Goal: Task Accomplishment & Management: Use online tool/utility

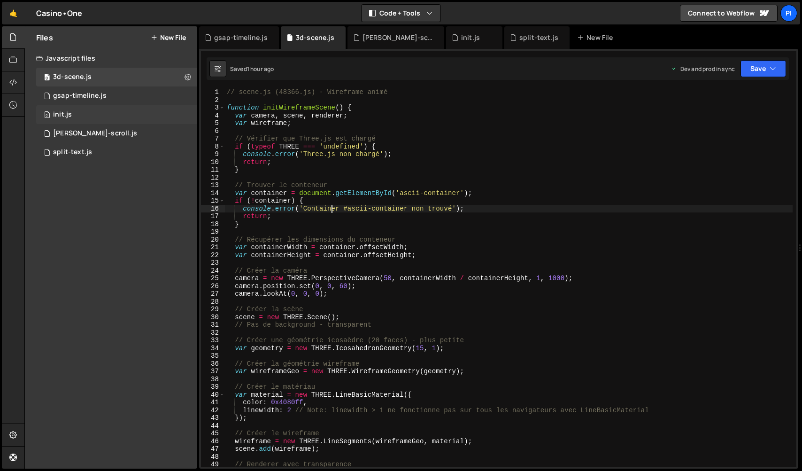
click at [114, 112] on div "0 init.js 0" at bounding box center [116, 114] width 161 height 19
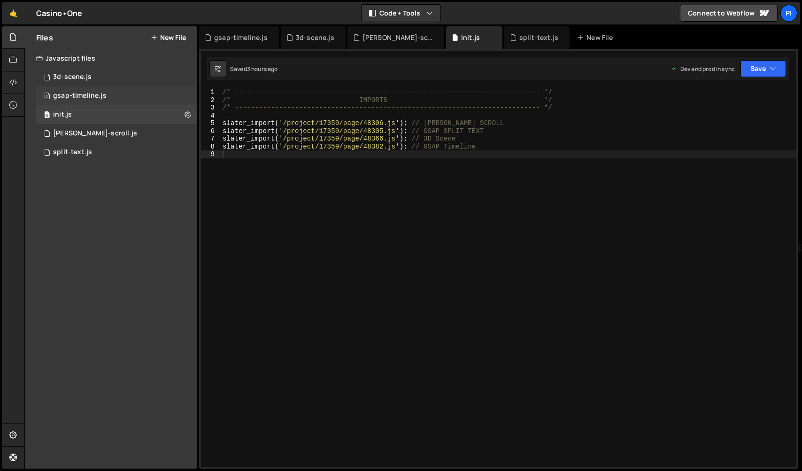
click at [146, 94] on div "0 gsap-timeline.js 0" at bounding box center [116, 95] width 161 height 19
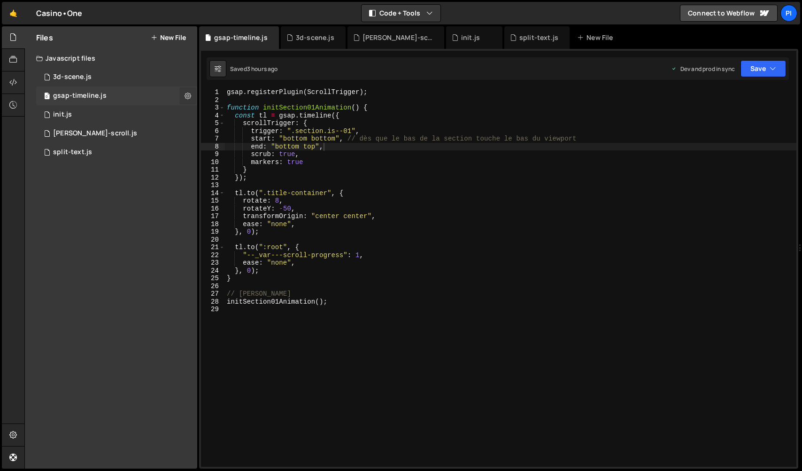
click at [185, 97] on icon at bounding box center [188, 95] width 7 height 9
type input "gsap-timeline"
radio input "true"
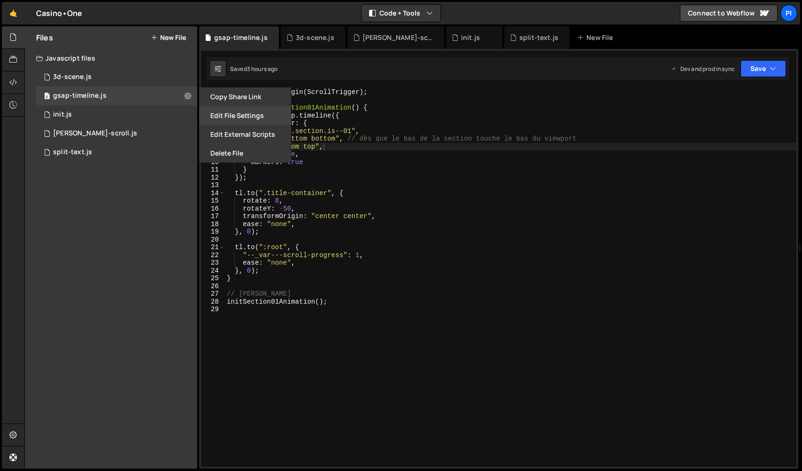
click at [231, 118] on button "Edit File Settings" at bounding box center [245, 115] width 92 height 19
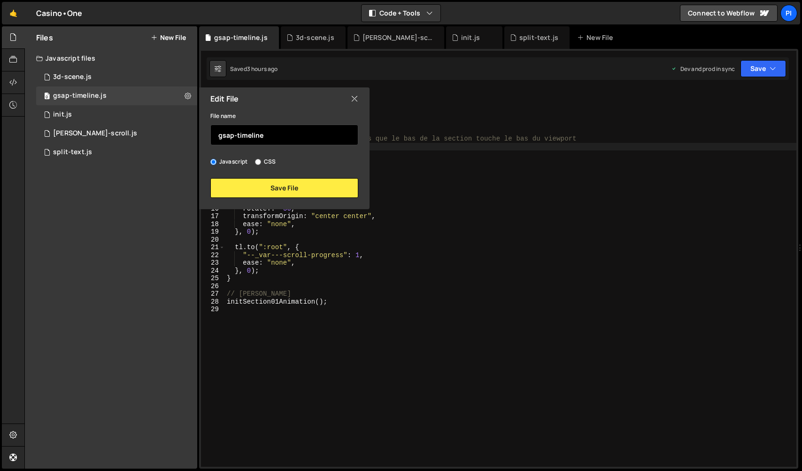
click at [233, 137] on input "gsap-timeline" at bounding box center [284, 135] width 148 height 21
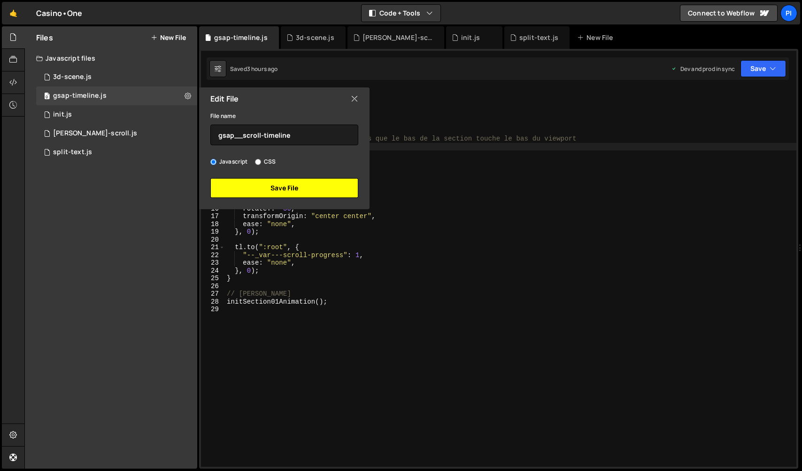
click at [262, 187] on button "Save File" at bounding box center [284, 188] width 148 height 20
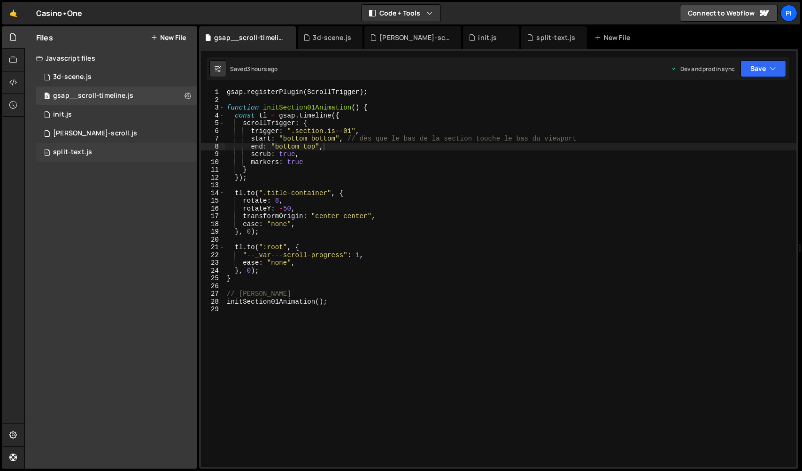
click at [179, 155] on div "0 split-text.js 0" at bounding box center [116, 152] width 161 height 19
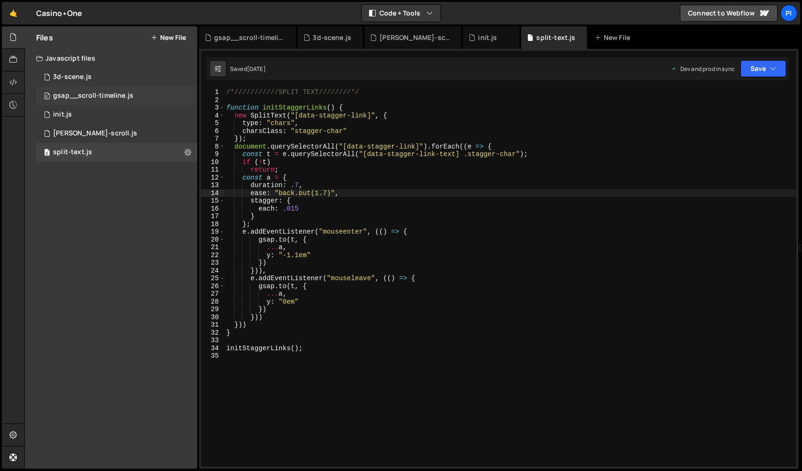
click at [139, 99] on div "0 gsap__scroll-timeline.js 0" at bounding box center [116, 95] width 161 height 19
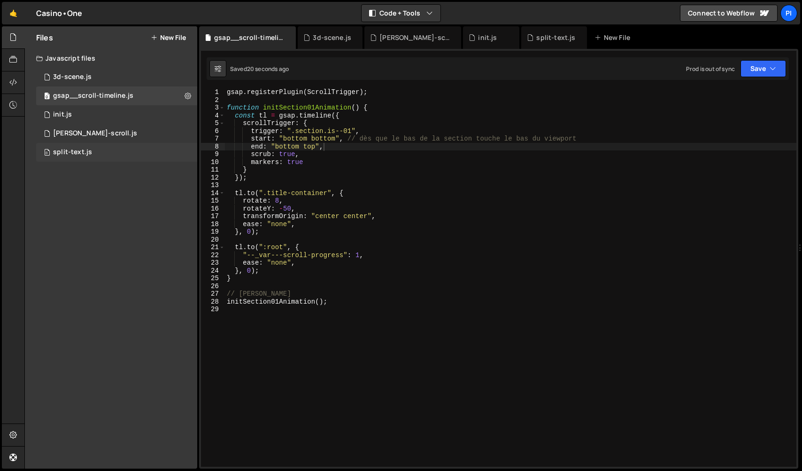
click at [175, 155] on div "0 split-text.js 0" at bounding box center [116, 152] width 161 height 19
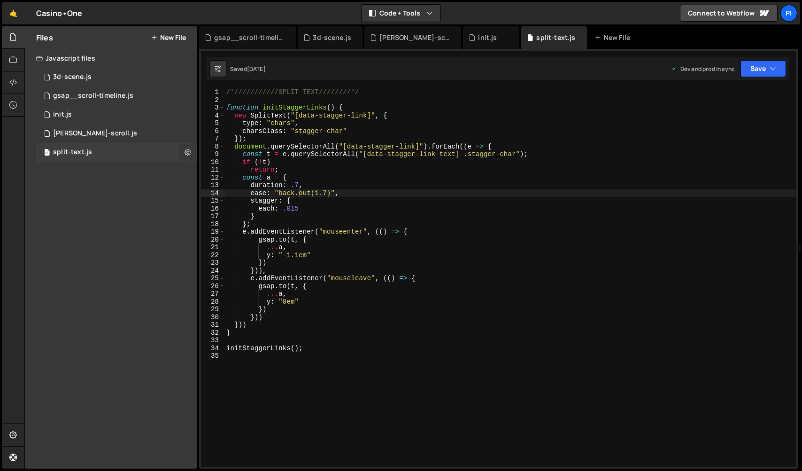
click at [188, 154] on icon at bounding box center [188, 152] width 7 height 9
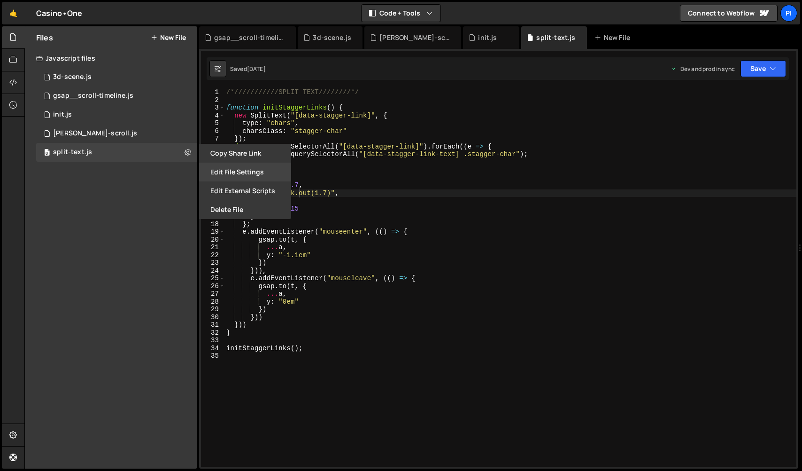
click at [217, 177] on button "Edit File Settings" at bounding box center [245, 172] width 92 height 19
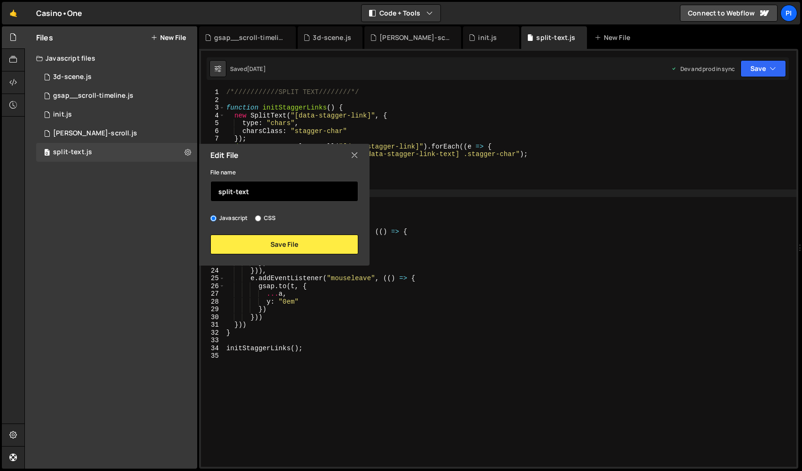
click at [218, 190] on input "split-text" at bounding box center [284, 191] width 148 height 21
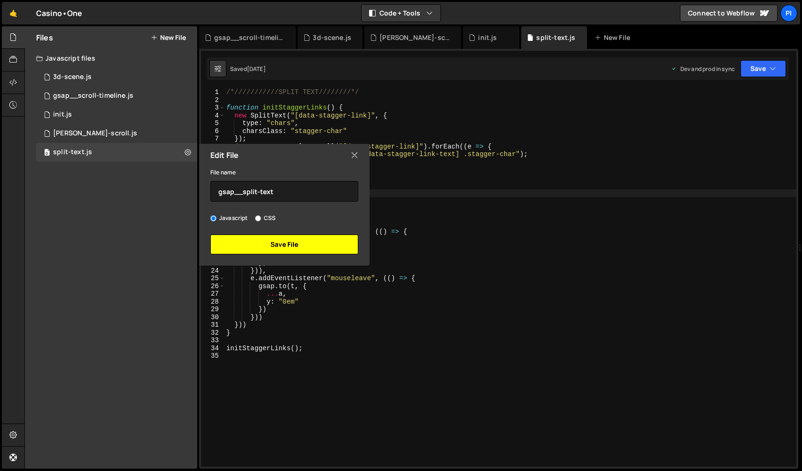
click at [305, 249] on button "Save File" at bounding box center [284, 244] width 148 height 20
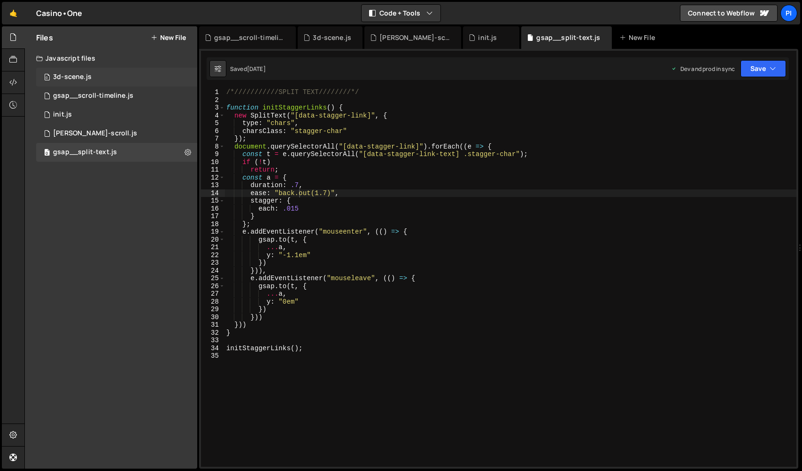
click at [175, 80] on div "0 3d-scene.js 0" at bounding box center [116, 77] width 161 height 19
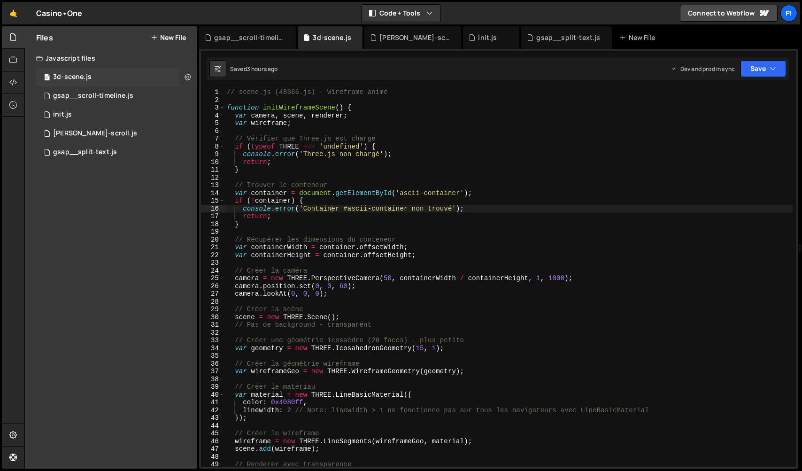
click at [187, 78] on icon at bounding box center [188, 76] width 7 height 9
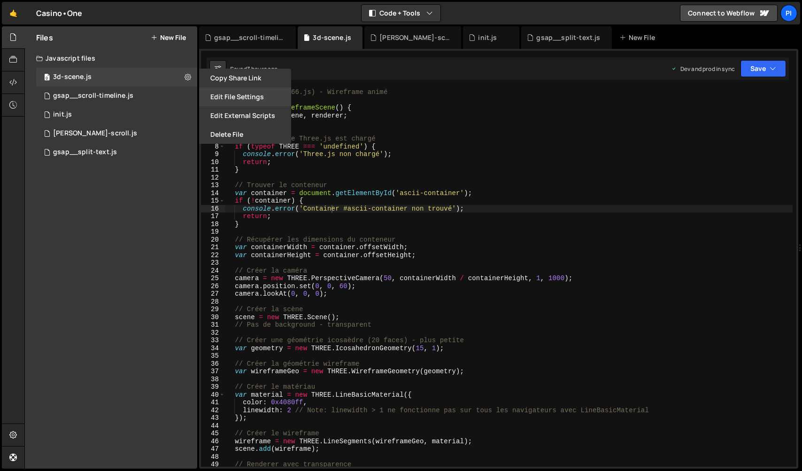
click at [226, 101] on button "Edit File Settings" at bounding box center [245, 96] width 92 height 19
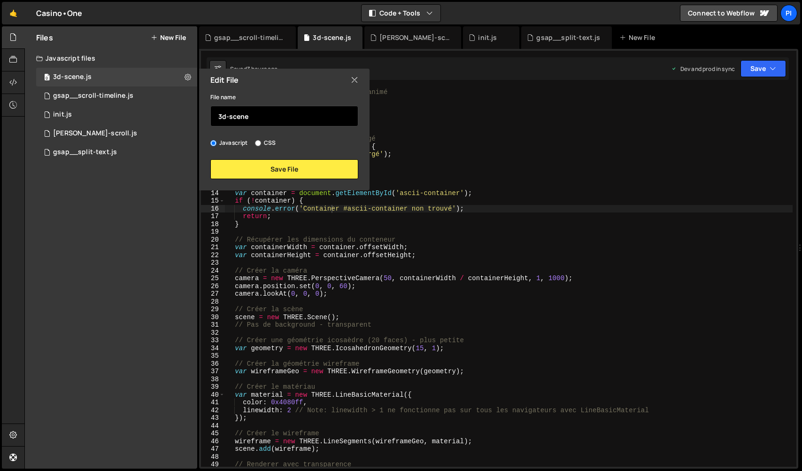
click at [217, 117] on input "3d-scene" at bounding box center [284, 116] width 148 height 21
type input "three-js__3d-scene"
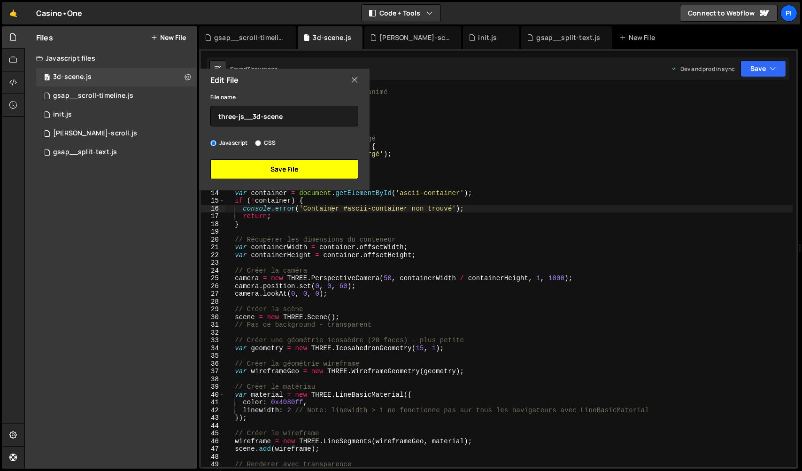
click at [246, 165] on button "Save File" at bounding box center [284, 169] width 148 height 20
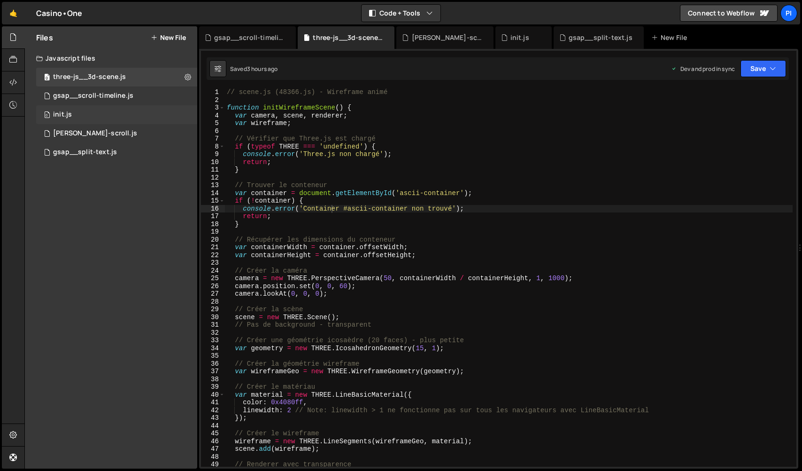
click at [95, 118] on div "0 init.js 0" at bounding box center [116, 114] width 161 height 19
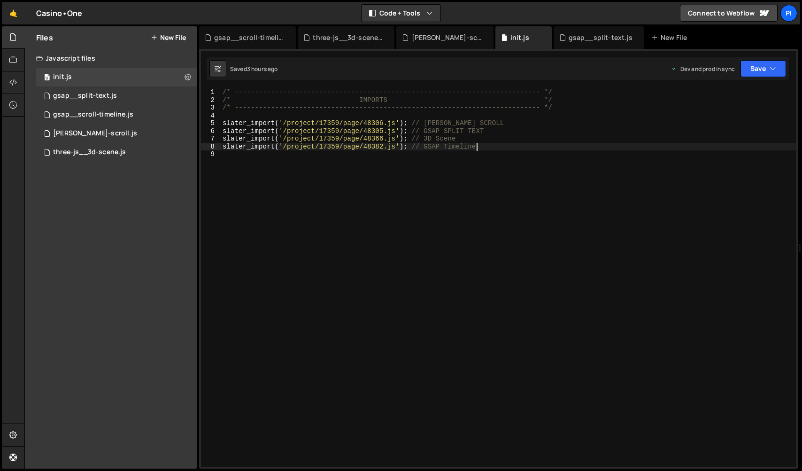
click at [487, 143] on div "/* ----------------------------------------------------------------------------…" at bounding box center [509, 285] width 576 height 394
drag, startPoint x: 445, startPoint y: 149, endPoint x: 483, endPoint y: 149, distance: 38.1
click at [483, 149] on div "/* ----------------------------------------------------------------------------…" at bounding box center [509, 285] width 576 height 394
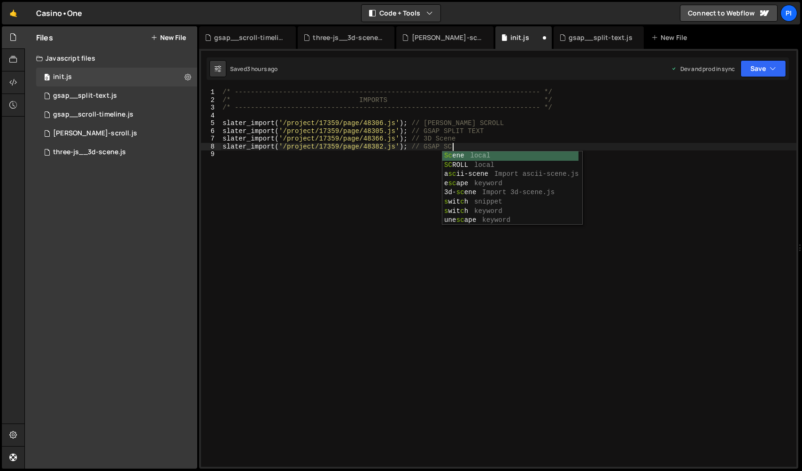
scroll to position [0, 16]
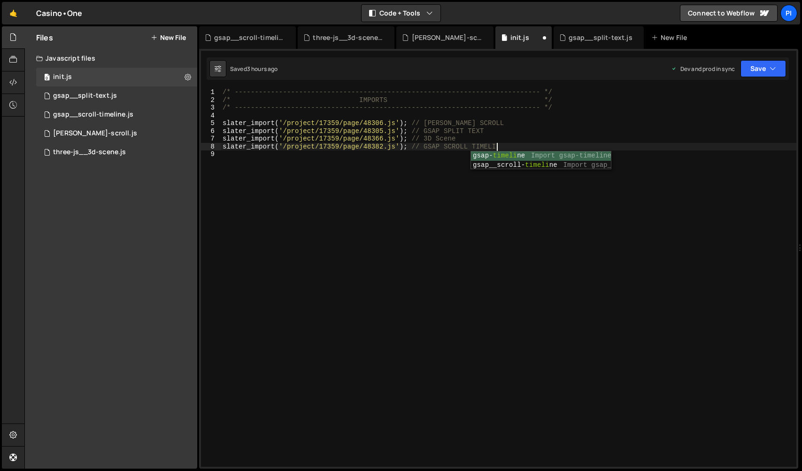
type textarea "slater_import('/project/17359/page/48382.js'); // GSAP SCROLL TIMELINE"
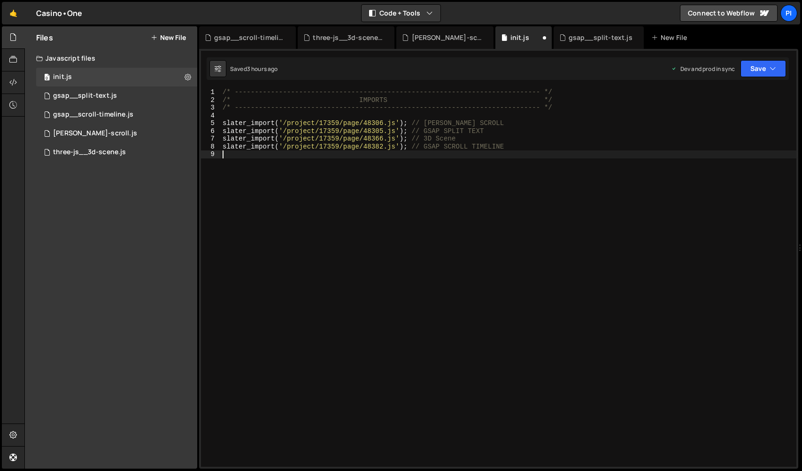
click at [500, 239] on div "/* ----------------------------------------------------------------------------…" at bounding box center [509, 285] width 576 height 394
click at [769, 62] on button "Save" at bounding box center [764, 68] width 46 height 17
click at [288, 41] on icon at bounding box center [289, 37] width 7 height 9
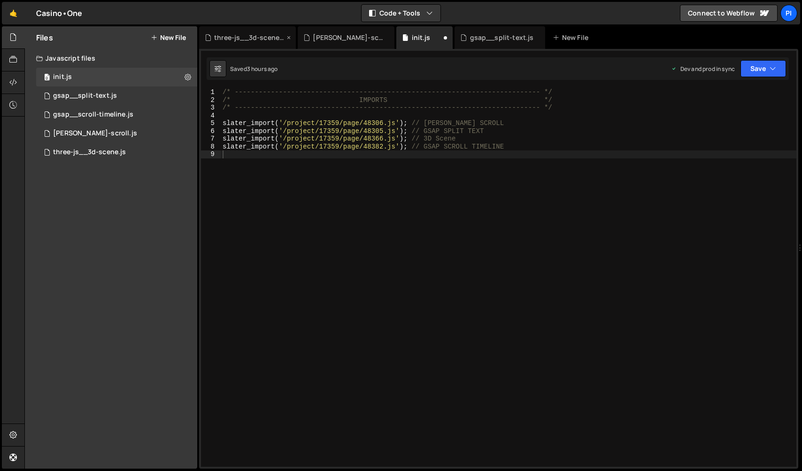
click at [288, 39] on icon at bounding box center [289, 37] width 7 height 9
click at [412, 38] on div "init.js" at bounding box center [421, 37] width 19 height 9
click at [286, 39] on icon at bounding box center [289, 37] width 7 height 9
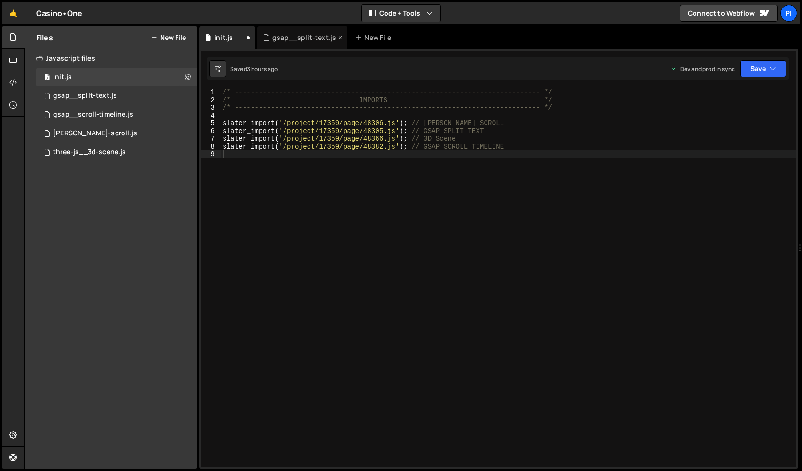
click at [337, 37] on icon at bounding box center [340, 37] width 7 height 9
click at [751, 66] on button "Save" at bounding box center [764, 68] width 46 height 17
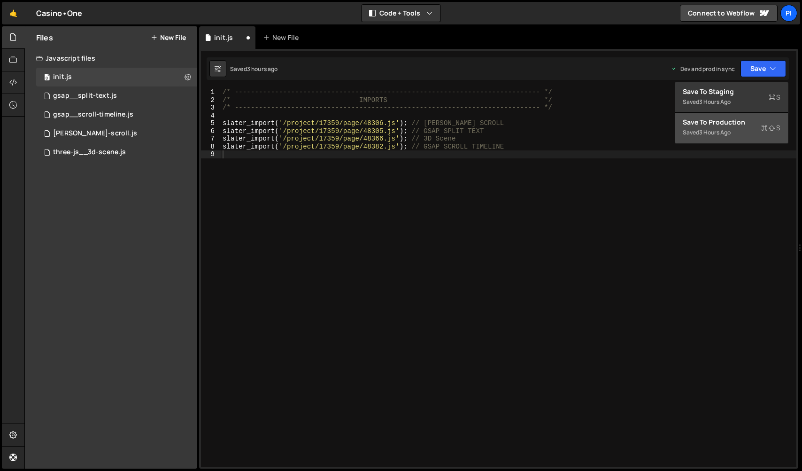
click at [745, 130] on button "Save to Production S Saved 3 hours ago" at bounding box center [732, 128] width 113 height 31
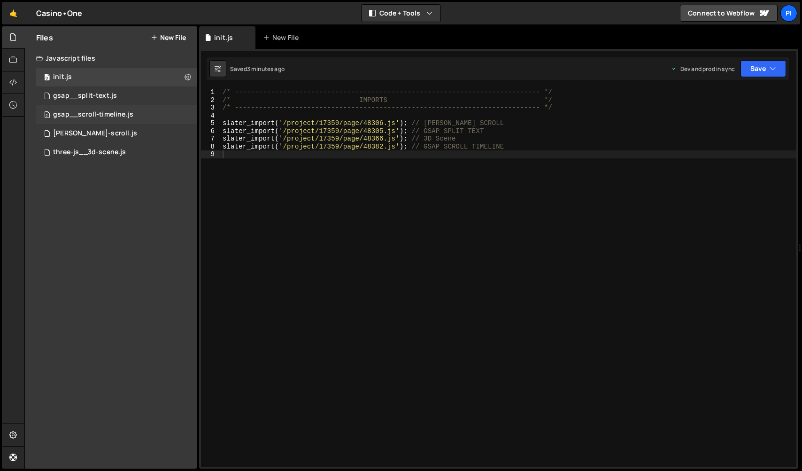
click at [90, 114] on div "gsap__scroll-timeline.js" at bounding box center [93, 114] width 80 height 8
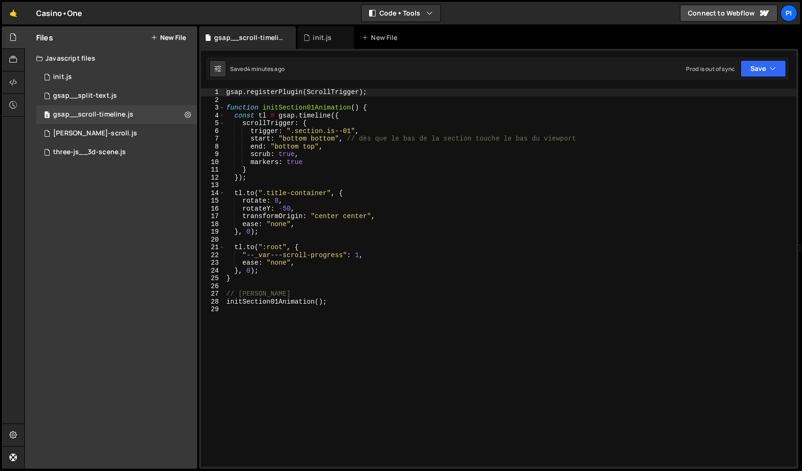
type textarea "transformOrigin: "center center","
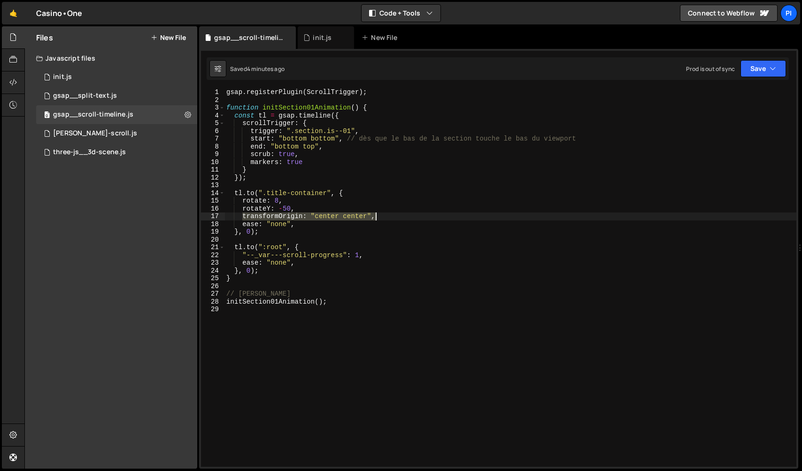
drag, startPoint x: 242, startPoint y: 215, endPoint x: 390, endPoint y: 217, distance: 148.5
click at [390, 217] on div "gsap . registerPlugin ( ScrollTrigger ) ; function initSection01Animation ( ) {…" at bounding box center [511, 285] width 572 height 394
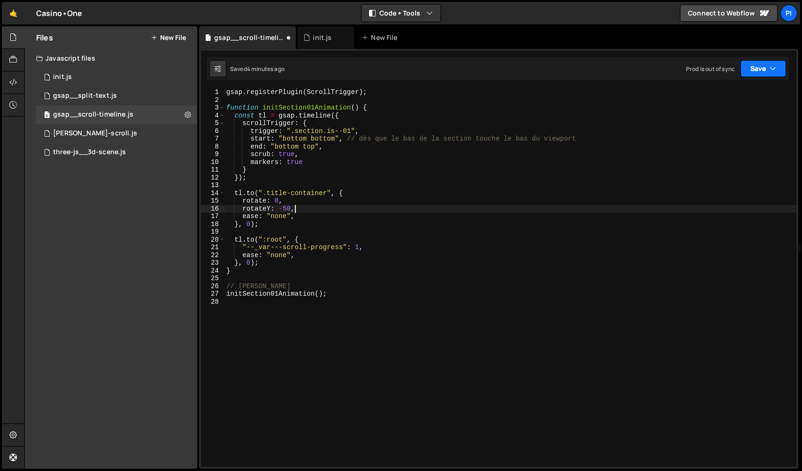
click at [758, 69] on button "Save" at bounding box center [764, 68] width 46 height 17
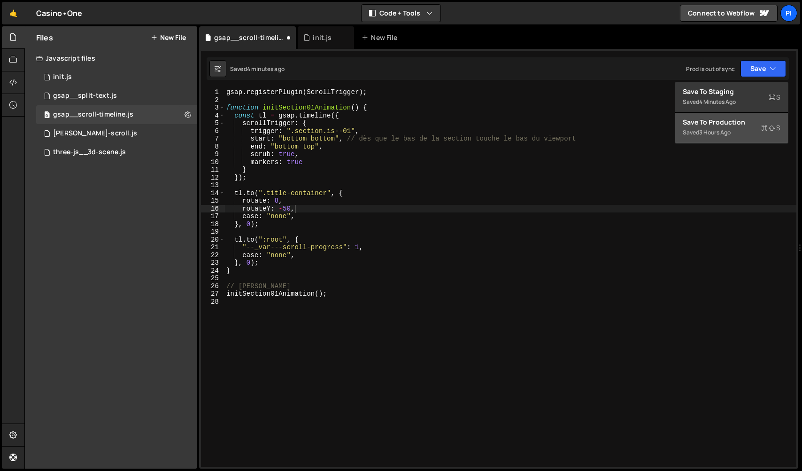
click at [737, 123] on div "Save to Production S" at bounding box center [732, 121] width 98 height 9
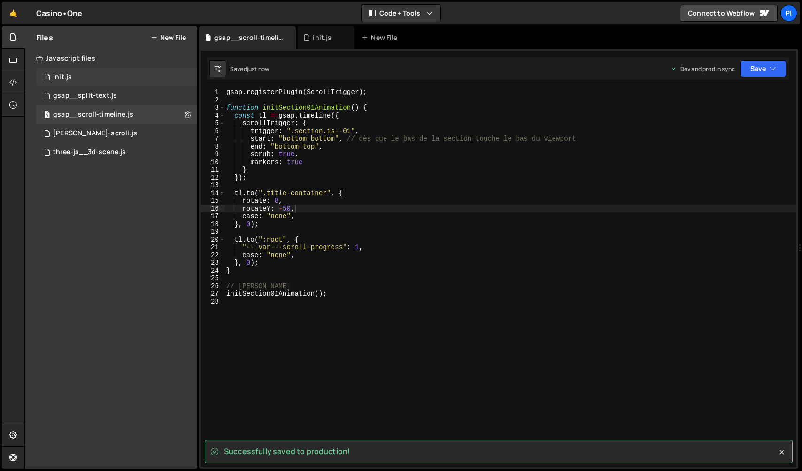
click at [85, 77] on div "0 init.js 0" at bounding box center [116, 77] width 161 height 19
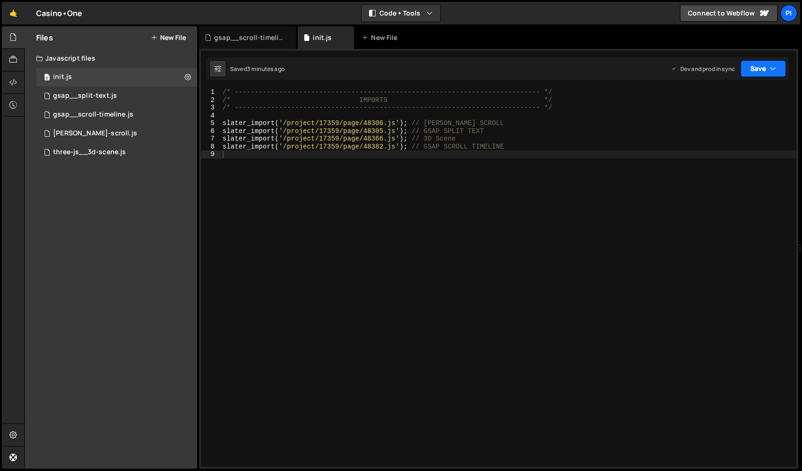
click at [757, 74] on button "Save" at bounding box center [764, 68] width 46 height 17
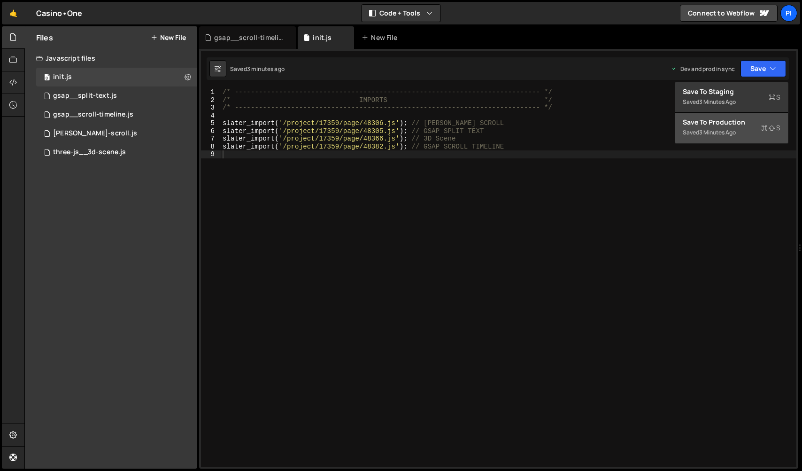
click at [730, 126] on div "Save to Production S" at bounding box center [732, 121] width 98 height 9
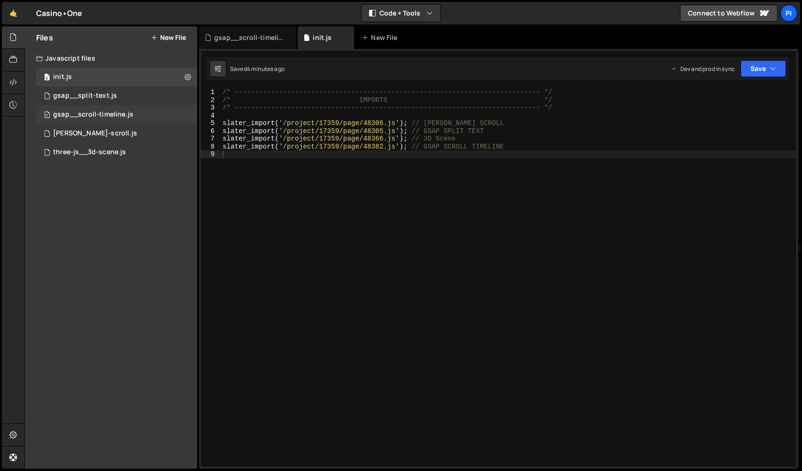
click at [134, 112] on div "0 gsap__scroll-timeline.js 0" at bounding box center [116, 114] width 161 height 19
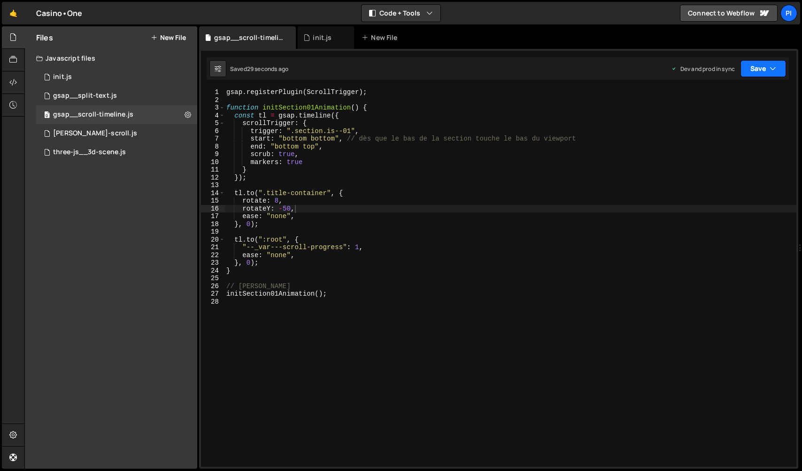
click at [773, 70] on icon "button" at bounding box center [773, 68] width 7 height 9
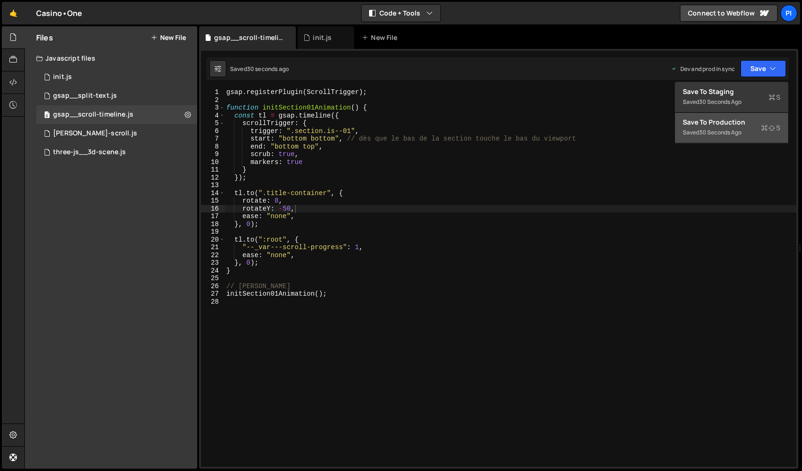
click at [733, 129] on div "30 seconds ago" at bounding box center [721, 132] width 42 height 8
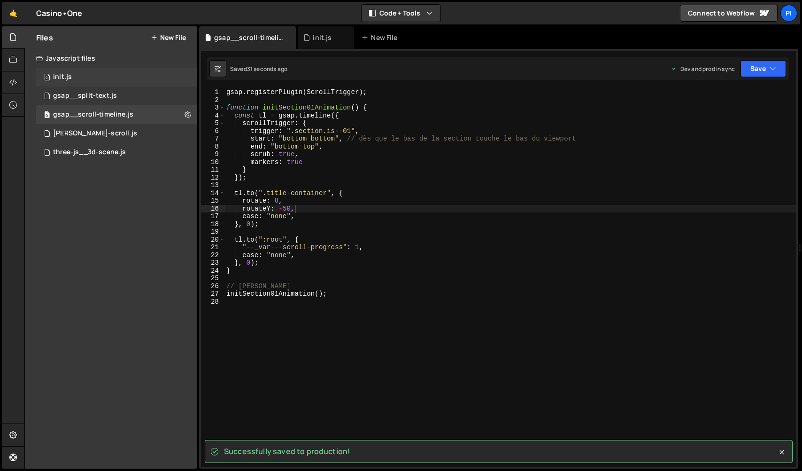
click at [108, 80] on div "0 init.js 0" at bounding box center [116, 77] width 161 height 19
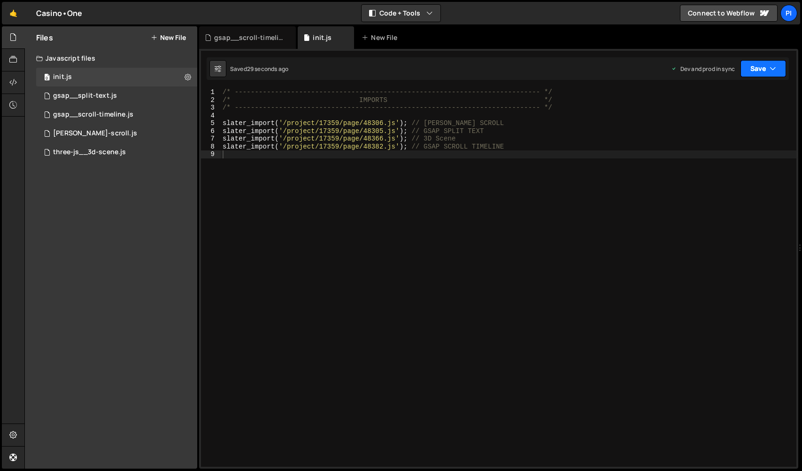
click at [773, 62] on button "Save" at bounding box center [764, 68] width 46 height 17
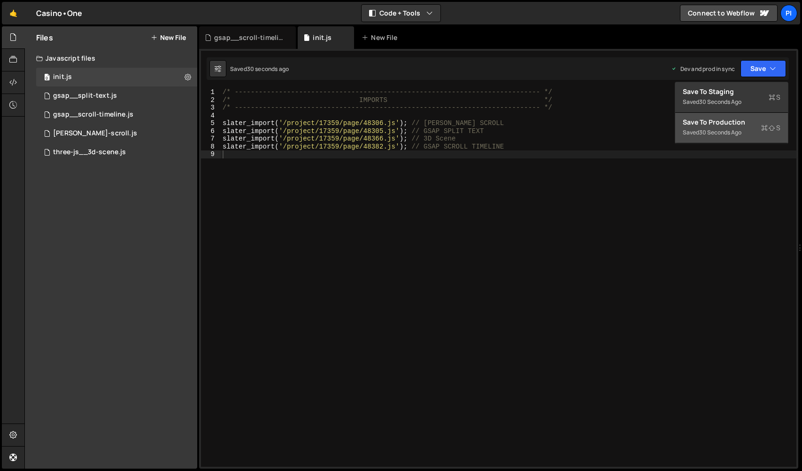
click at [731, 123] on div "Save to Production S" at bounding box center [732, 121] width 98 height 9
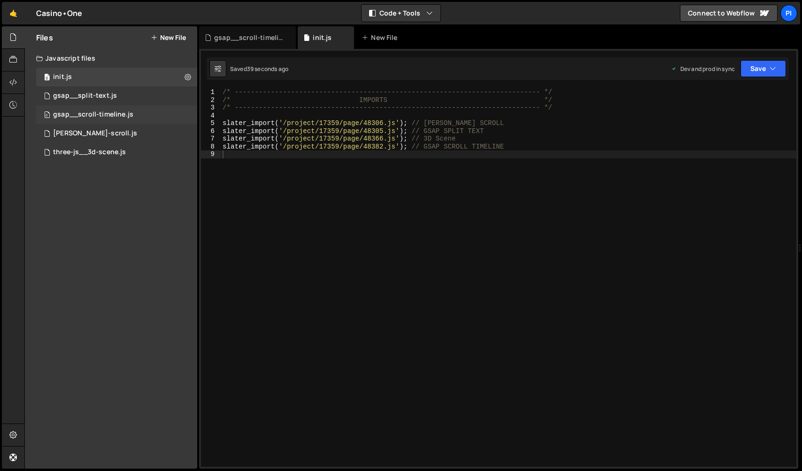
click at [93, 112] on div "gsap__scroll-timeline.js" at bounding box center [93, 114] width 80 height 8
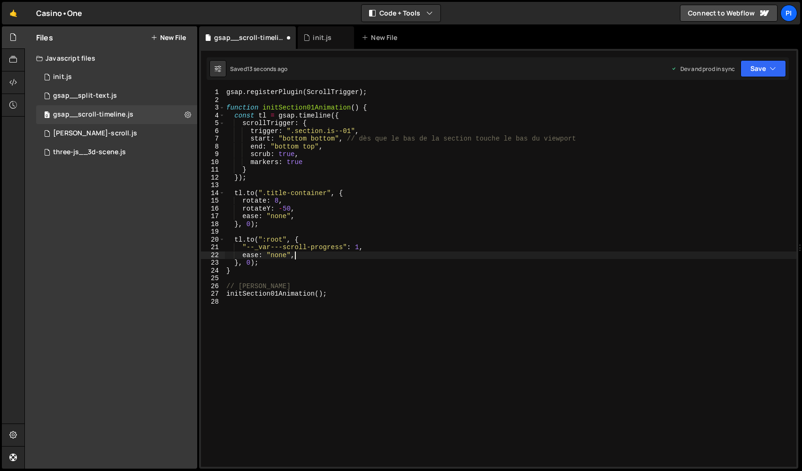
click at [309, 255] on div "gsap . registerPlugin ( ScrollTrigger ) ; function initSection01Animation ( ) {…" at bounding box center [511, 285] width 572 height 394
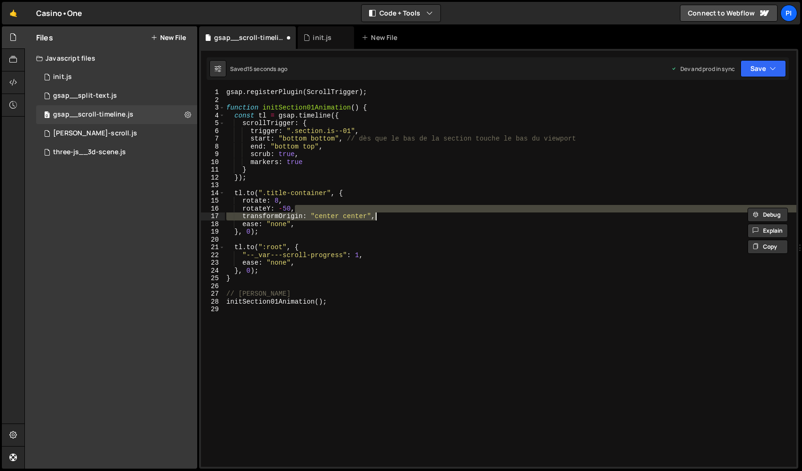
click at [350, 211] on div "gsap . registerPlugin ( ScrollTrigger ) ; function initSection01Animation ( ) {…" at bounding box center [511, 277] width 572 height 378
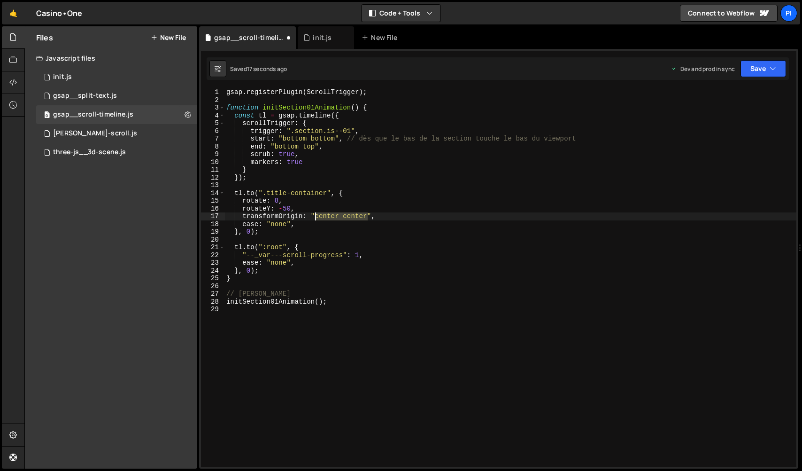
drag, startPoint x: 366, startPoint y: 217, endPoint x: 315, endPoint y: 215, distance: 50.8
click at [315, 215] on div "gsap . registerPlugin ( ScrollTrigger ) ; function initSection01Animation ( ) {…" at bounding box center [511, 285] width 572 height 394
click at [762, 66] on button "Save" at bounding box center [764, 68] width 46 height 17
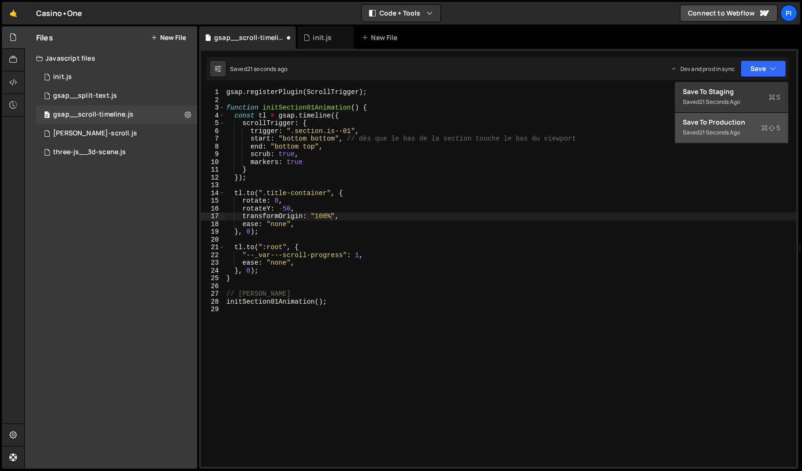
click at [739, 116] on button "Save to Production S Saved 21 seconds ago" at bounding box center [732, 128] width 113 height 31
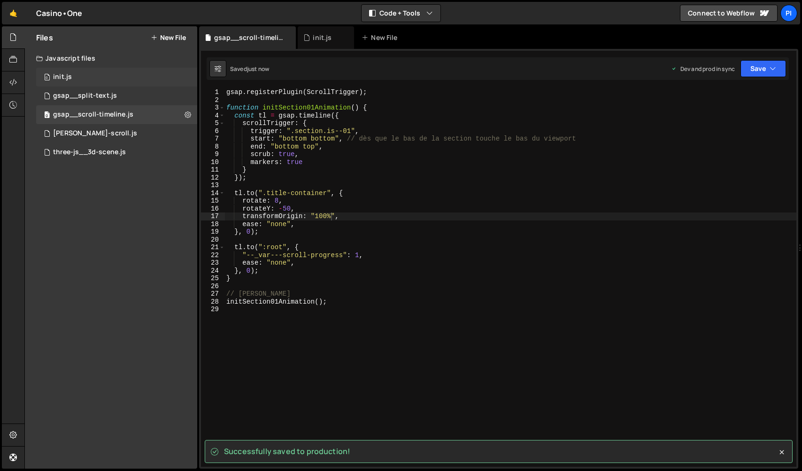
click at [132, 81] on div "0 init.js 0" at bounding box center [116, 77] width 161 height 19
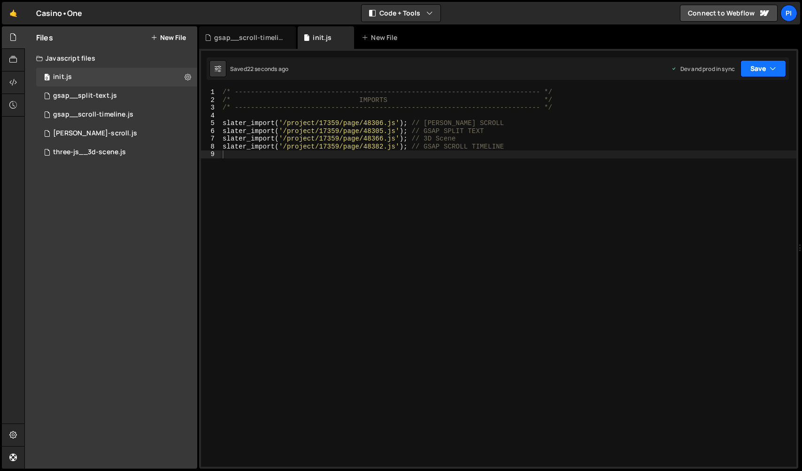
click at [753, 62] on button "Save" at bounding box center [764, 68] width 46 height 17
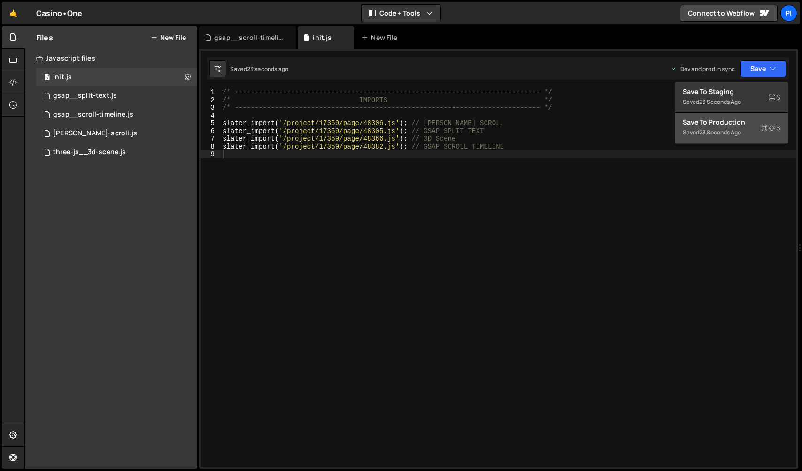
click at [730, 117] on button "Save to Production S Saved 23 seconds ago" at bounding box center [732, 128] width 113 height 31
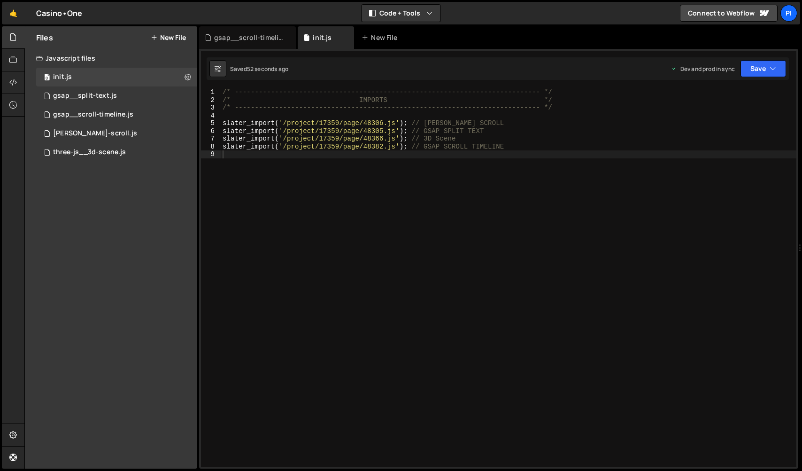
click at [426, 193] on div "/* ----------------------------------------------------------------------------…" at bounding box center [509, 285] width 576 height 394
click at [154, 109] on div "0 gsap__scroll-timeline.js 0" at bounding box center [116, 114] width 161 height 19
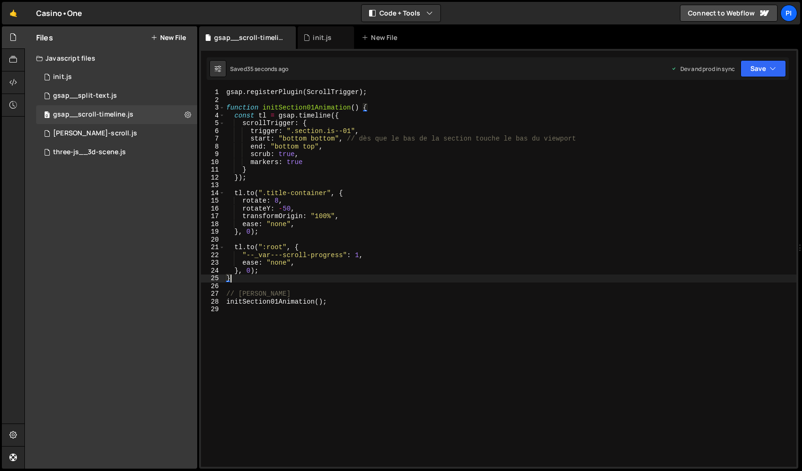
scroll to position [0, 0]
click at [395, 280] on div "gsap . registerPlugin ( ScrollTrigger ) ; function initSection01Animation ( ) {…" at bounding box center [511, 285] width 572 height 394
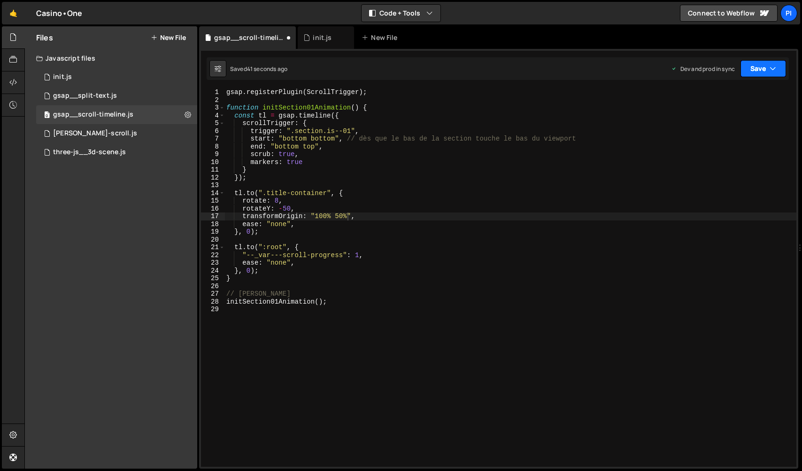
click at [758, 77] on button "Save" at bounding box center [764, 68] width 46 height 17
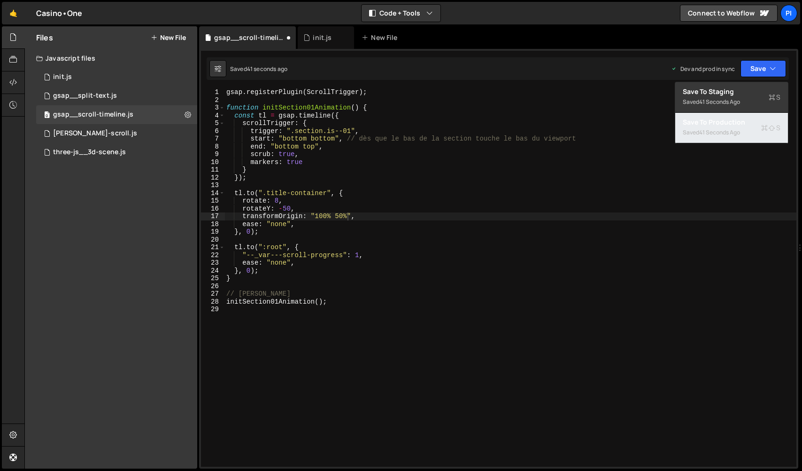
click at [741, 114] on button "Save to Production S Saved 41 seconds ago" at bounding box center [732, 128] width 113 height 31
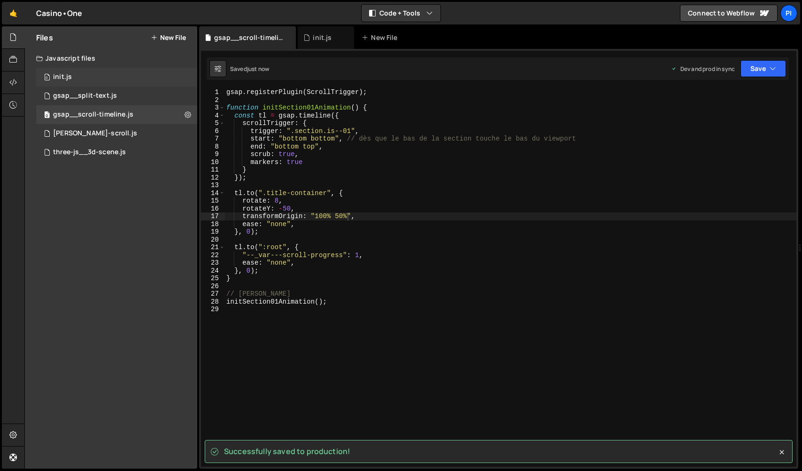
click at [116, 80] on div "0 init.js 0" at bounding box center [116, 77] width 161 height 19
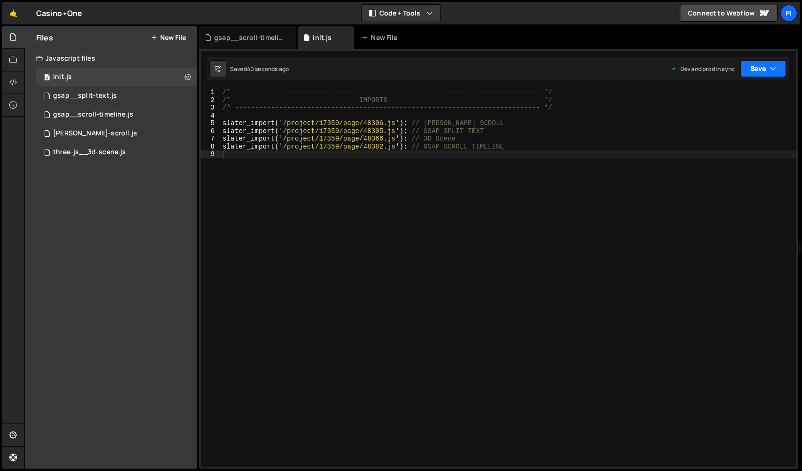
click at [784, 75] on button "Save" at bounding box center [764, 68] width 46 height 17
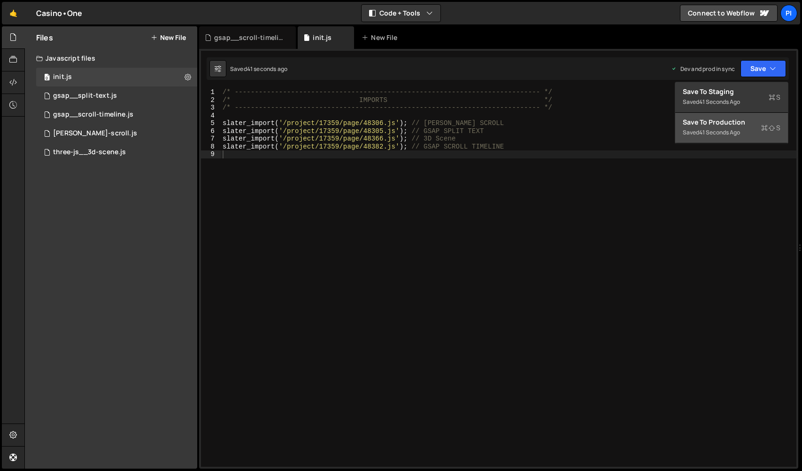
click at [731, 140] on button "Save to Production S Saved 41 seconds ago" at bounding box center [732, 128] width 113 height 31
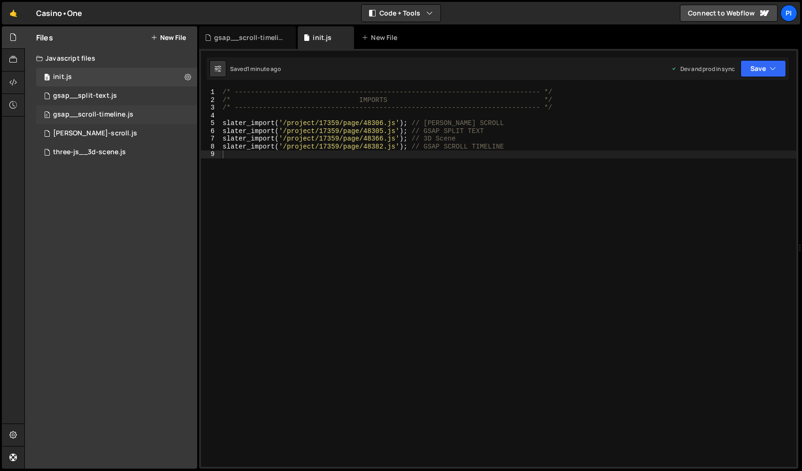
click at [125, 113] on div "gsap__scroll-timeline.js" at bounding box center [93, 114] width 80 height 8
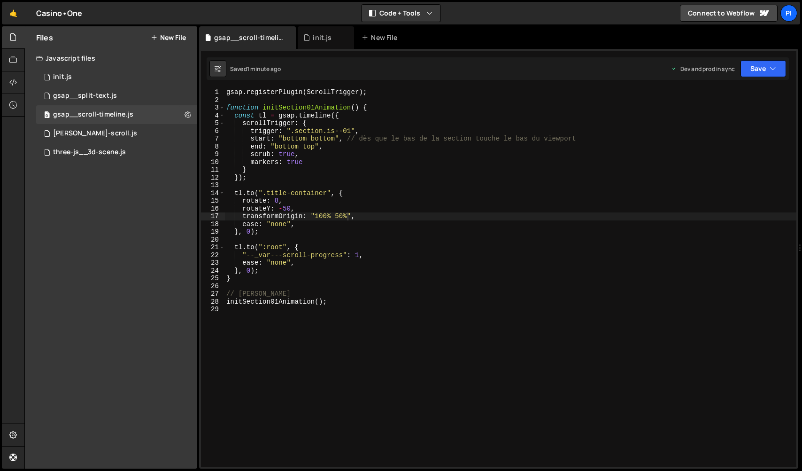
click at [242, 216] on div "gsap . registerPlugin ( ScrollTrigger ) ; function initSection01Animation ( ) {…" at bounding box center [511, 285] width 572 height 394
click at [758, 65] on button "Save" at bounding box center [764, 68] width 46 height 17
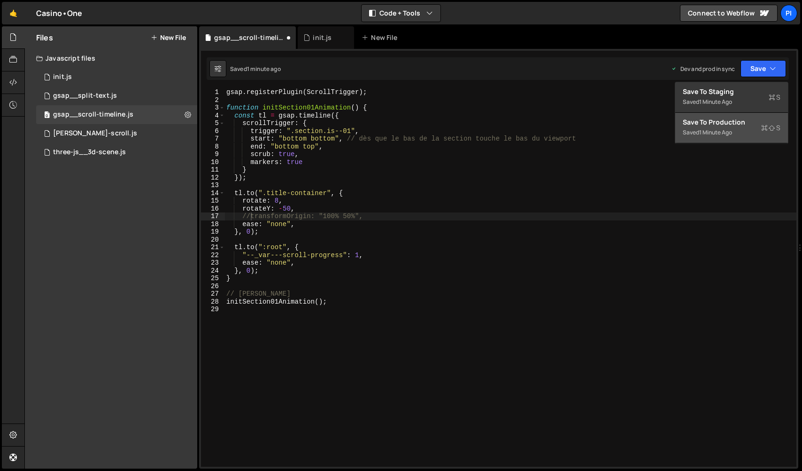
click at [724, 125] on div "Save to Production S" at bounding box center [732, 121] width 98 height 9
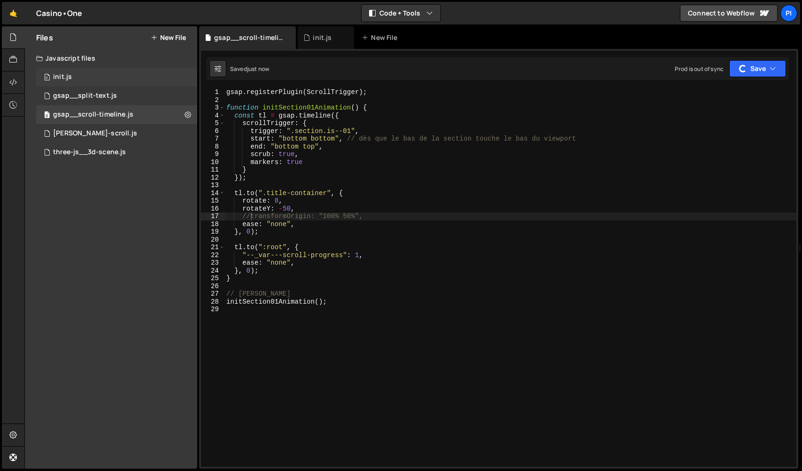
click at [95, 79] on div "0 init.js 0" at bounding box center [116, 77] width 161 height 19
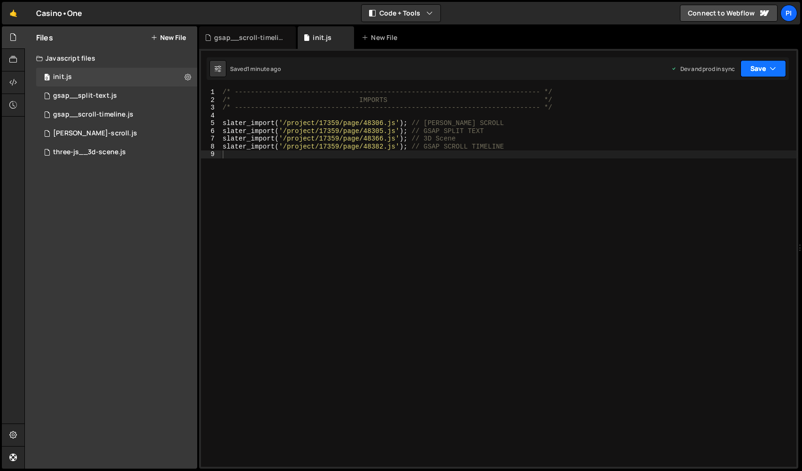
click at [758, 65] on button "Save" at bounding box center [764, 68] width 46 height 17
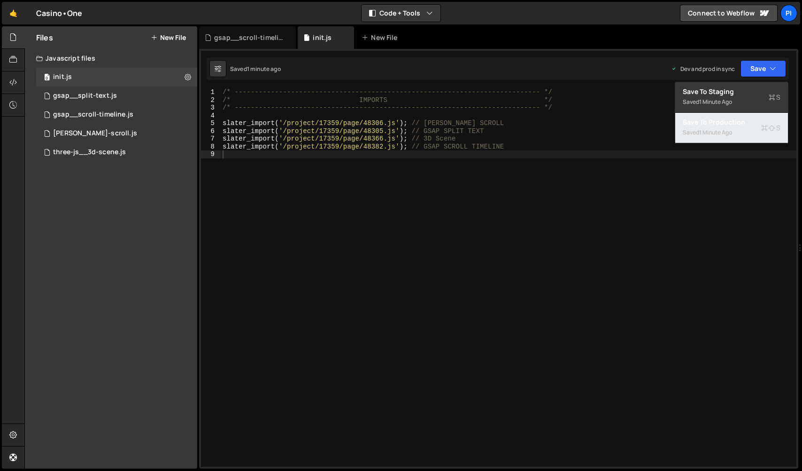
click at [734, 128] on div "Saved 1 minute ago" at bounding box center [732, 132] width 98 height 11
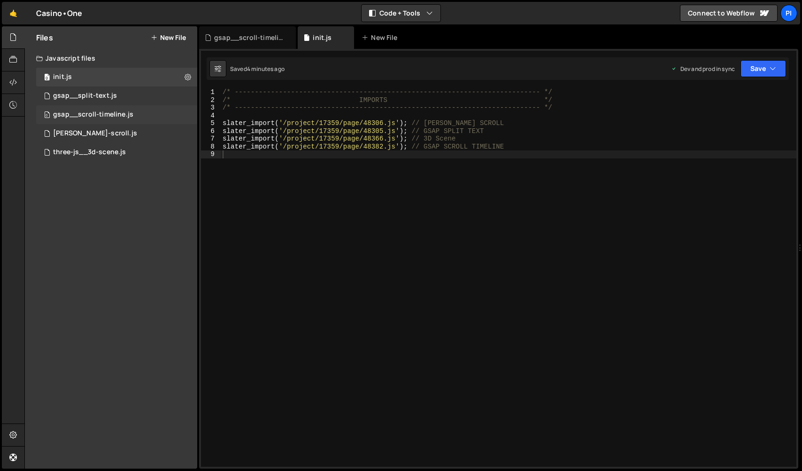
click at [83, 106] on div "0 gsap__scroll-timeline.js 0" at bounding box center [116, 114] width 161 height 19
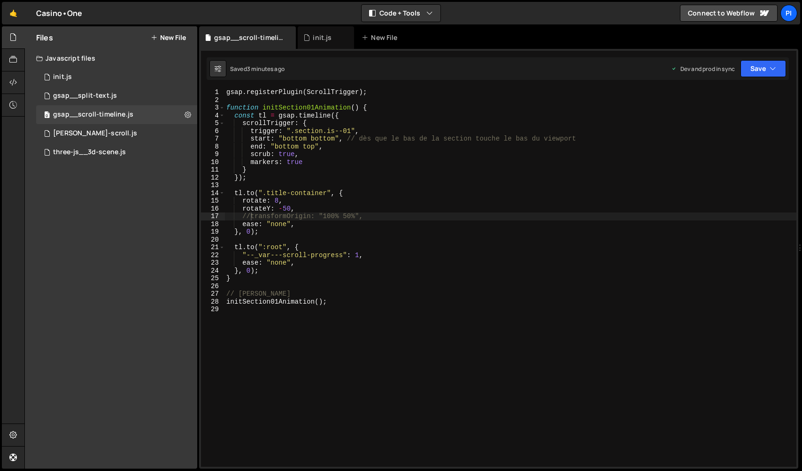
click at [292, 209] on div "gsap . registerPlugin ( ScrollTrigger ) ; function initSection01Animation ( ) {…" at bounding box center [511, 285] width 572 height 394
click at [758, 70] on button "Save" at bounding box center [764, 68] width 46 height 17
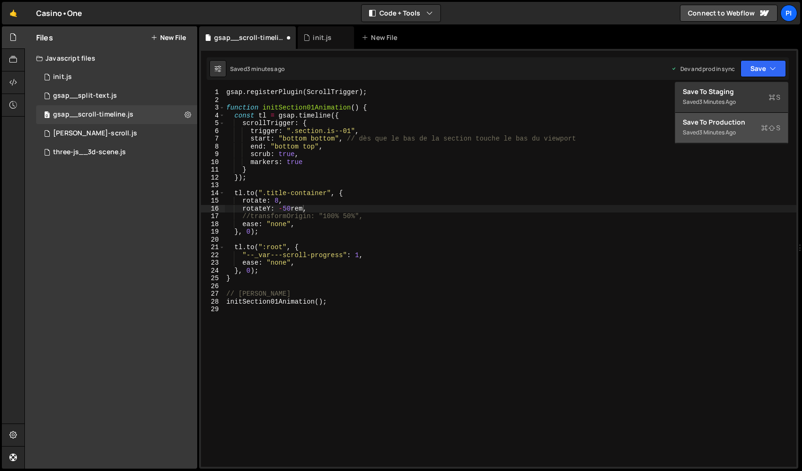
click at [728, 130] on div "3 minutes ago" at bounding box center [718, 132] width 37 height 8
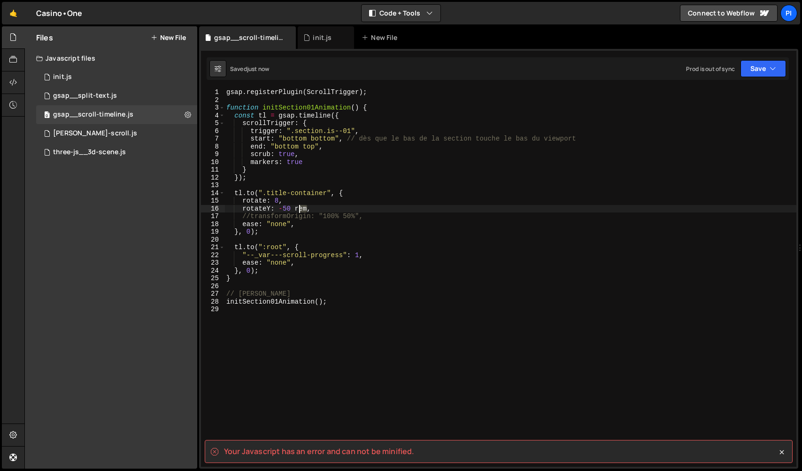
drag, startPoint x: 309, startPoint y: 209, endPoint x: 295, endPoint y: 209, distance: 13.6
click at [295, 209] on div "gsap . registerPlugin ( ScrollTrigger ) ; function initSection01Animation ( ) {…" at bounding box center [511, 285] width 572 height 394
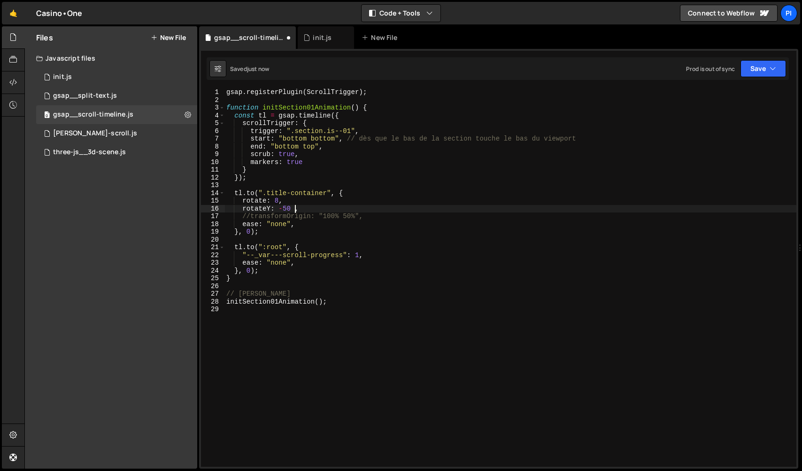
type textarea "rotateY: -50,"
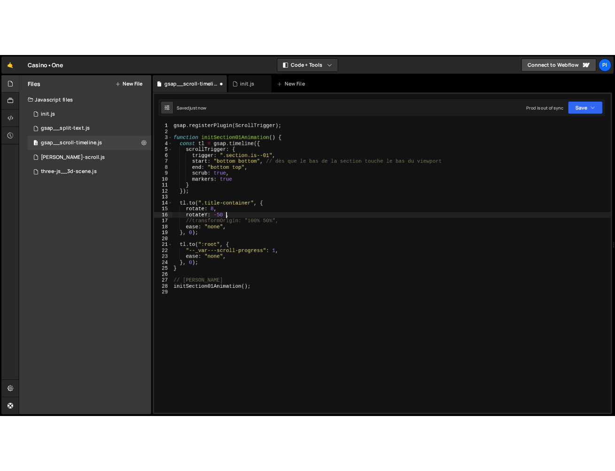
scroll to position [0, 4]
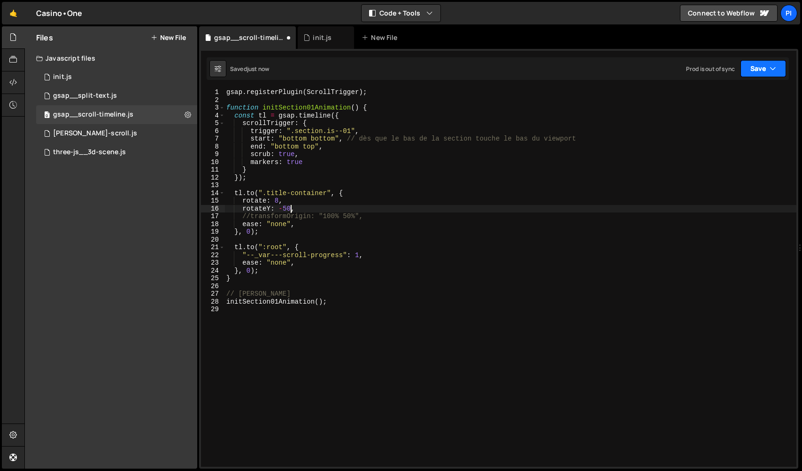
click at [778, 73] on button "Save" at bounding box center [764, 68] width 46 height 17
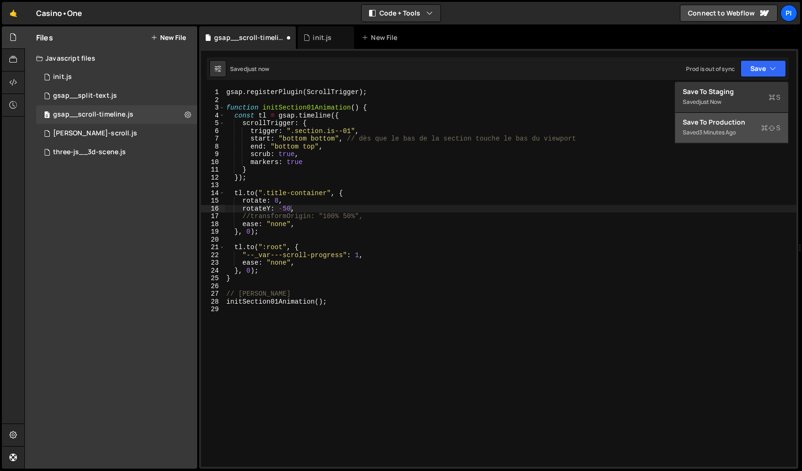
click at [756, 134] on button "Save to Production S Saved 3 minutes ago" at bounding box center [732, 128] width 113 height 31
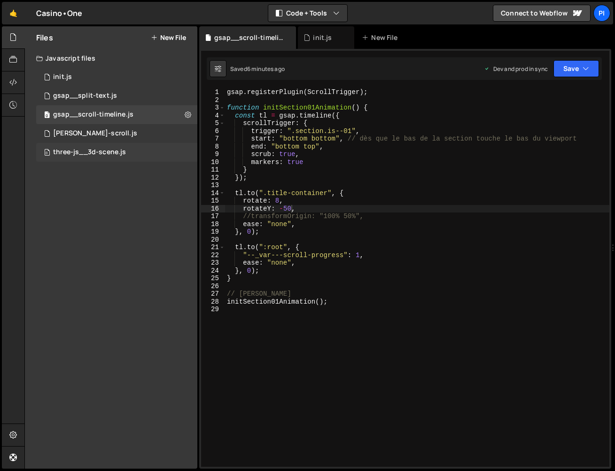
click at [101, 150] on div "three-js__3d-scene.js" at bounding box center [89, 152] width 73 height 8
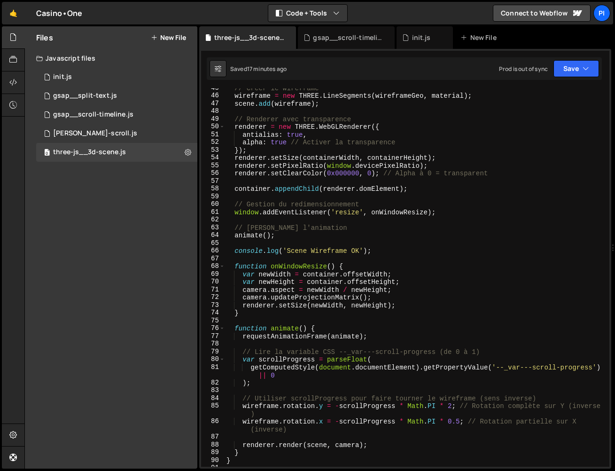
scroll to position [508, 0]
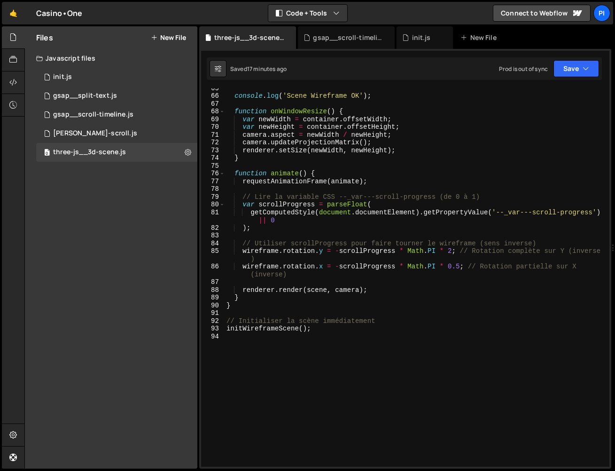
click at [450, 255] on div "console . log ( 'Scene Wireframe OK' ) ; function onWindowResize ( ) { var newW…" at bounding box center [415, 281] width 381 height 394
click at [450, 251] on div "console . log ( 'Scene Wireframe OK' ) ; function onWindowResize ( ) { var newW…" at bounding box center [415, 281] width 381 height 394
click at [370, 149] on div "console . log ( 'Scene Wireframe OK' ) ; function onWindowResize ( ) { var newW…" at bounding box center [415, 281] width 381 height 394
click at [565, 66] on button "Save" at bounding box center [576, 68] width 46 height 17
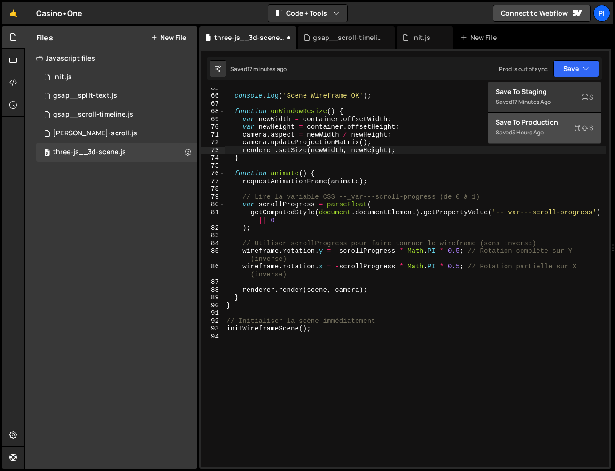
click at [542, 124] on div "Save to Production S" at bounding box center [545, 121] width 98 height 9
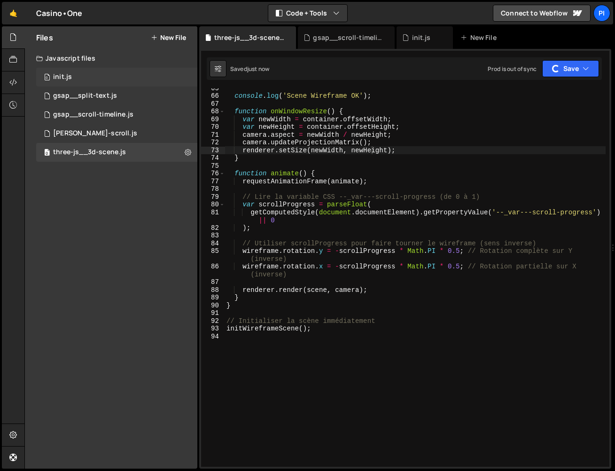
click at [134, 74] on div "0 init.js 0" at bounding box center [116, 77] width 161 height 19
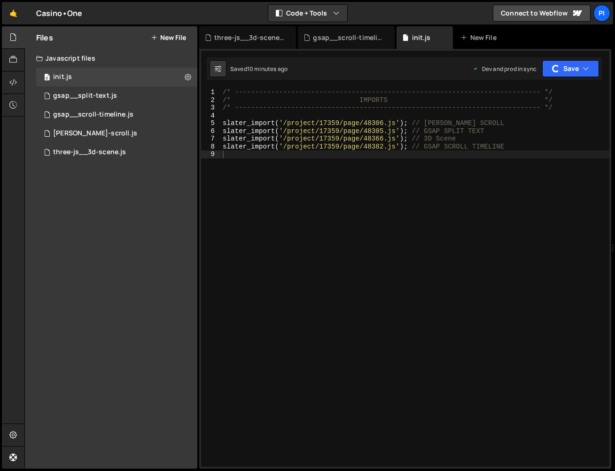
scroll to position [0, 0]
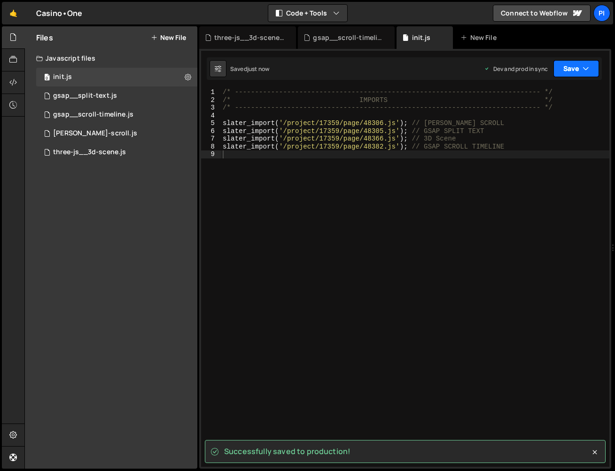
click at [565, 72] on button "Save" at bounding box center [576, 68] width 46 height 17
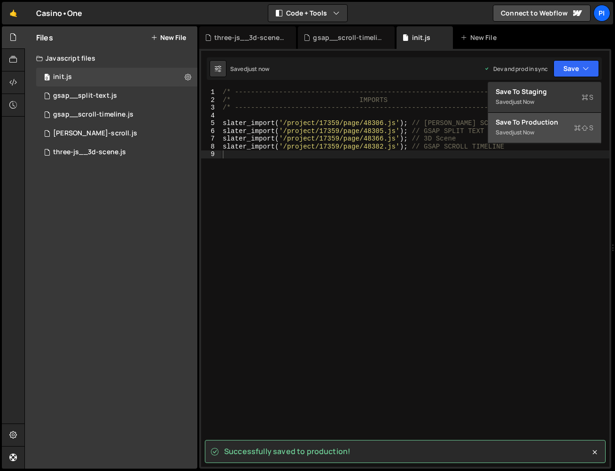
click at [543, 126] on div "Save to Production S" at bounding box center [545, 121] width 98 height 9
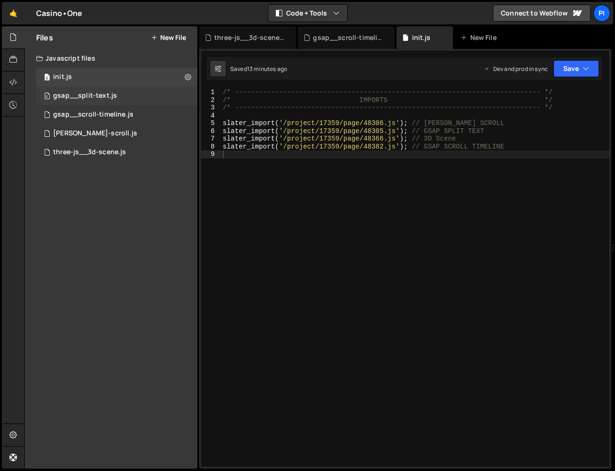
click at [63, 104] on div "0 gsap__split-text.js 0" at bounding box center [116, 95] width 161 height 19
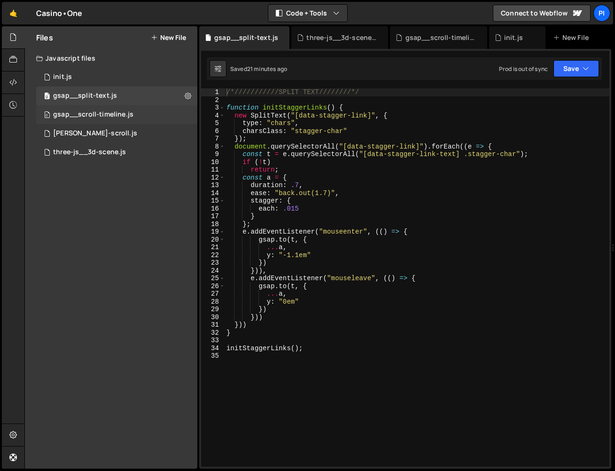
click at [79, 112] on div "gsap__scroll-timeline.js" at bounding box center [93, 114] width 80 height 8
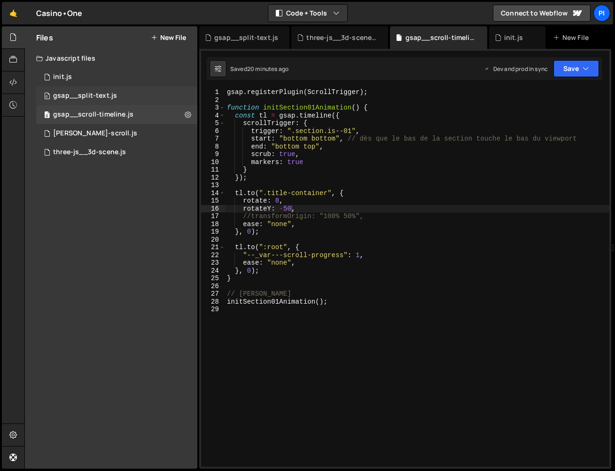
click at [105, 98] on div "gsap__split-text.js" at bounding box center [85, 96] width 64 height 8
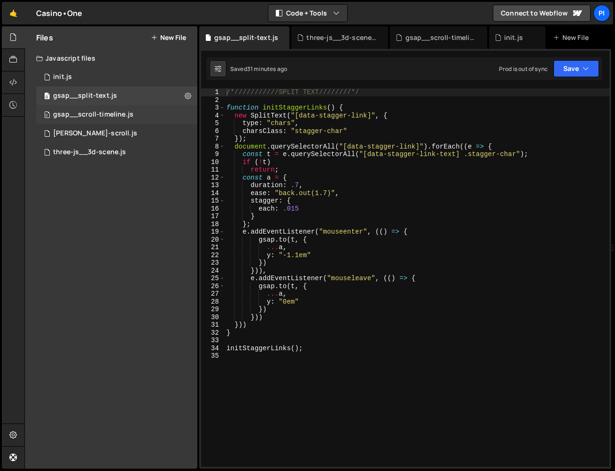
click at [113, 117] on div "gsap__scroll-timeline.js" at bounding box center [93, 114] width 80 height 8
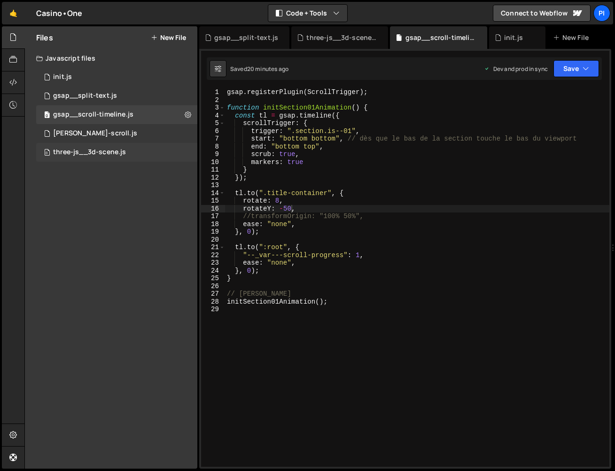
click at [112, 155] on div "three-js__3d-scene.js" at bounding box center [89, 152] width 73 height 8
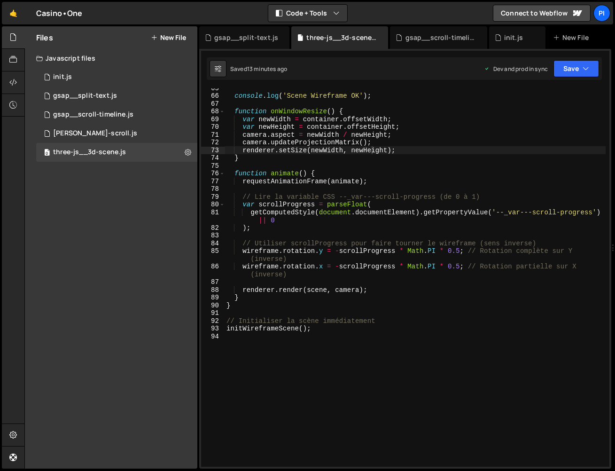
scroll to position [6438, 0]
click at [459, 252] on div "console . log ( 'Scene Wireframe OK' ) ; function onWindowResize ( ) { var newW…" at bounding box center [415, 281] width 381 height 394
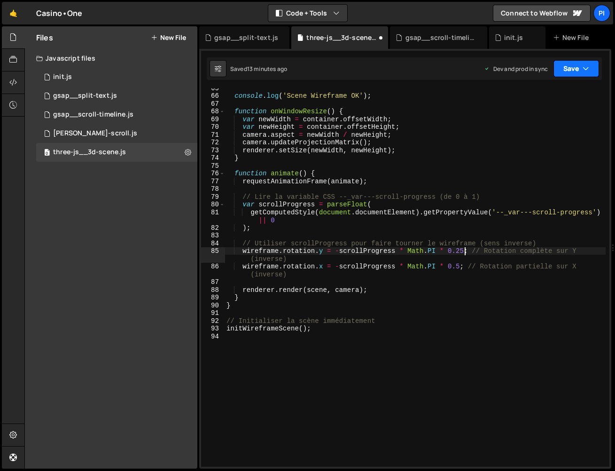
click at [569, 72] on button "Save" at bounding box center [576, 68] width 46 height 17
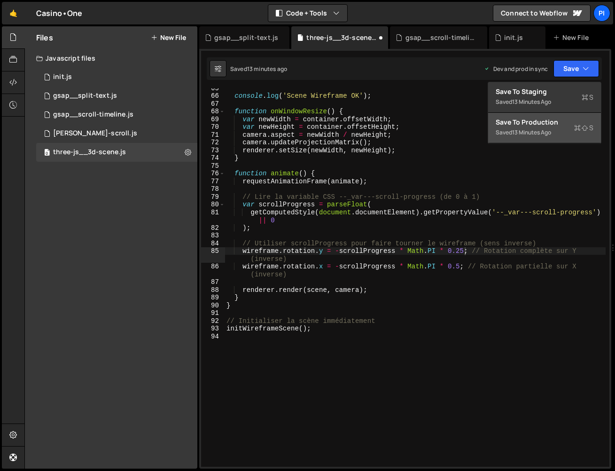
click at [537, 123] on div "Save to Production S" at bounding box center [545, 121] width 98 height 9
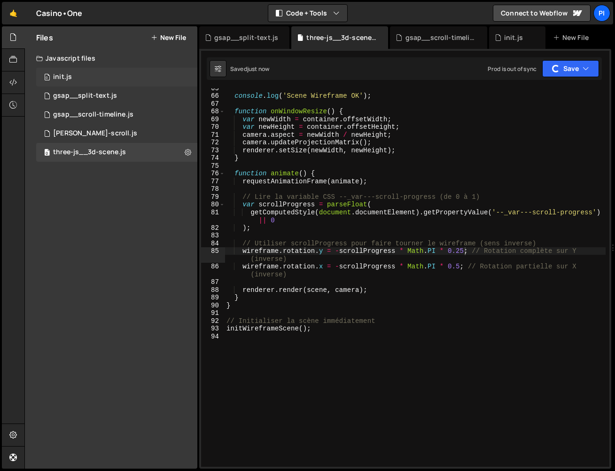
click at [157, 74] on div "0 init.js 0" at bounding box center [116, 77] width 161 height 19
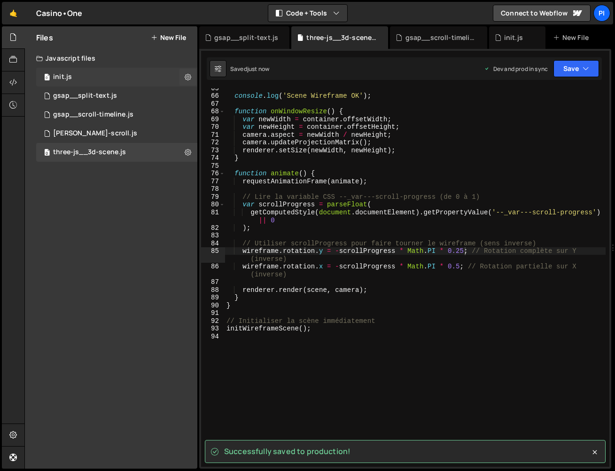
scroll to position [0, 0]
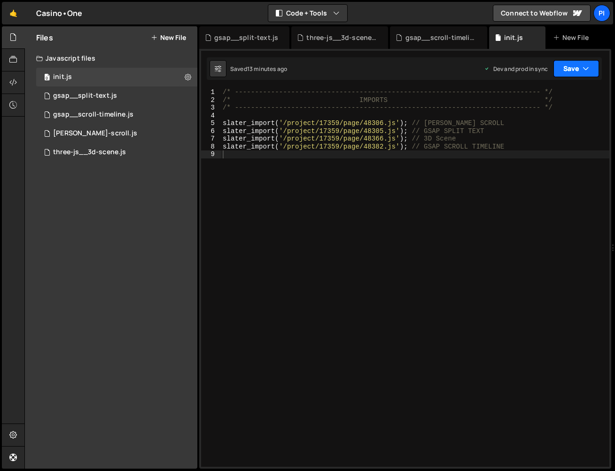
click at [583, 68] on icon "button" at bounding box center [586, 68] width 7 height 9
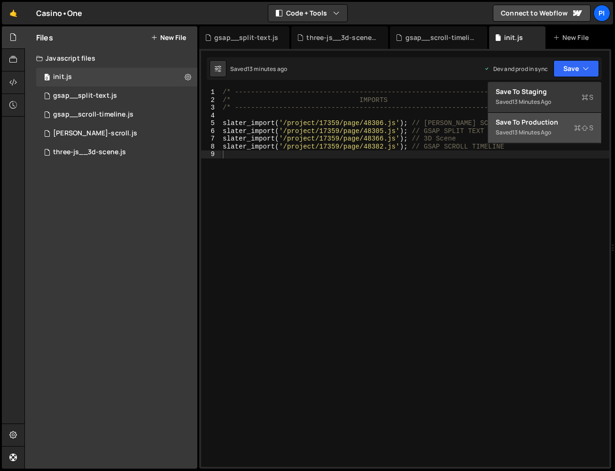
click at [560, 132] on button "Save to Production S Saved 13 minutes ago" at bounding box center [544, 128] width 113 height 31
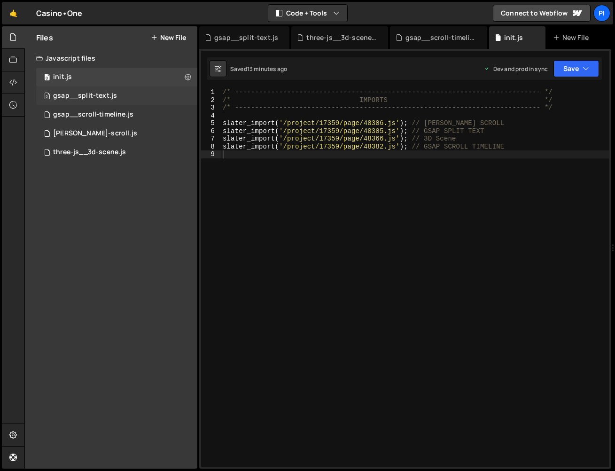
click at [86, 94] on div "gsap__split-text.js" at bounding box center [85, 96] width 64 height 8
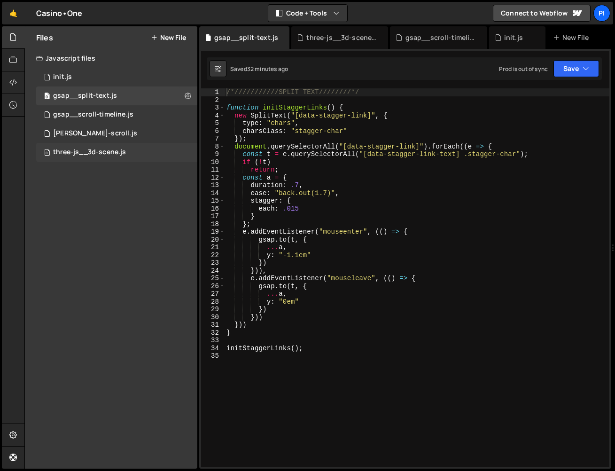
click at [96, 144] on div "0 three-js__3d-scene.js 0" at bounding box center [116, 152] width 161 height 19
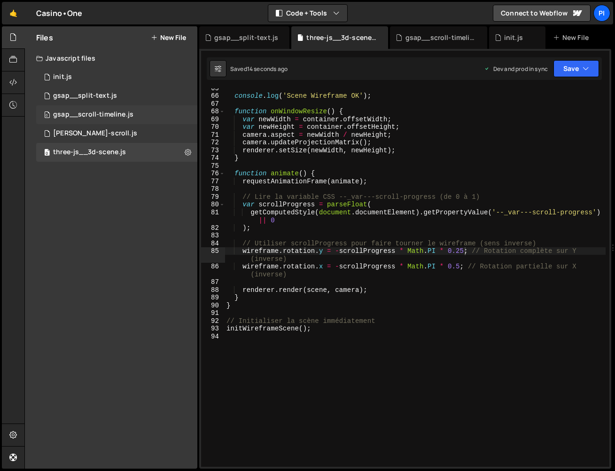
scroll to position [6438, 0]
click at [104, 115] on div "gsap__scroll-timeline.js" at bounding box center [93, 114] width 80 height 8
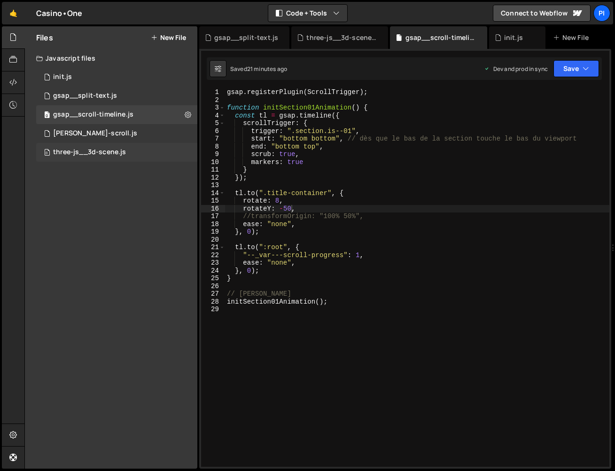
click at [113, 149] on div "three-js__3d-scene.js" at bounding box center [89, 152] width 73 height 8
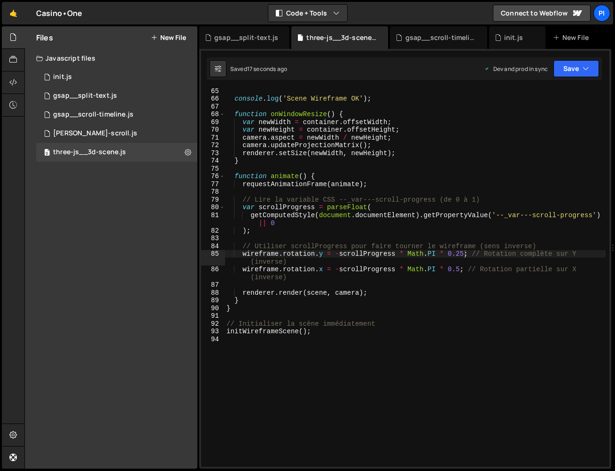
scroll to position [505, 0]
click at [462, 267] on div "console . log ( 'Scene Wireframe OK' ) ; function onWindowResize ( ) { var newW…" at bounding box center [415, 284] width 381 height 394
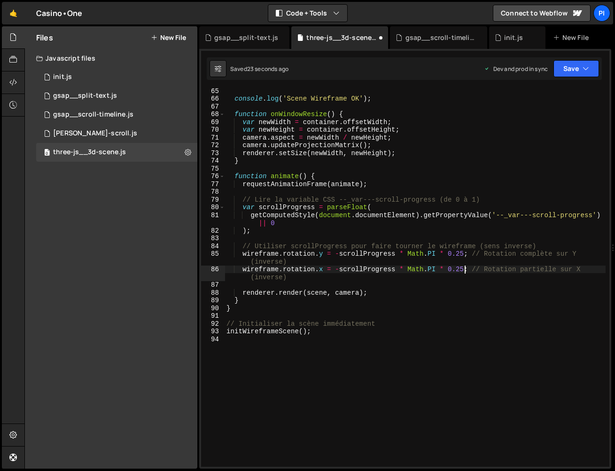
type textarea "wireframe.rotation.x = -scrollProgress * Math.PI * 0.25; // Rotation partielle …"
click at [581, 58] on div "Saved 23 seconds ago Dev and prod in sync Upgrade to Edit Save Save to Staging …" at bounding box center [404, 68] width 395 height 23
click at [580, 70] on button "Save" at bounding box center [576, 68] width 46 height 17
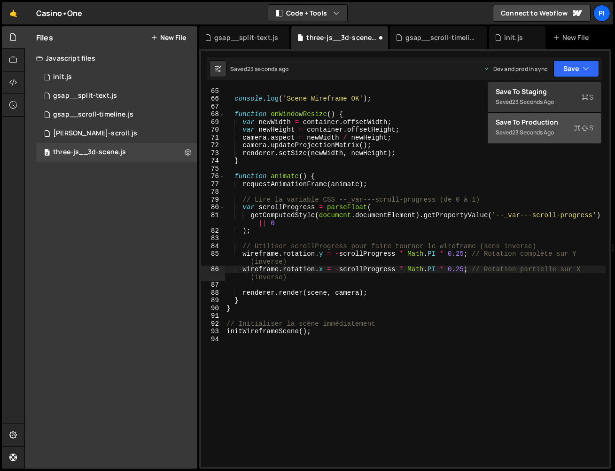
click at [567, 122] on div "Save to Production S" at bounding box center [545, 121] width 98 height 9
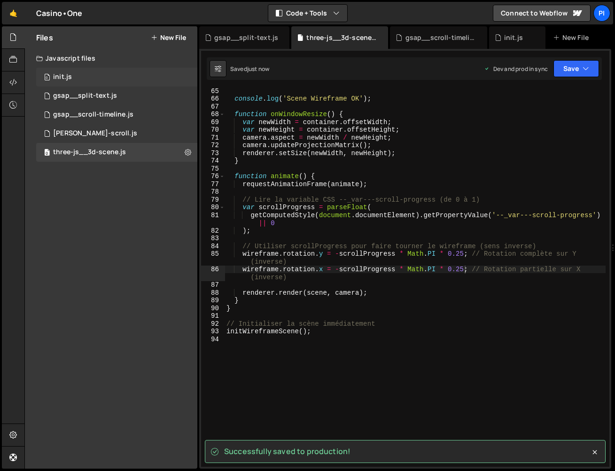
click at [86, 77] on div "0 init.js 0" at bounding box center [116, 77] width 161 height 19
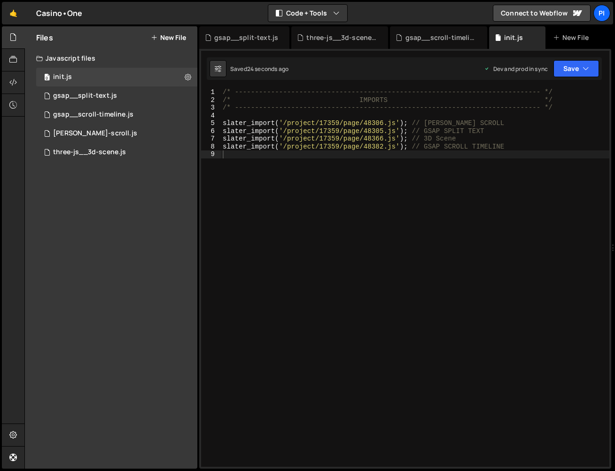
scroll to position [0, 0]
click at [564, 60] on button "Save" at bounding box center [576, 68] width 46 height 17
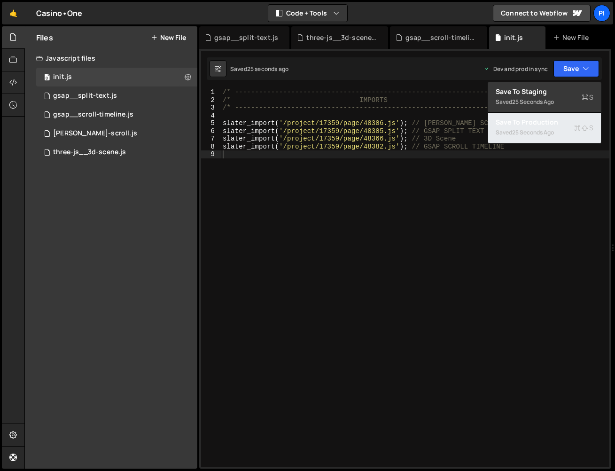
click at [546, 134] on div "25 seconds ago" at bounding box center [533, 132] width 42 height 8
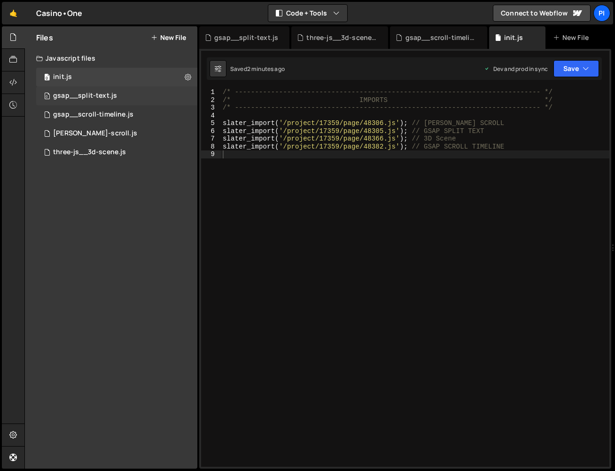
click at [86, 105] on div "0 gsap__split-text.js 0" at bounding box center [116, 95] width 161 height 19
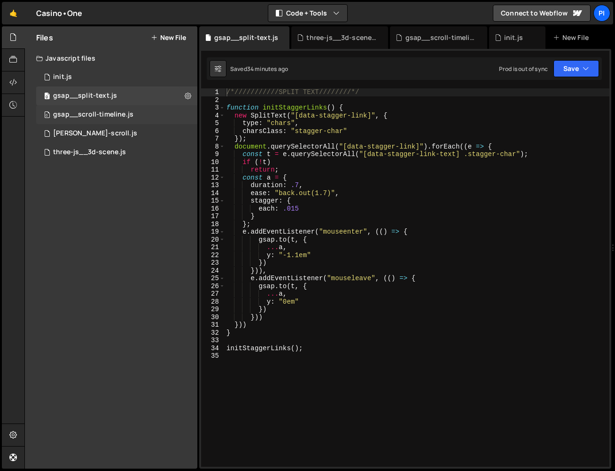
click at [86, 108] on div "0 gsap__scroll-timeline.js 0" at bounding box center [116, 114] width 161 height 19
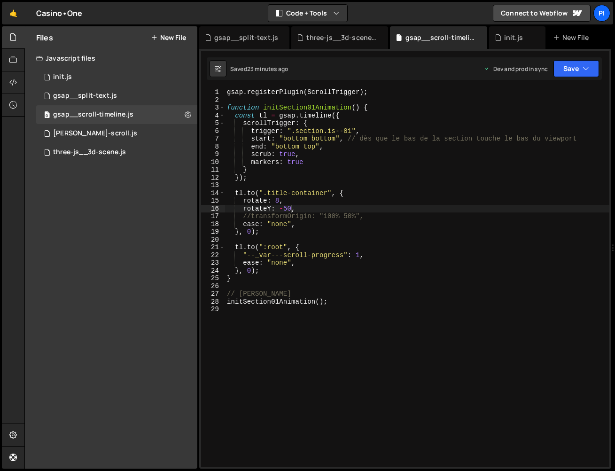
click at [435, 349] on div "gsap . registerPlugin ( ScrollTrigger ) ; function initSection01Animation ( ) {…" at bounding box center [417, 285] width 384 height 394
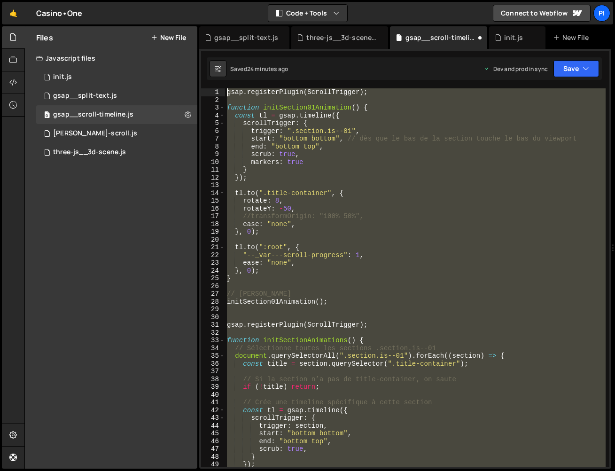
drag, startPoint x: 350, startPoint y: 390, endPoint x: 139, endPoint y: -23, distance: 463.5
click at [139, 0] on html "Projects [GEOGRAPHIC_DATA] Blog Pi Projects Your Teams Invite team member Accou…" at bounding box center [307, 235] width 615 height 471
type textarea "gsap.registerPlugin(ScrollTrigger);"
paste textarea
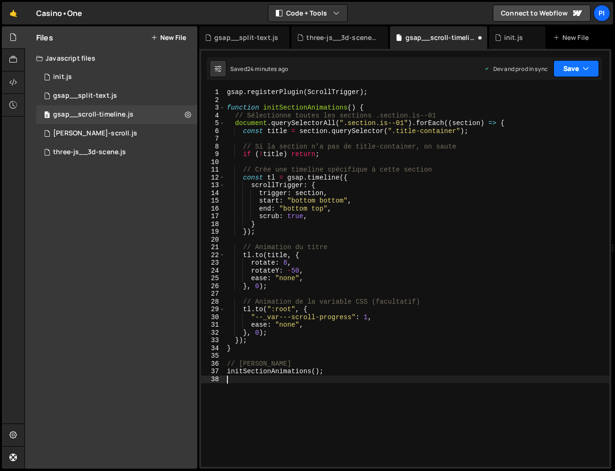
click at [588, 67] on icon "button" at bounding box center [586, 68] width 7 height 9
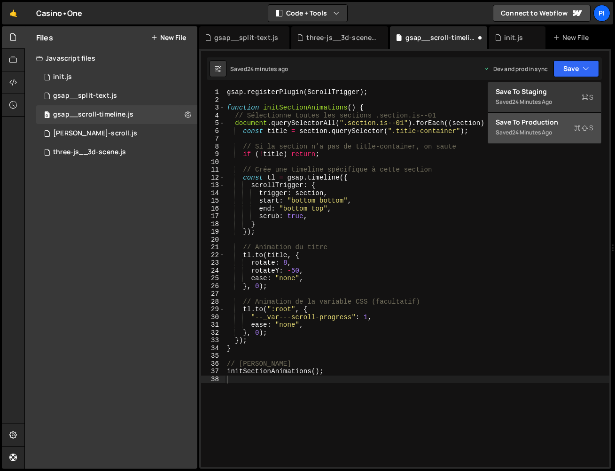
click at [555, 118] on div "Save to Production S" at bounding box center [545, 121] width 98 height 9
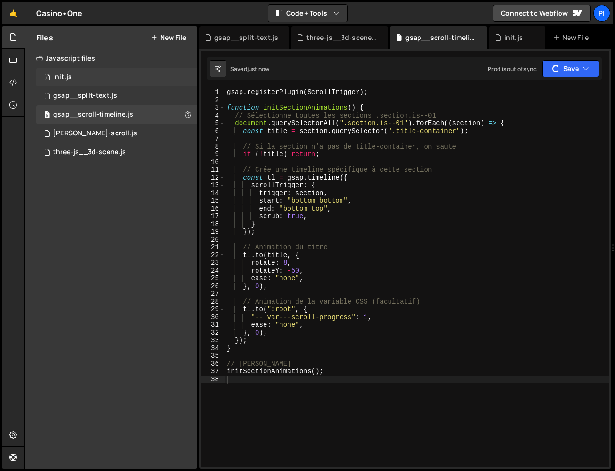
click at [68, 80] on div "init.js" at bounding box center [62, 77] width 19 height 8
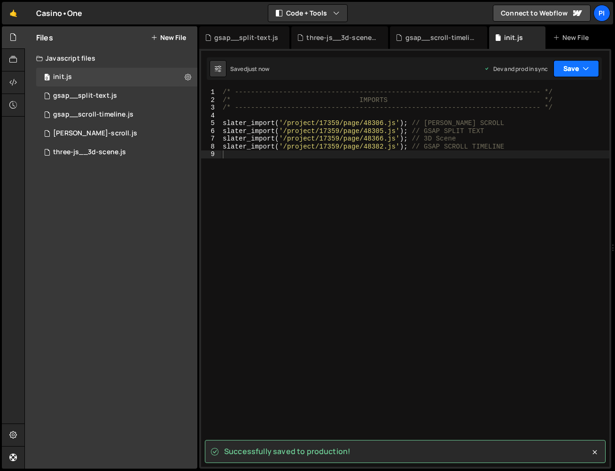
click at [585, 67] on icon "button" at bounding box center [586, 68] width 7 height 9
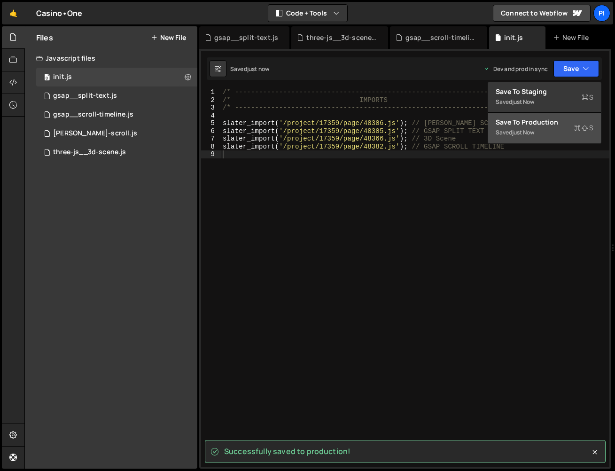
click at [544, 133] on button "Save to Production S Saved just now" at bounding box center [544, 128] width 113 height 31
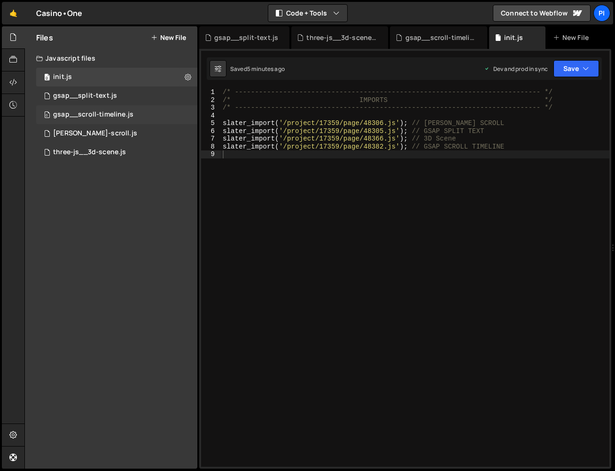
click at [108, 114] on div "gsap__scroll-timeline.js" at bounding box center [93, 114] width 80 height 8
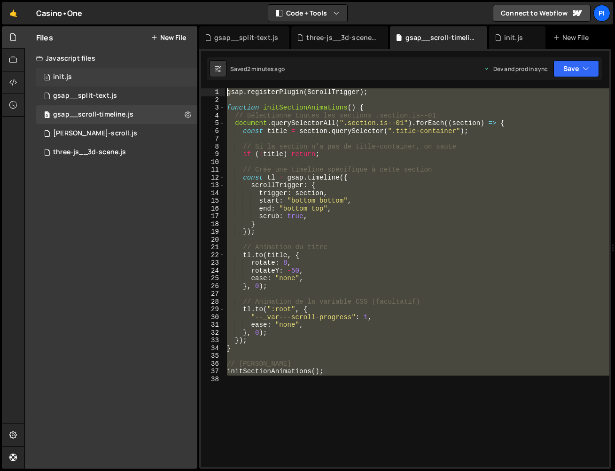
drag, startPoint x: 340, startPoint y: 410, endPoint x: 148, endPoint y: 82, distance: 379.6
click at [148, 82] on div "Files New File Javascript files 0 init.js 0 0 gsap__split-text.js 0 0 gsap__scr…" at bounding box center [319, 247] width 591 height 443
type textarea "gsap.registerPlugin(ScrollTrigger);"
paste textarea
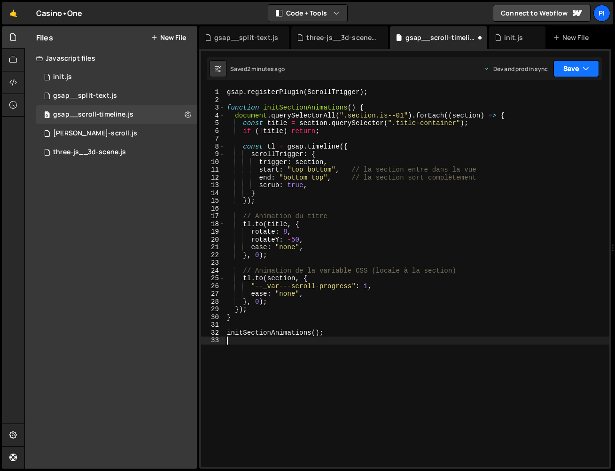
click at [575, 61] on button "Save" at bounding box center [576, 68] width 46 height 17
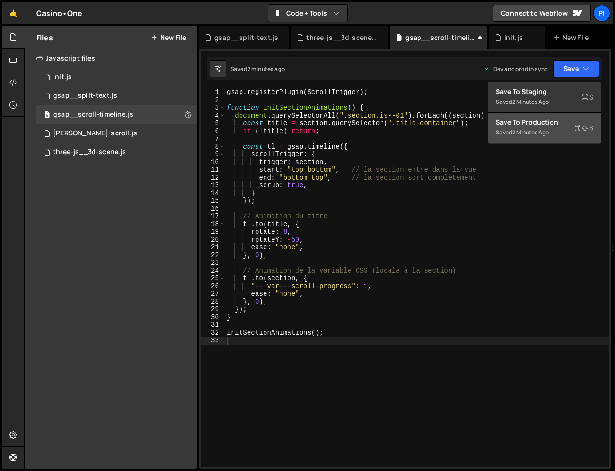
click at [564, 134] on button "Save to Production S Saved 2 minutes ago" at bounding box center [544, 128] width 113 height 31
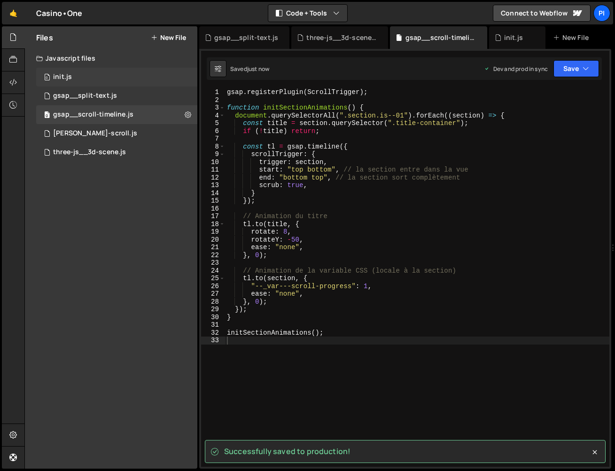
click at [69, 75] on div "init.js" at bounding box center [62, 77] width 19 height 8
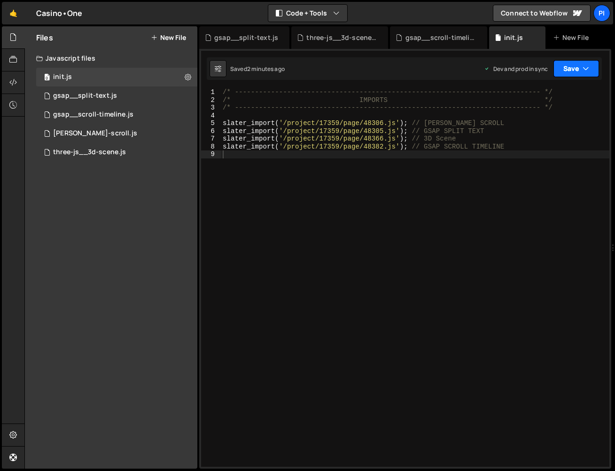
click at [568, 69] on button "Save" at bounding box center [576, 68] width 46 height 17
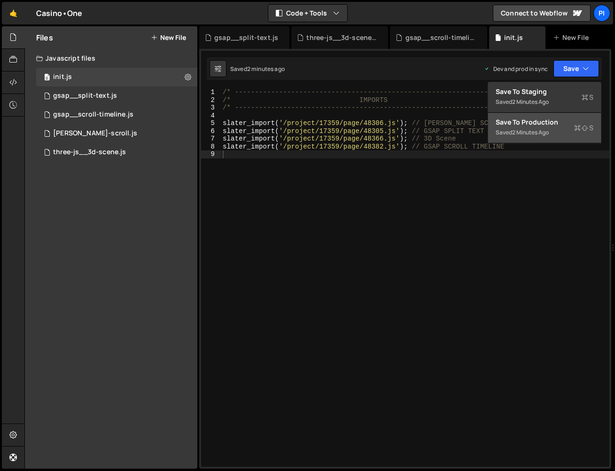
click at [545, 139] on button "Save to Production S Saved 2 minutes ago" at bounding box center [544, 128] width 113 height 31
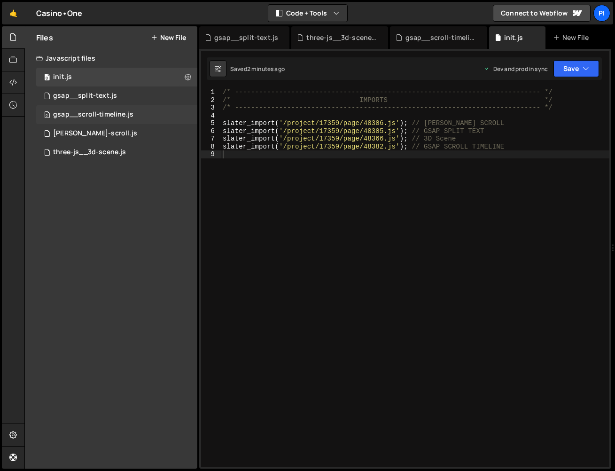
click at [87, 118] on div "gsap__scroll-timeline.js" at bounding box center [93, 114] width 80 height 8
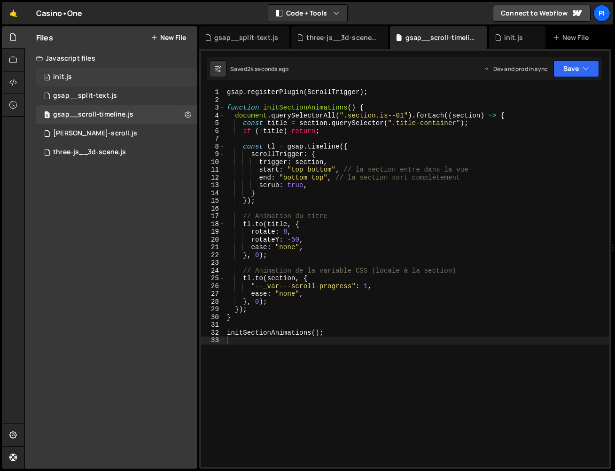
click at [93, 81] on div "0 init.js 0" at bounding box center [116, 77] width 161 height 19
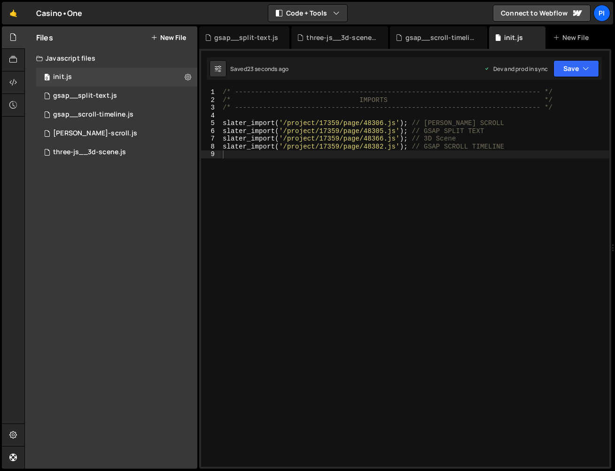
click at [223, 147] on div "/* ----------------------------------------------------------------------------…" at bounding box center [415, 285] width 389 height 394
type textarea "//slater_import('/project/17359/page/48382.js'); // GSAP SCROLL TIMELINE"
click at [588, 73] on button "Save" at bounding box center [576, 68] width 46 height 17
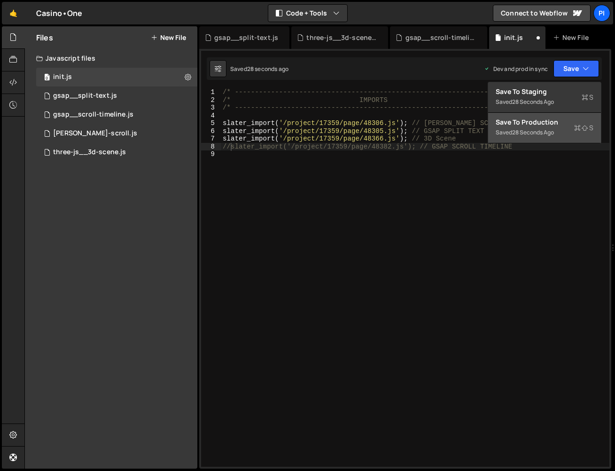
click at [569, 113] on button "Save to Production S Saved 28 seconds ago" at bounding box center [544, 128] width 113 height 31
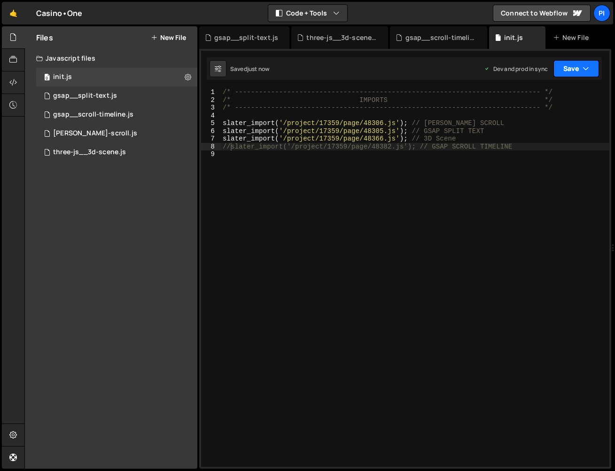
click at [574, 69] on button "Save" at bounding box center [576, 68] width 46 height 17
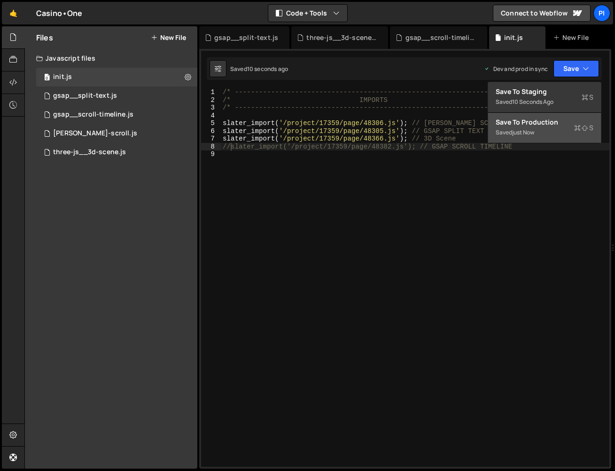
click at [548, 125] on div "Save to Production S" at bounding box center [545, 121] width 98 height 9
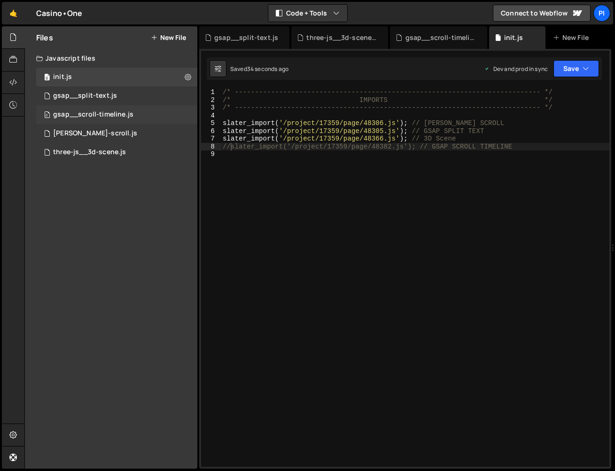
click at [99, 121] on div "0 gsap__scroll-timeline.js 0" at bounding box center [116, 114] width 161 height 19
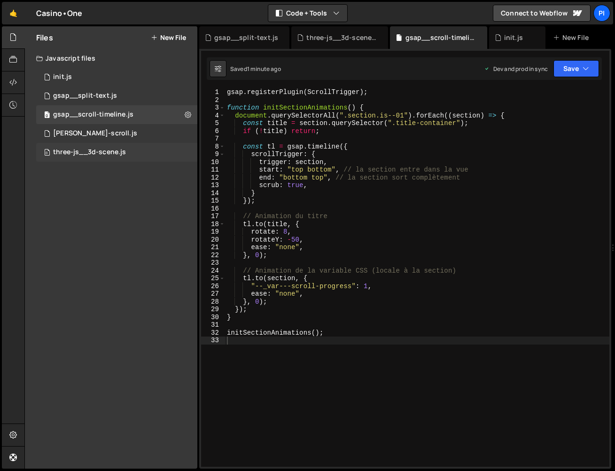
click at [110, 153] on div "three-js__3d-scene.js" at bounding box center [89, 152] width 73 height 8
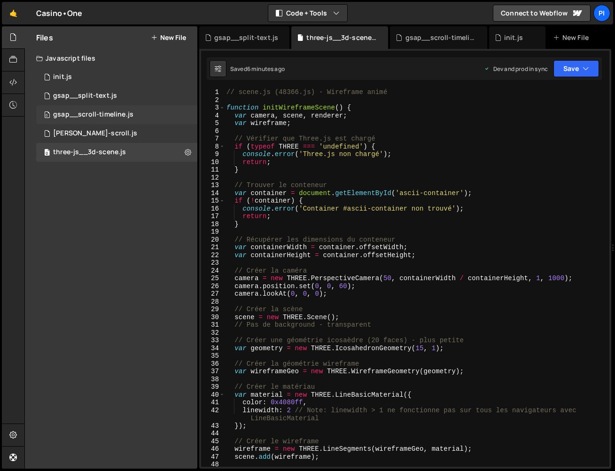
click at [127, 113] on div "gsap__scroll-timeline.js" at bounding box center [93, 114] width 80 height 8
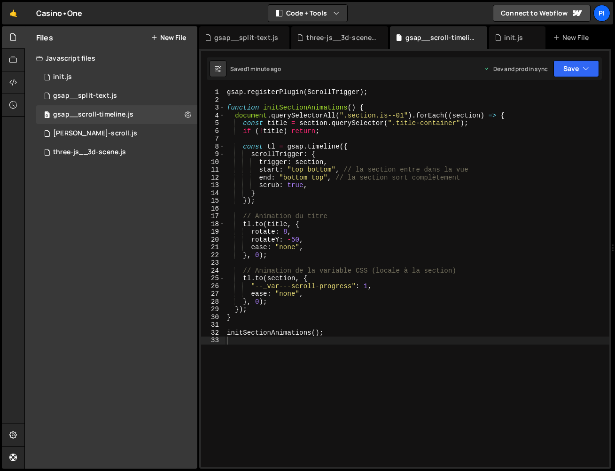
click at [226, 94] on div "gsap . registerPlugin ( ScrollTrigger ) ; function initSectionAnimations ( ) { …" at bounding box center [417, 285] width 384 height 394
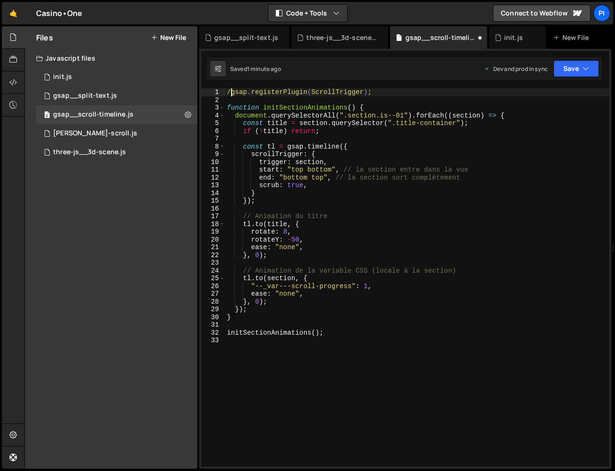
type textarea "/*gsap.registerPlugin(ScrollTrigger);"
click at [318, 380] on div "/*gsap.registerPlugin(ScrollTrigger); function initSectionAnimations ( ) { docu…" at bounding box center [417, 285] width 384 height 394
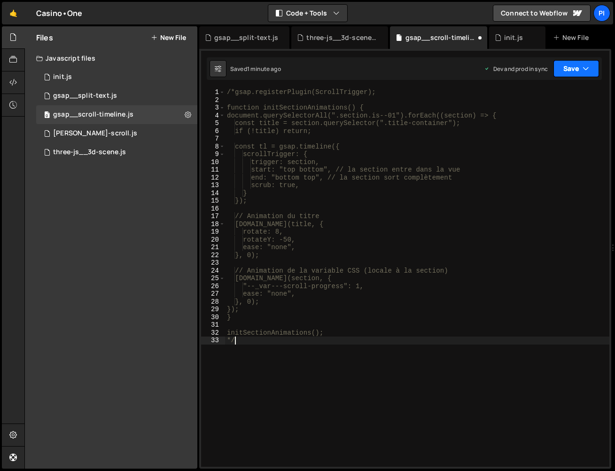
click at [571, 70] on button "Save" at bounding box center [576, 68] width 46 height 17
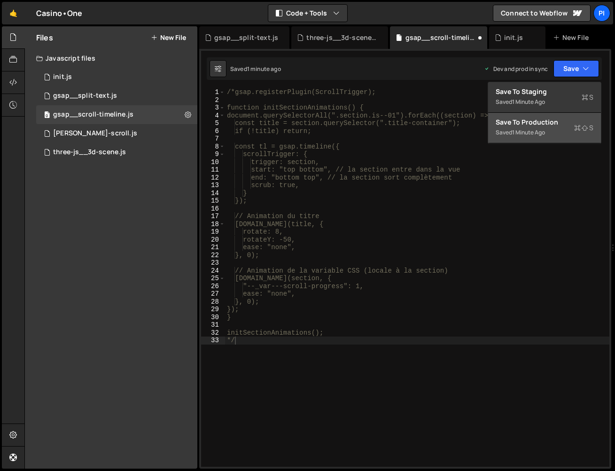
click at [545, 140] on button "Save to Production S Saved 1 minute ago" at bounding box center [544, 128] width 113 height 31
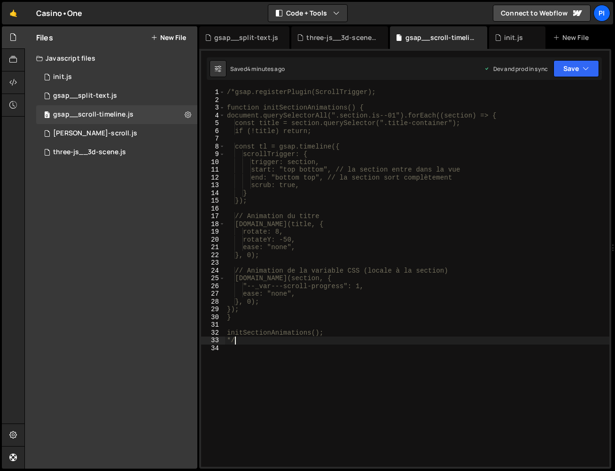
click at [250, 339] on div "/*gsap.registerPlugin(ScrollTrigger); function initSectionAnimations() { docume…" at bounding box center [417, 285] width 384 height 394
type textarea "*"
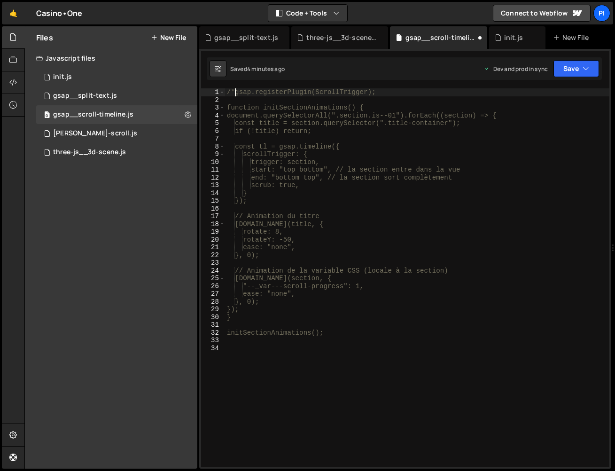
click at [233, 92] on div "/*gsap.registerPlugin(ScrollTrigger); function initSectionAnimations() { docume…" at bounding box center [417, 285] width 384 height 394
type textarea "gsap.registerPlugin(ScrollTrigger);"
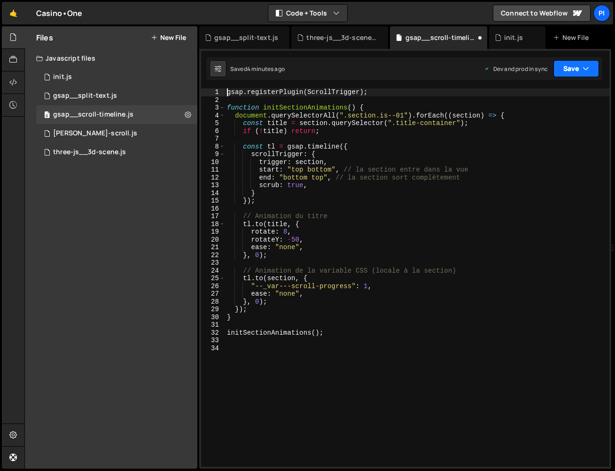
click at [560, 66] on button "Save" at bounding box center [576, 68] width 46 height 17
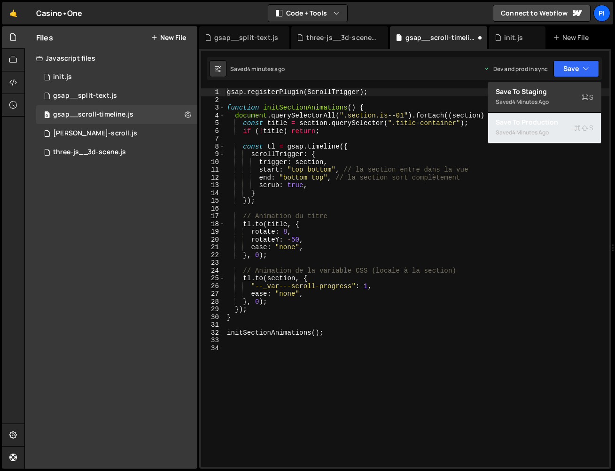
click at [558, 124] on div "Save to Production S" at bounding box center [545, 121] width 98 height 9
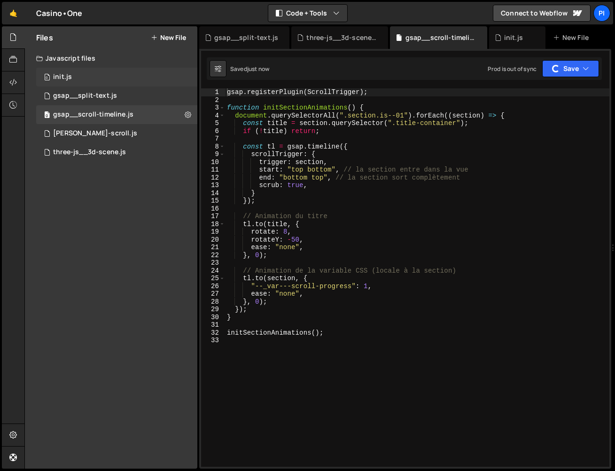
click at [97, 84] on div "0 init.js 0" at bounding box center [116, 77] width 161 height 19
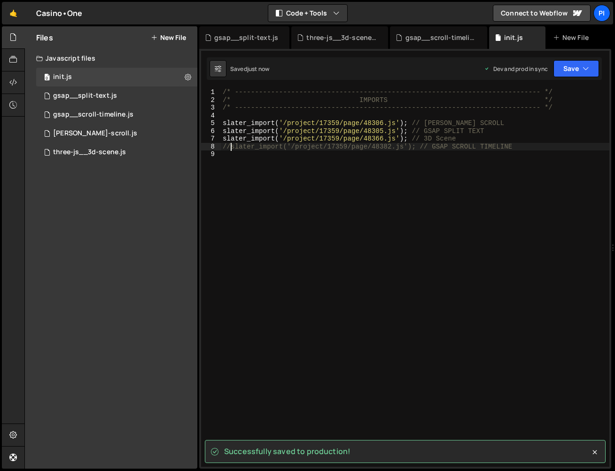
drag, startPoint x: 233, startPoint y: 146, endPoint x: 219, endPoint y: 146, distance: 13.2
click at [220, 146] on div "//slater_import('/project/17359/page/48382.js'); // GSAP SCROLL TIMELINE 1 2 3 …" at bounding box center [405, 277] width 408 height 378
type textarea "slater_import('/project/17359/page/48382.js'); // GSAP SCROLL TIMELINE"
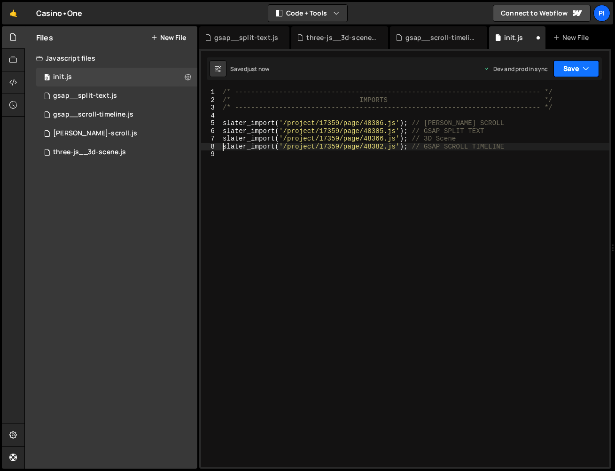
click at [579, 72] on button "Save" at bounding box center [576, 68] width 46 height 17
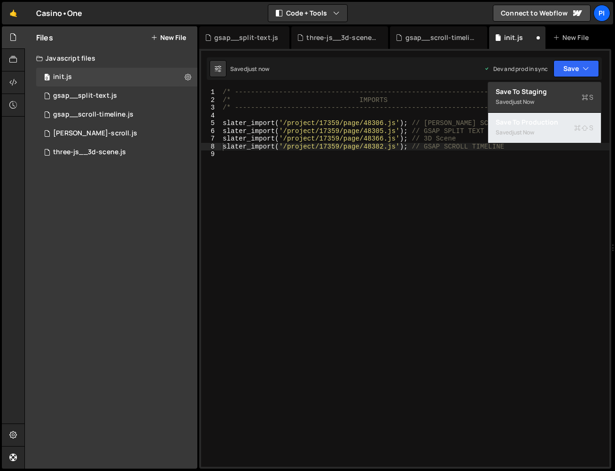
click at [564, 117] on div "Save to Production S" at bounding box center [545, 121] width 98 height 9
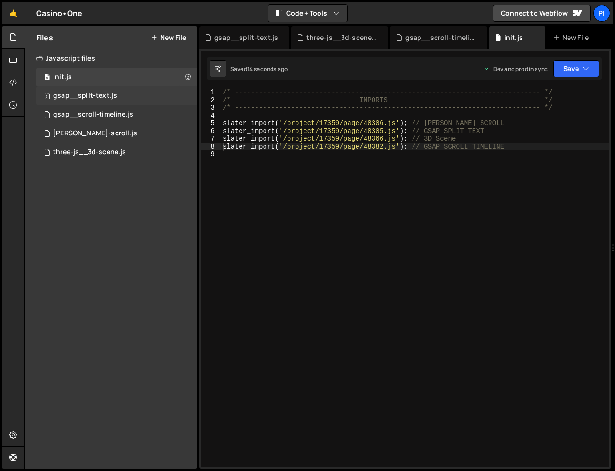
click at [123, 100] on div "0 gsap__split-text.js 0" at bounding box center [116, 95] width 161 height 19
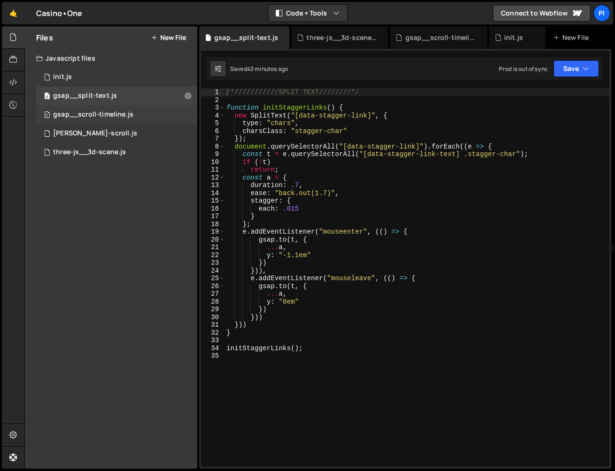
click at [127, 112] on div "gsap__scroll-timeline.js" at bounding box center [93, 114] width 80 height 8
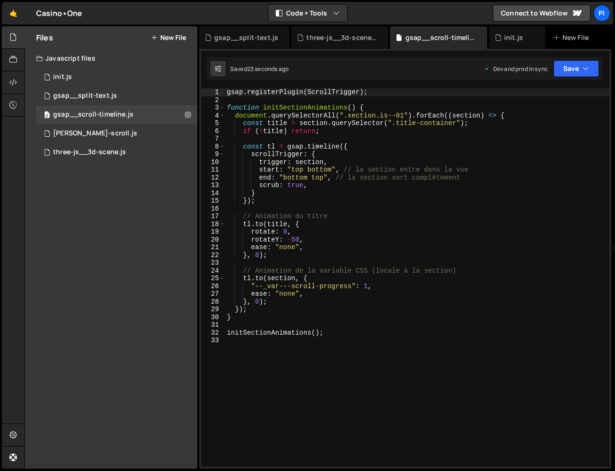
type textarea "scrub: true,"
click at [331, 184] on div "gsap . registerPlugin ( ScrollTrigger ) ; function initSectionAnimations ( ) { …" at bounding box center [417, 285] width 384 height 394
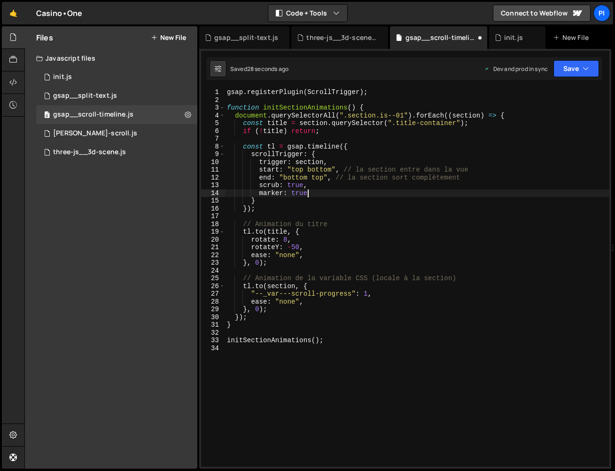
scroll to position [0, 5]
click at [567, 73] on button "Save" at bounding box center [576, 68] width 46 height 17
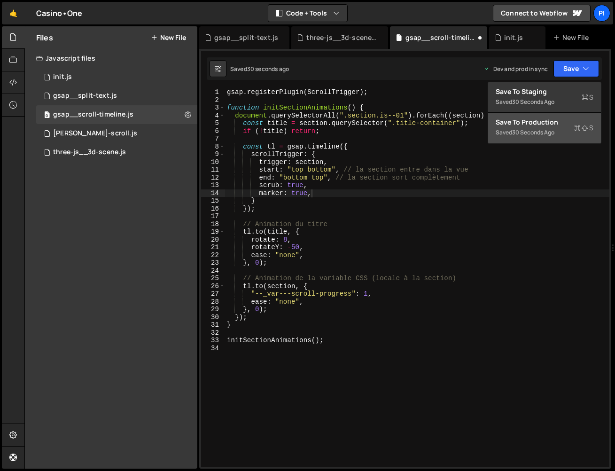
click at [539, 125] on div "Save to Production S" at bounding box center [545, 121] width 98 height 9
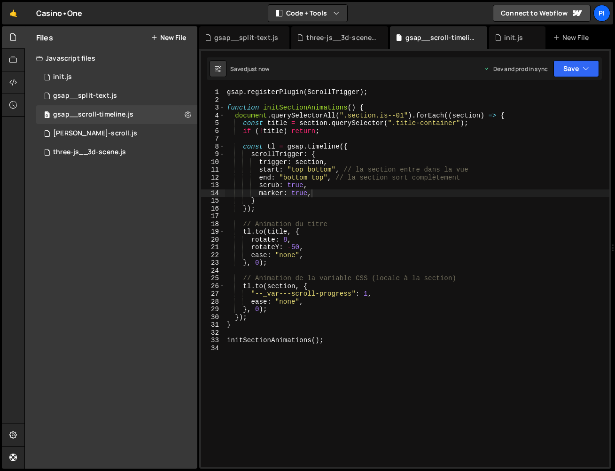
click at [283, 194] on div "gsap . registerPlugin ( ScrollTrigger ) ; function initSectionAnimations ( ) { …" at bounding box center [417, 285] width 384 height 394
click at [120, 83] on div "0 init.js 0" at bounding box center [116, 77] width 161 height 19
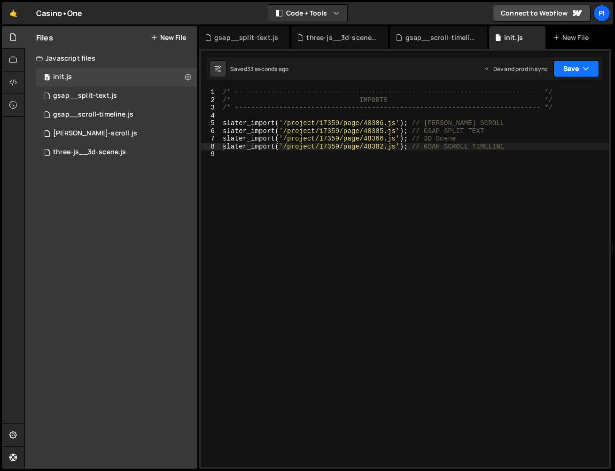
click at [592, 73] on button "Save" at bounding box center [576, 68] width 46 height 17
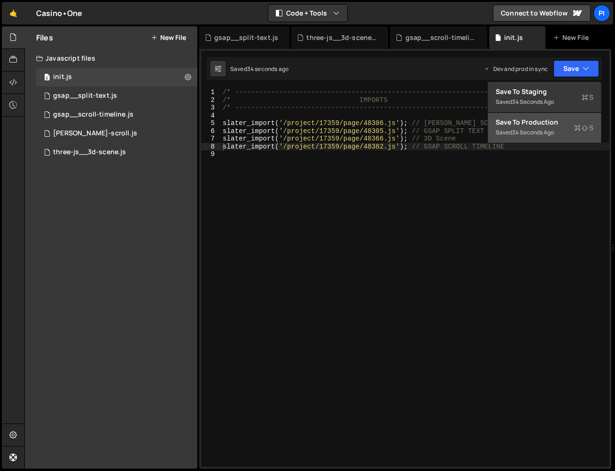
click at [566, 128] on button "Save to Production S Saved 34 seconds ago" at bounding box center [544, 128] width 113 height 31
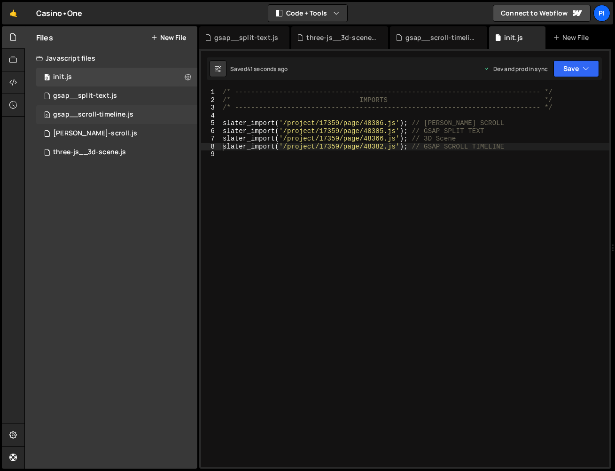
click at [83, 109] on div "0 gsap__scroll-timeline.js 0" at bounding box center [116, 114] width 161 height 19
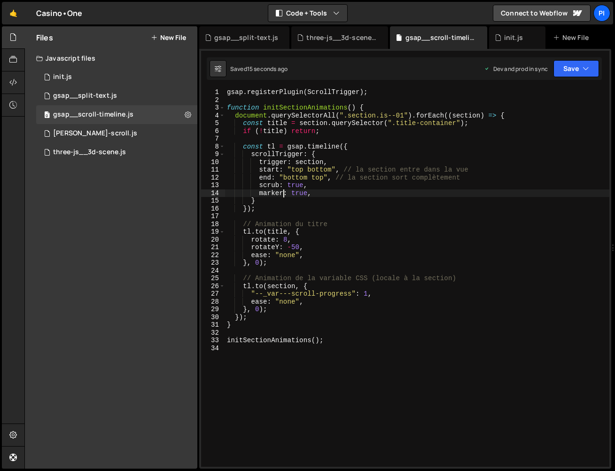
click at [282, 194] on div "gsap . registerPlugin ( ScrollTrigger ) ; function initSectionAnimations ( ) { …" at bounding box center [417, 285] width 384 height 394
type textarea "markers: true,"
click at [558, 70] on button "Save" at bounding box center [576, 68] width 46 height 17
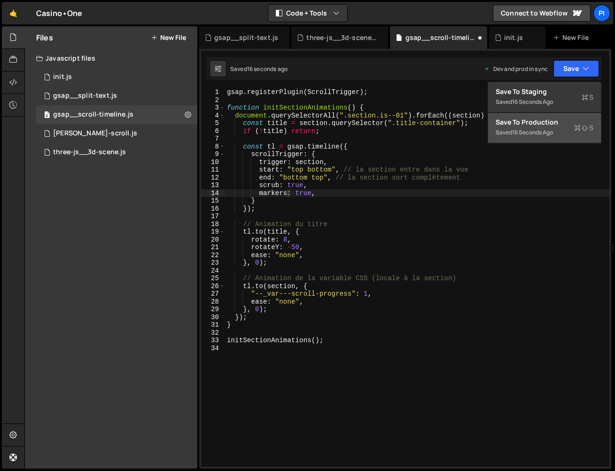
click at [549, 125] on div "Save to Production S" at bounding box center [545, 121] width 98 height 9
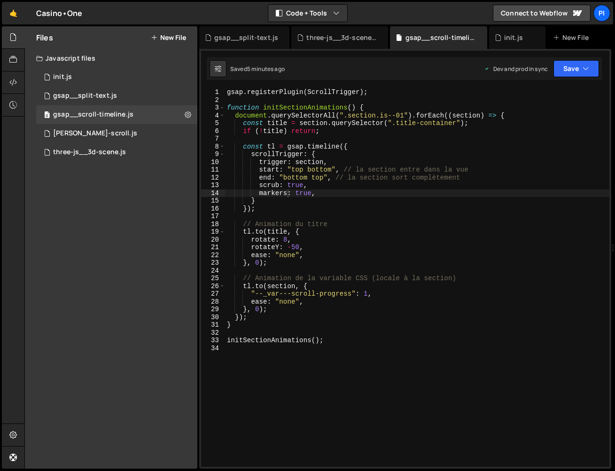
click at [116, 340] on div "Files New File Javascript files 0 init.js 0 0 gsap__split-text.js 0 0 gsap__scr…" at bounding box center [111, 247] width 172 height 442
click at [559, 71] on button "Save" at bounding box center [576, 68] width 46 height 17
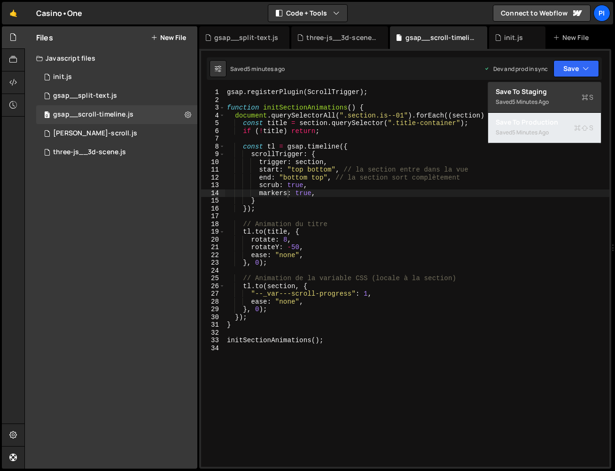
click at [542, 132] on div "5 minutes ago" at bounding box center [530, 132] width 37 height 8
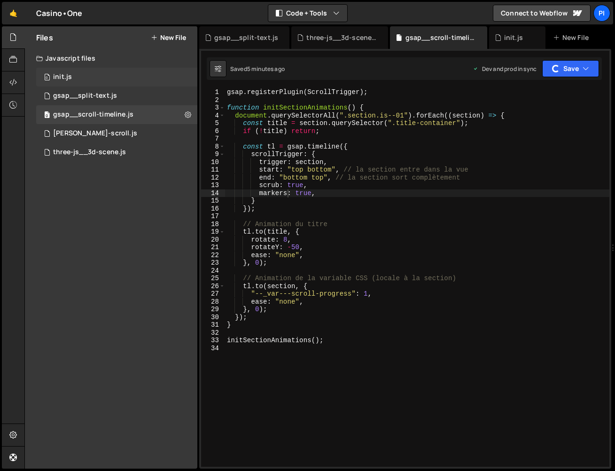
click at [58, 84] on div "0 init.js 0" at bounding box center [116, 77] width 161 height 19
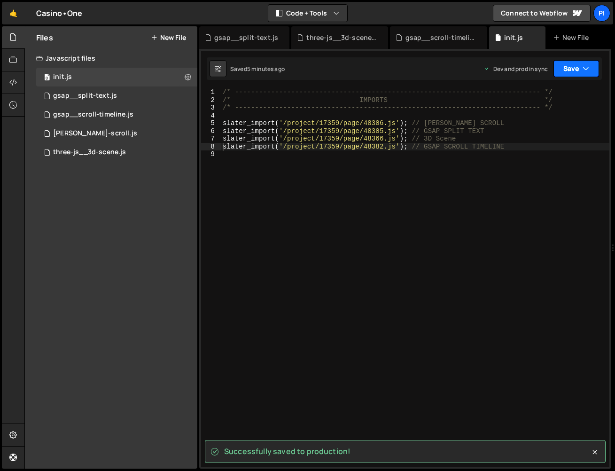
click at [559, 72] on button "Save" at bounding box center [576, 68] width 46 height 17
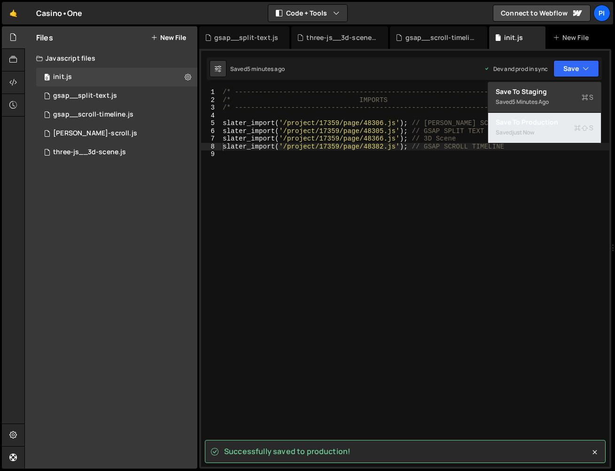
click at [564, 135] on button "Save to Production S Saved just now" at bounding box center [544, 128] width 113 height 31
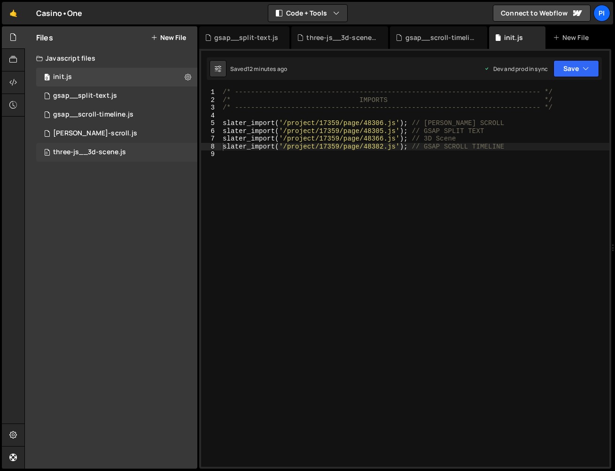
click at [87, 148] on div "0 three-js__3d-scene.js 0" at bounding box center [116, 152] width 161 height 19
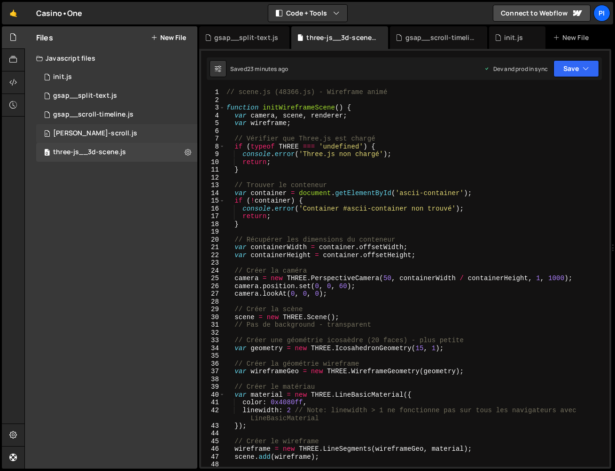
scroll to position [1572, 0]
click at [94, 129] on div "[PERSON_NAME]-scroll.js" at bounding box center [95, 133] width 84 height 8
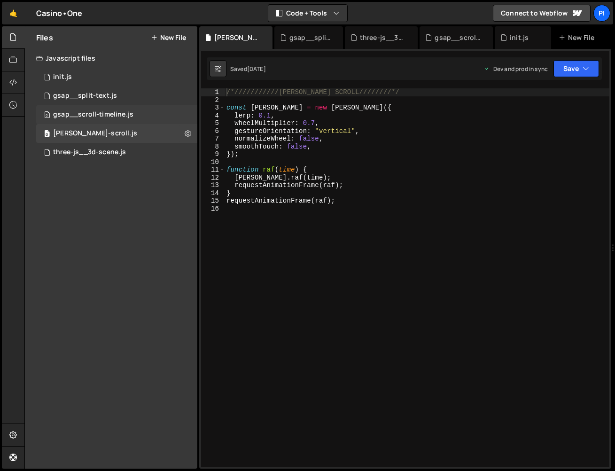
click at [102, 117] on div "gsap__scroll-timeline.js" at bounding box center [93, 114] width 80 height 8
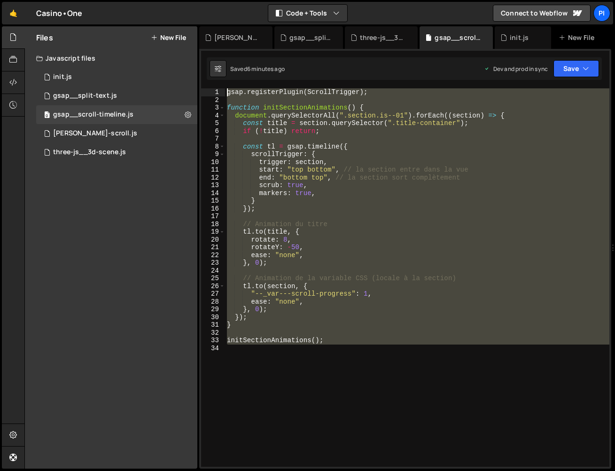
drag, startPoint x: 328, startPoint y: 374, endPoint x: 163, endPoint y: 21, distance: 390.3
click at [163, 21] on div "Hold on a sec... Are you certain you wish to leave this page? Any changes you'v…" at bounding box center [307, 235] width 615 height 471
type textarea "gsap.registerPlugin(ScrollTrigger);"
paste textarea
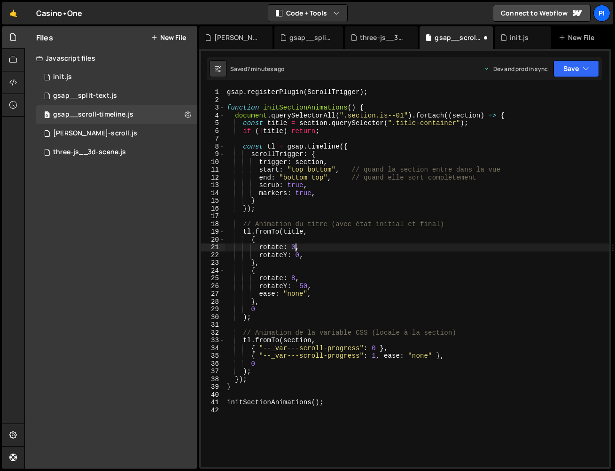
click at [294, 245] on div "gsap . registerPlugin ( ScrollTrigger ) ; function initSectionAnimations ( ) { …" at bounding box center [417, 285] width 384 height 394
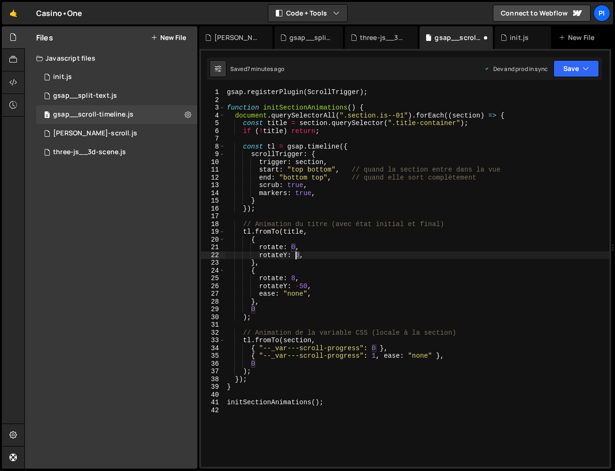
click at [295, 252] on div "gsap . registerPlugin ( ScrollTrigger ) ; function initSectionAnimations ( ) { …" at bounding box center [417, 285] width 384 height 394
click at [558, 72] on button "Save" at bounding box center [576, 68] width 46 height 17
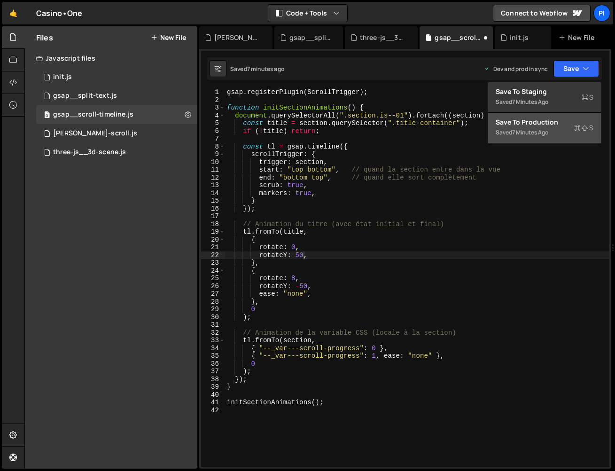
click at [553, 122] on div "Save to Production S" at bounding box center [545, 121] width 98 height 9
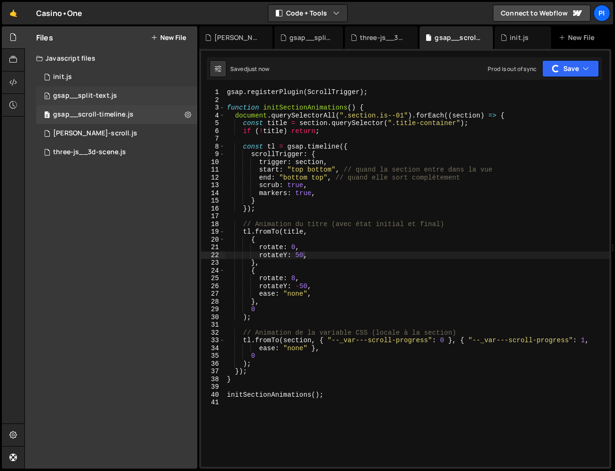
click at [86, 86] on div "0 gsap__split-text.js 0" at bounding box center [116, 95] width 161 height 19
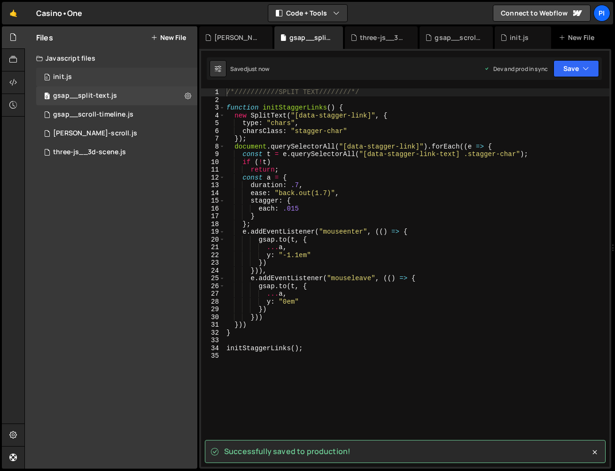
click at [133, 82] on div "0 init.js 0" at bounding box center [116, 77] width 161 height 19
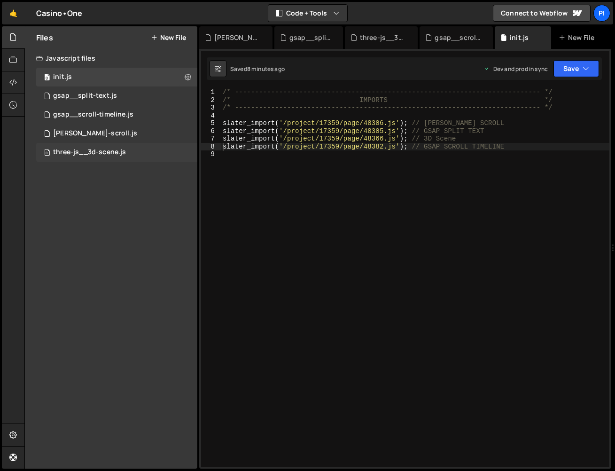
click at [99, 152] on div "three-js__3d-scene.js" at bounding box center [89, 152] width 73 height 8
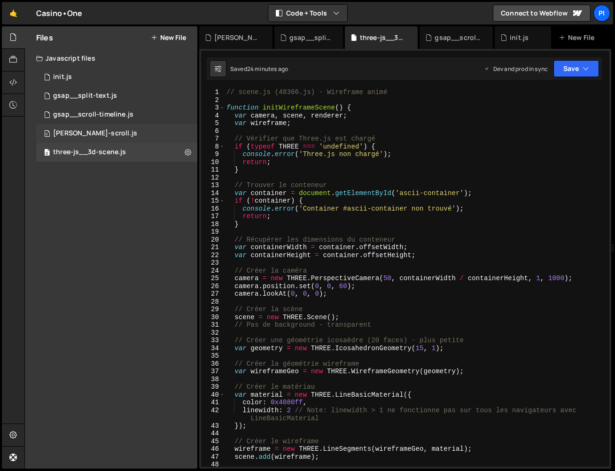
scroll to position [6438, 0]
click at [101, 137] on div "0 [PERSON_NAME]-scroll.js 0" at bounding box center [116, 133] width 161 height 19
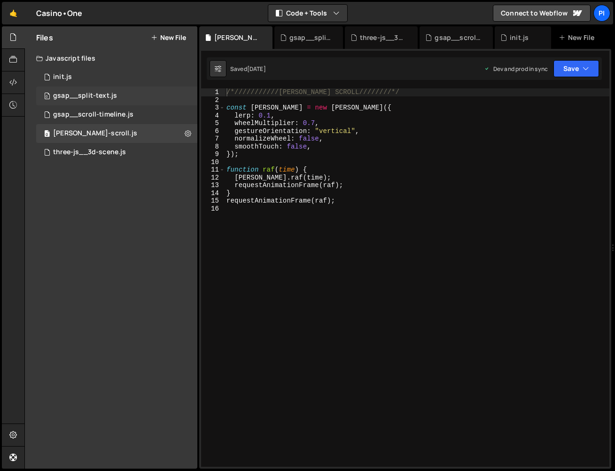
scroll to position [0, 0]
click at [95, 93] on div "gsap__split-text.js" at bounding box center [85, 96] width 64 height 8
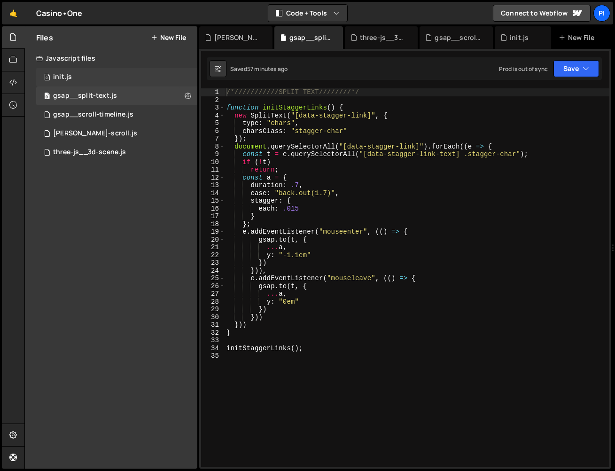
click at [96, 79] on div "0 init.js 0" at bounding box center [116, 77] width 161 height 19
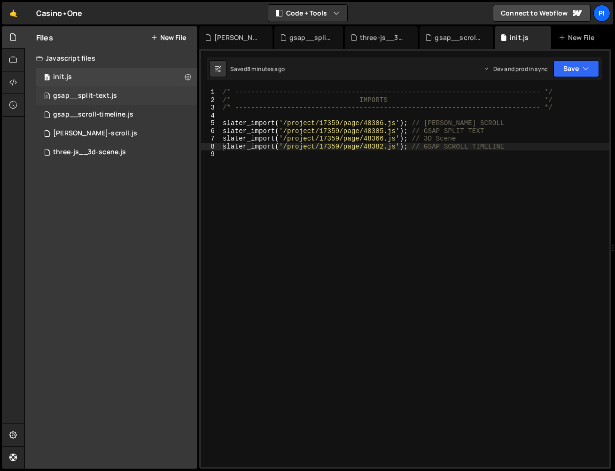
click at [103, 104] on div "0 gsap__split-text.js 0" at bounding box center [116, 95] width 161 height 19
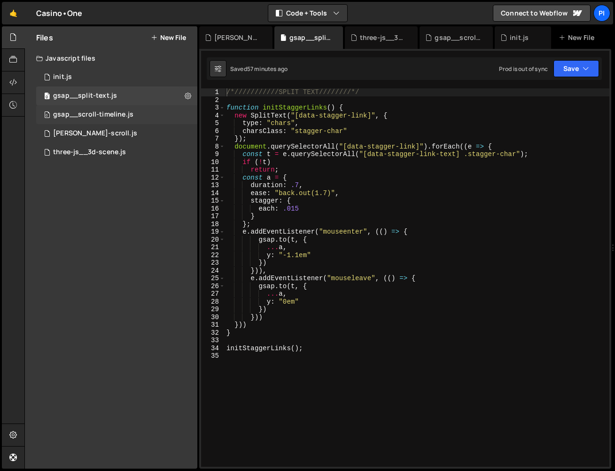
click at [103, 118] on div "gsap__scroll-timeline.js" at bounding box center [93, 114] width 80 height 8
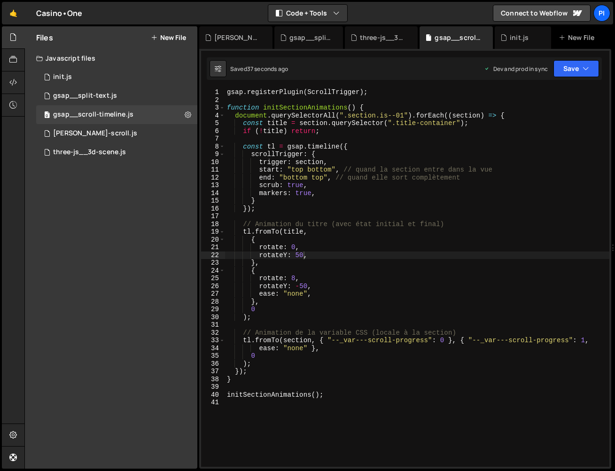
click at [295, 248] on div "gsap . registerPlugin ( ScrollTrigger ) ; function initSectionAnimations ( ) { …" at bounding box center [417, 285] width 384 height 394
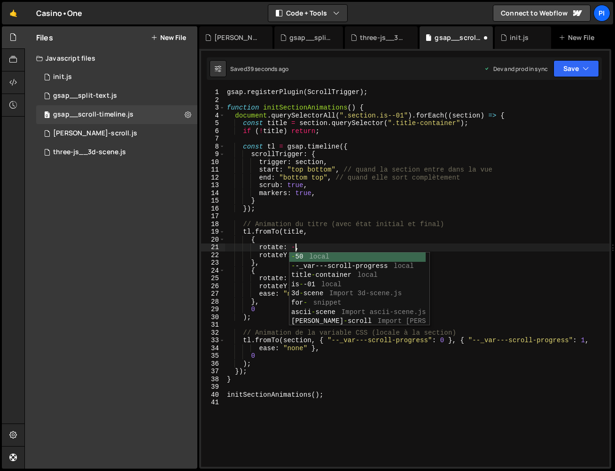
scroll to position [0, 5]
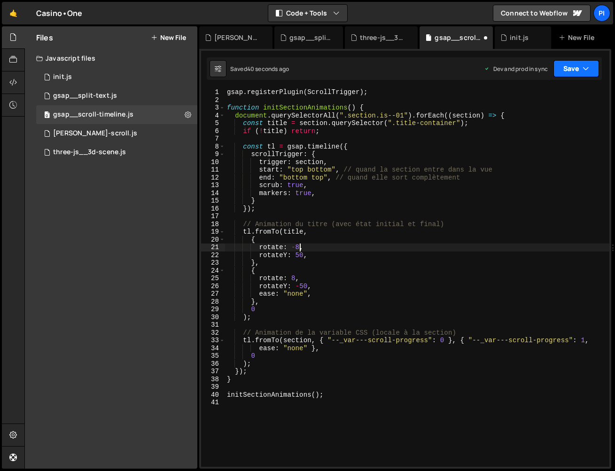
click at [578, 60] on button "Save" at bounding box center [576, 68] width 46 height 17
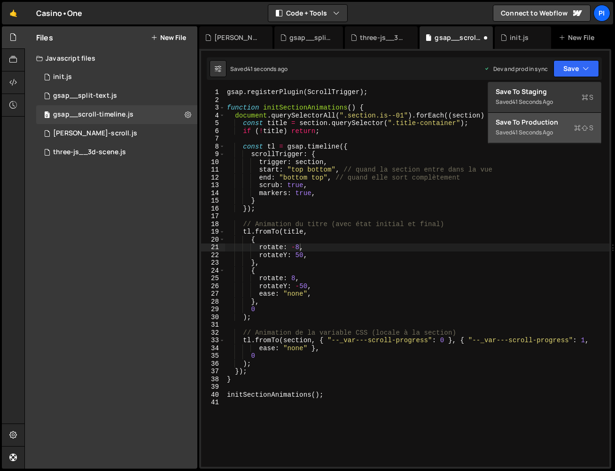
click at [555, 121] on div "Save to Production S" at bounding box center [545, 121] width 98 height 9
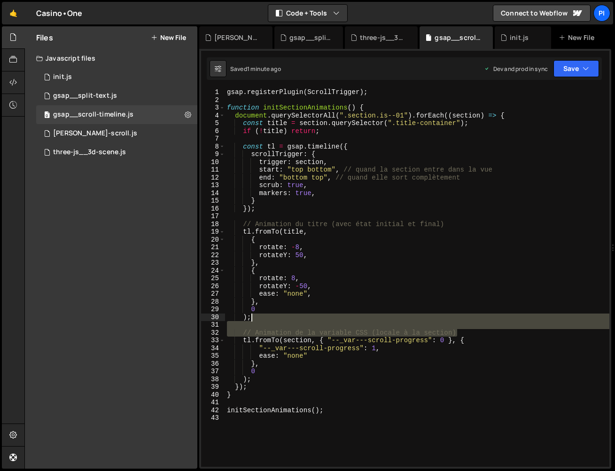
drag, startPoint x: 458, startPoint y: 330, endPoint x: 263, endPoint y: 318, distance: 195.4
click at [263, 318] on div "gsap . registerPlugin ( ScrollTrigger ) ; function initSectionAnimations ( ) { …" at bounding box center [417, 285] width 384 height 394
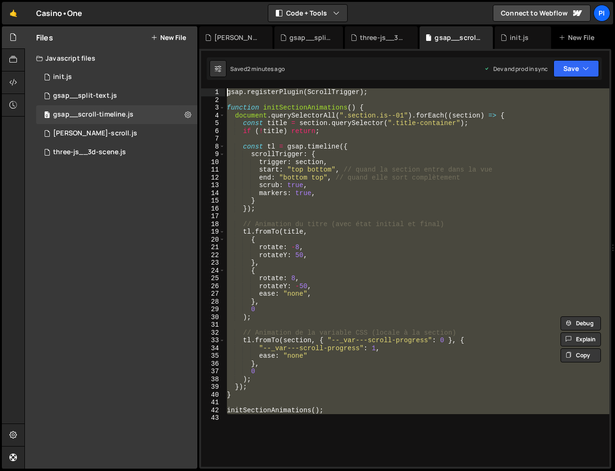
drag, startPoint x: 315, startPoint y: 439, endPoint x: 195, endPoint y: -23, distance: 476.9
click at [195, 0] on html "Projects [GEOGRAPHIC_DATA] Blog Pi Projects Your Teams Invite team member Accou…" at bounding box center [307, 235] width 615 height 471
type textarea "gsap.registerPlugin(ScrollTrigger);"
paste textarea
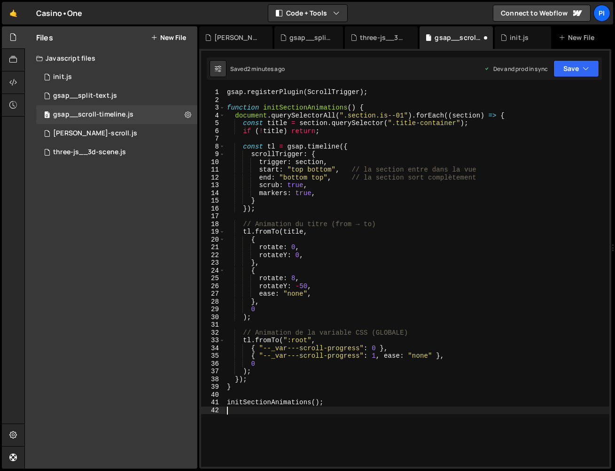
scroll to position [0, 0]
click at [561, 69] on button "Save" at bounding box center [576, 68] width 46 height 17
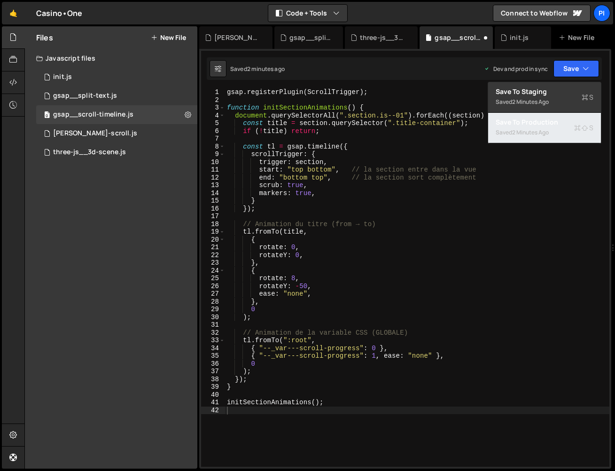
click at [545, 133] on div "2 minutes ago" at bounding box center [530, 132] width 37 height 8
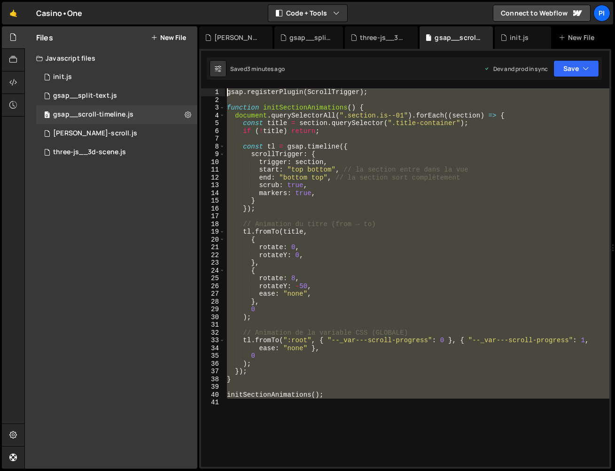
drag, startPoint x: 354, startPoint y: 448, endPoint x: 189, endPoint y: -13, distance: 488.9
click at [189, 0] on html "Projects [GEOGRAPHIC_DATA] Blog Pi Projects Your Teams Invite team member Accou…" at bounding box center [307, 235] width 615 height 471
type textarea "gsap.registerPlugin(ScrollTrigger);"
paste textarea
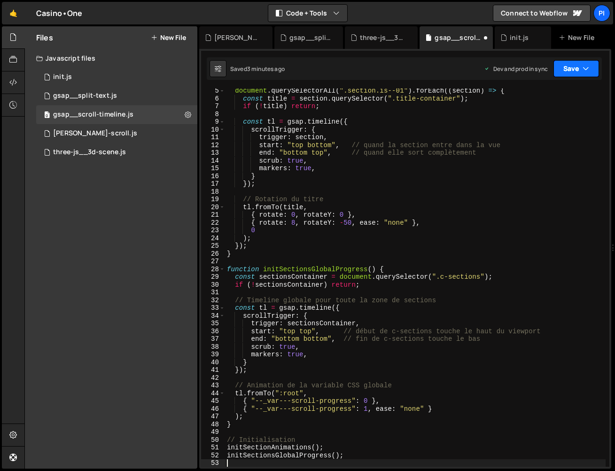
click at [586, 73] on icon "button" at bounding box center [586, 68] width 7 height 9
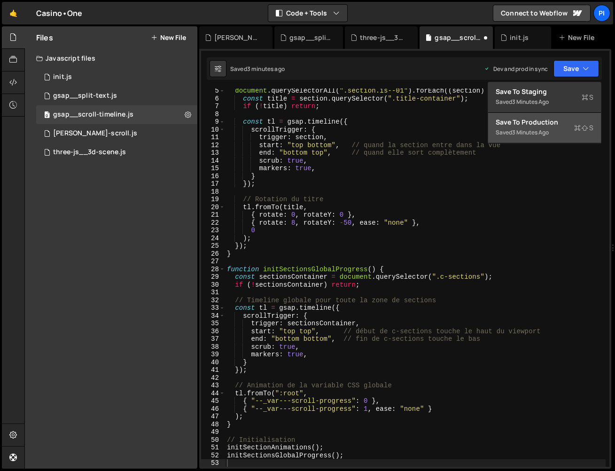
click at [564, 123] on div "Save to Production S" at bounding box center [545, 121] width 98 height 9
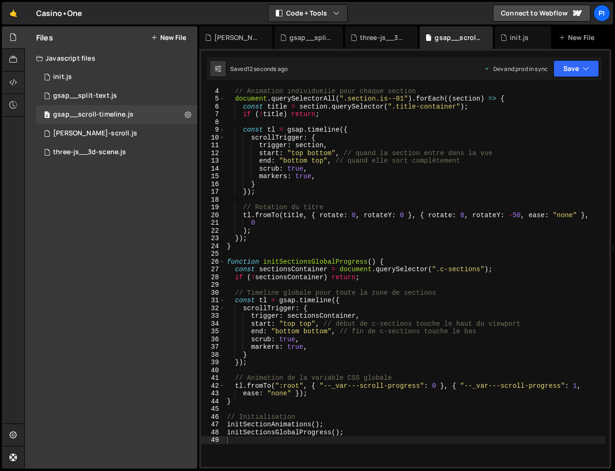
scroll to position [24, 0]
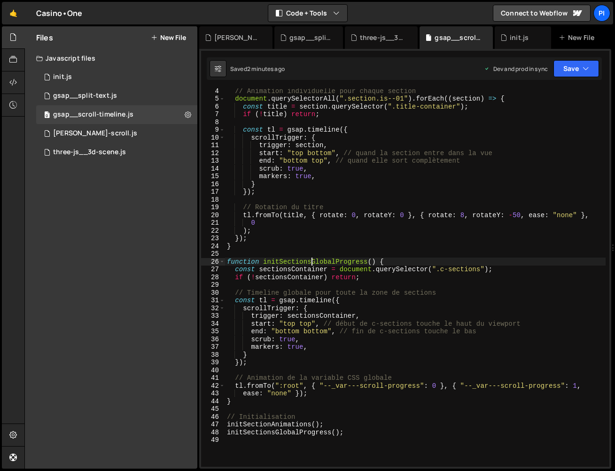
click at [312, 262] on div "// Animation individuelle pour chaque section document . querySelectorAll ( ".s…" at bounding box center [415, 284] width 381 height 394
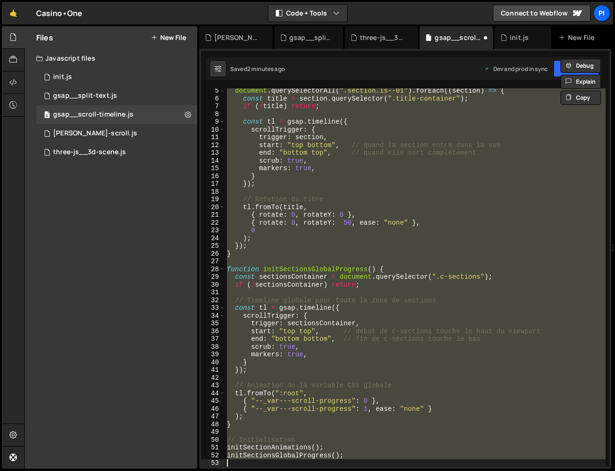
scroll to position [32, 0]
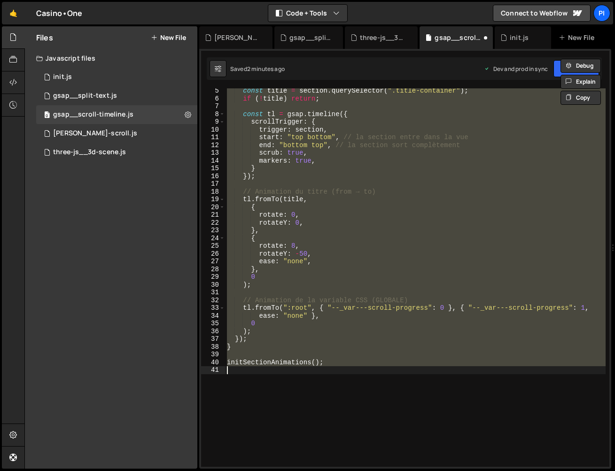
click at [505, 120] on div "const title = section . querySelector ( ".title-container" ) ; if ( ! title ) r…" at bounding box center [415, 277] width 381 height 378
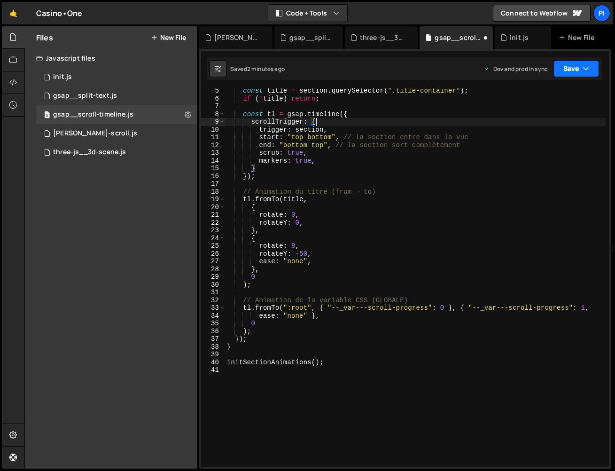
click at [556, 73] on button "Save" at bounding box center [576, 68] width 46 height 17
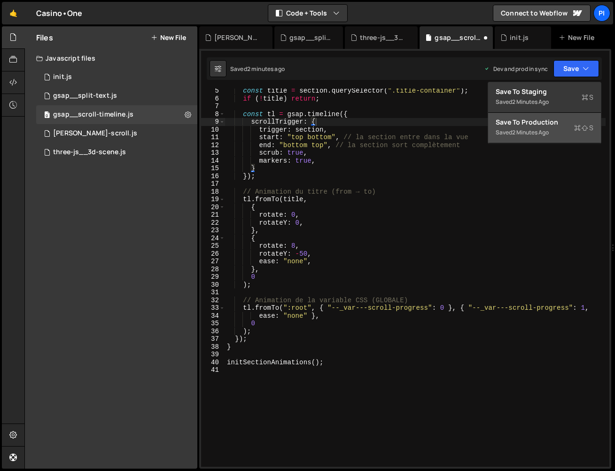
click at [541, 139] on button "Save to Production S Saved 2 minutes ago" at bounding box center [544, 128] width 113 height 31
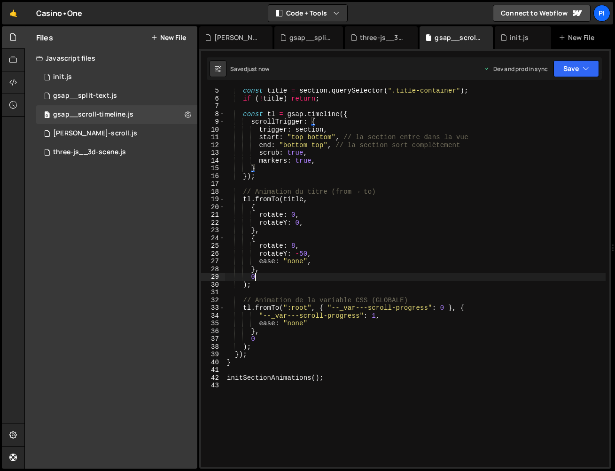
click at [400, 274] on div "const title = section . querySelector ( ".title-container" ) ; if ( ! title ) r…" at bounding box center [415, 284] width 381 height 394
click at [402, 278] on div "const title = section . querySelector ( ".title-container" ) ; if ( ! title ) r…" at bounding box center [415, 284] width 381 height 394
type textarea "initSectionAnimations();"
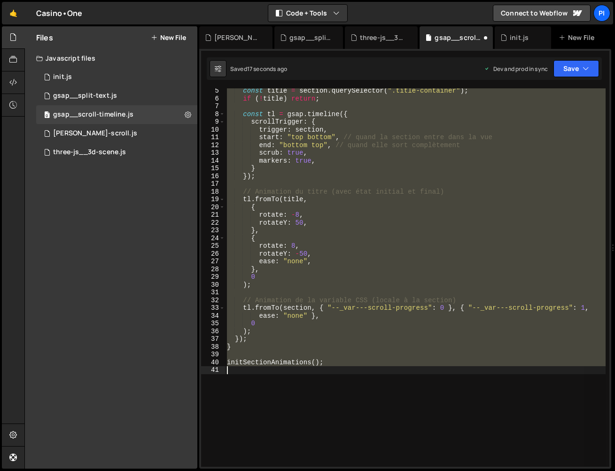
click at [300, 394] on div "const title = section . querySelector ( ".title-container" ) ; if ( ! title ) r…" at bounding box center [415, 277] width 381 height 378
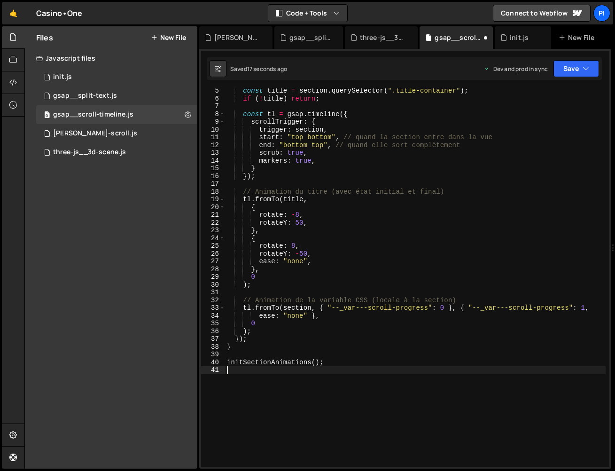
scroll to position [0, 0]
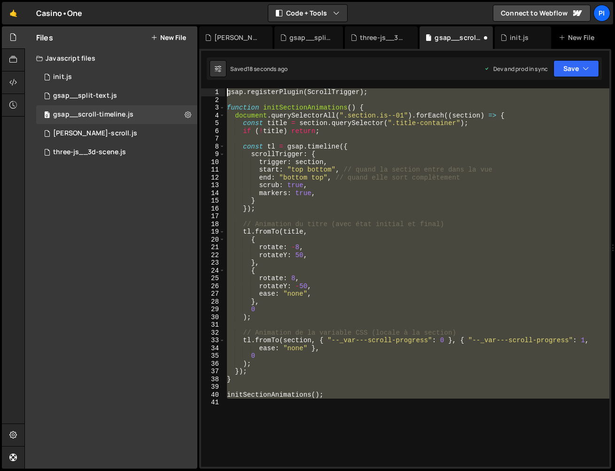
drag, startPoint x: 320, startPoint y: 410, endPoint x: 150, endPoint y: -23, distance: 464.7
click at [150, 0] on html "Projects [GEOGRAPHIC_DATA] Blog Pi Projects Your Teams Invite team member Accou…" at bounding box center [307, 235] width 615 height 471
type textarea "gsap.registerPlugin(ScrollTrigger);"
paste textarea
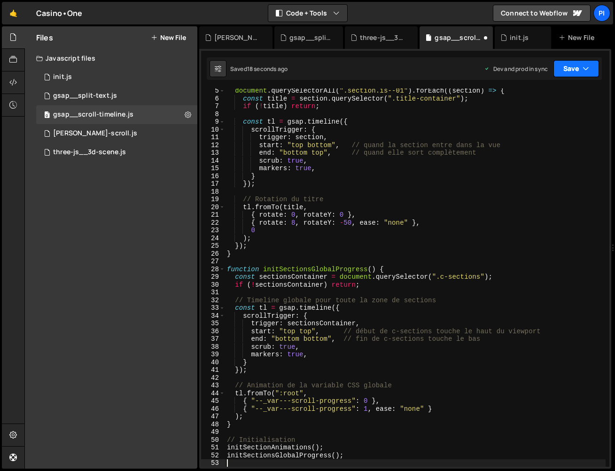
click at [576, 74] on button "Save" at bounding box center [576, 68] width 46 height 17
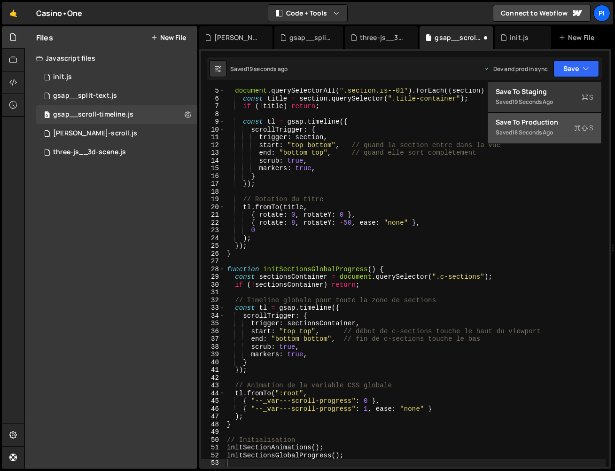
click at [559, 117] on button "Save to Production S Saved 18 seconds ago" at bounding box center [544, 128] width 113 height 31
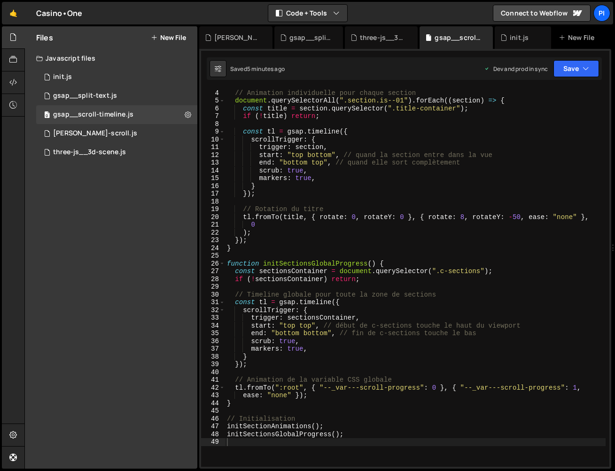
scroll to position [0, 0]
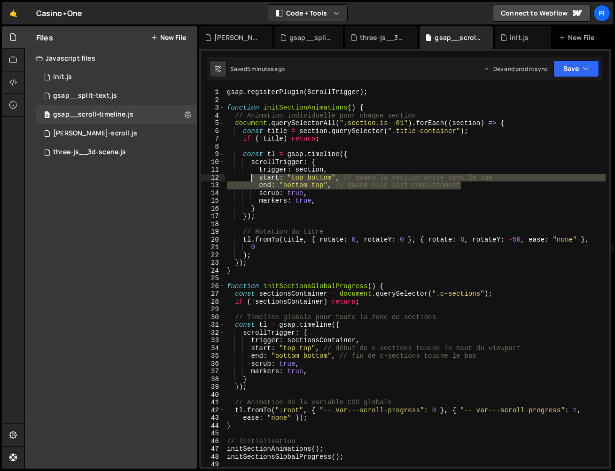
drag, startPoint x: 475, startPoint y: 182, endPoint x: 250, endPoint y: 174, distance: 225.2
click at [250, 174] on div "gsap . registerPlugin ( ScrollTrigger ) ; function initSectionAnimations ( ) { …" at bounding box center [415, 285] width 381 height 394
paste textarea "end: "bottom center""
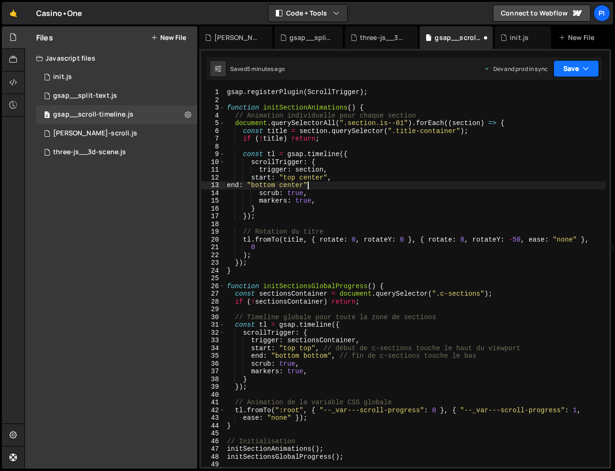
click at [586, 65] on icon "button" at bounding box center [586, 68] width 7 height 9
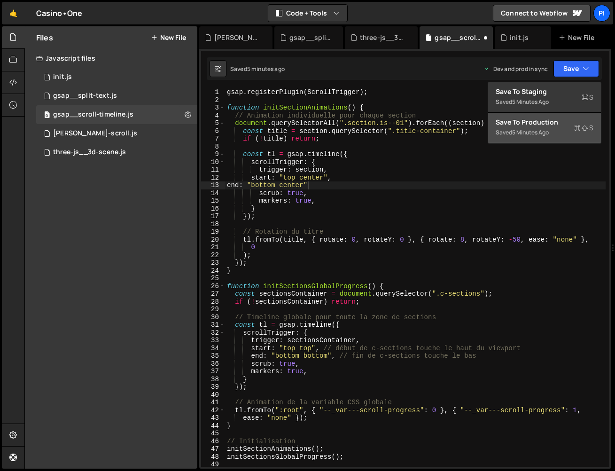
click at [568, 132] on button "Save to Production S Saved 5 minutes ago" at bounding box center [544, 128] width 113 height 31
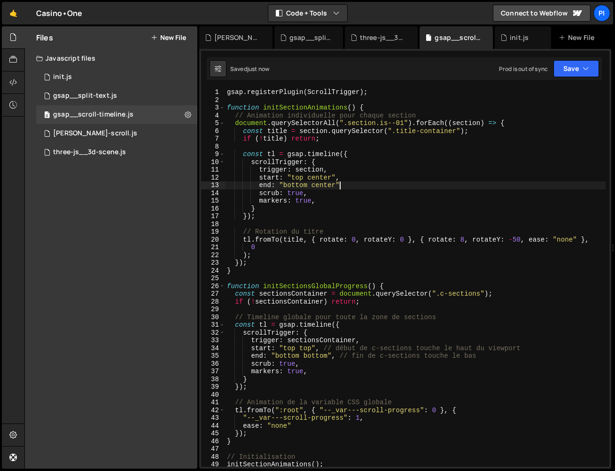
click at [355, 186] on div "gsap . registerPlugin ( ScrollTrigger ) ; function initSectionAnimations ( ) { …" at bounding box center [415, 285] width 381 height 394
click at [571, 70] on button "Save" at bounding box center [576, 68] width 46 height 17
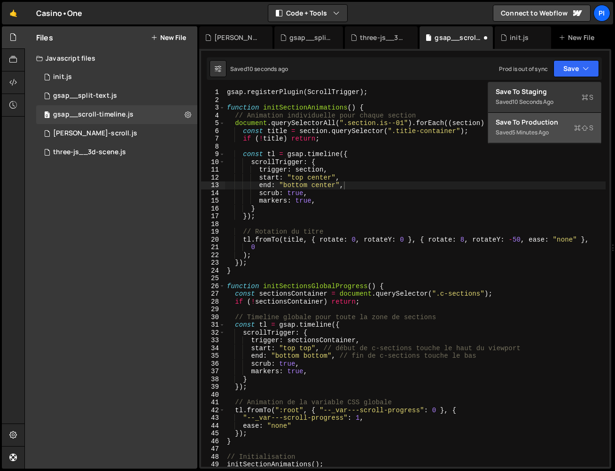
click at [557, 120] on div "Save to Production S" at bounding box center [545, 121] width 98 height 9
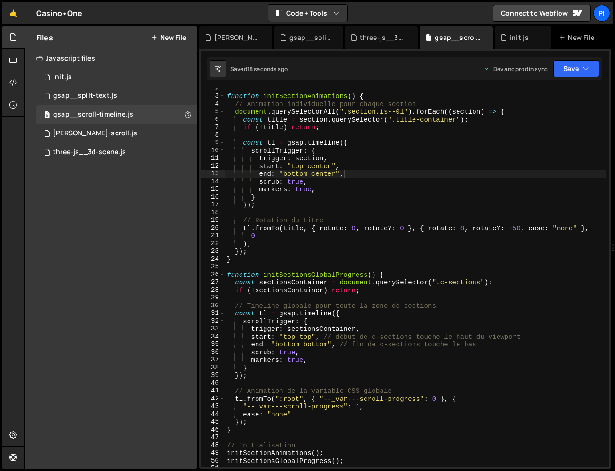
scroll to position [53, 0]
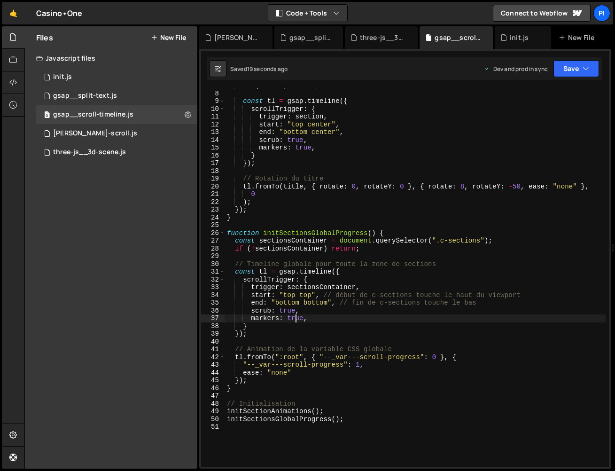
click at [295, 317] on div "if ( ! title ) return ; const tl = gsap . timeline ({ scrollTrigger : { trigger…" at bounding box center [415, 279] width 381 height 394
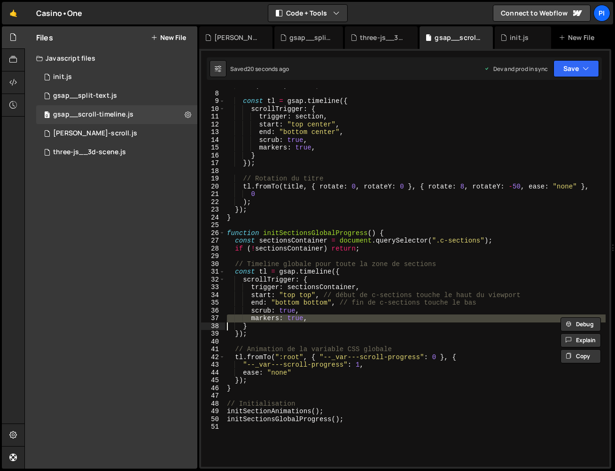
type textarea "}"
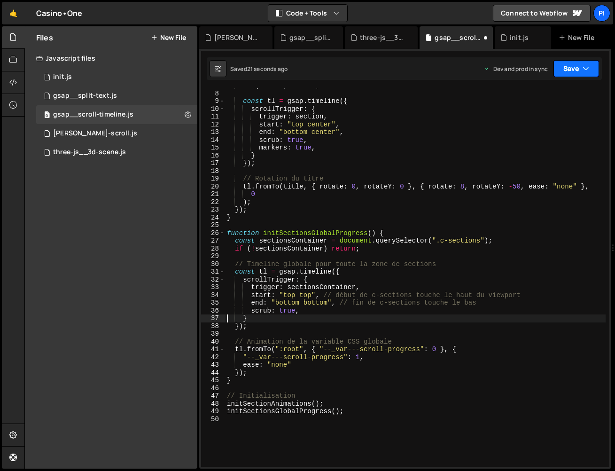
click at [576, 69] on button "Save" at bounding box center [576, 68] width 46 height 17
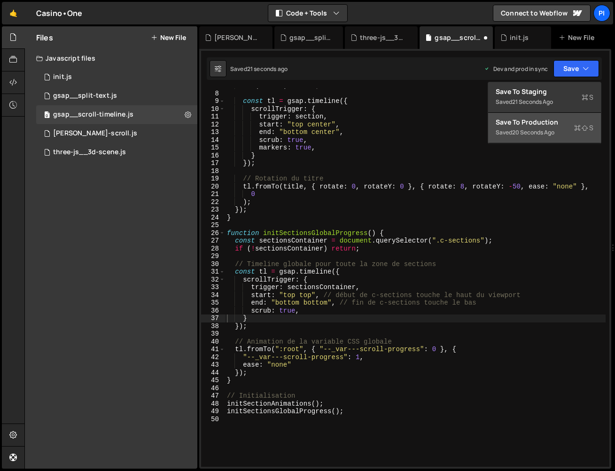
click at [552, 124] on div "Save to Production S" at bounding box center [545, 121] width 98 height 9
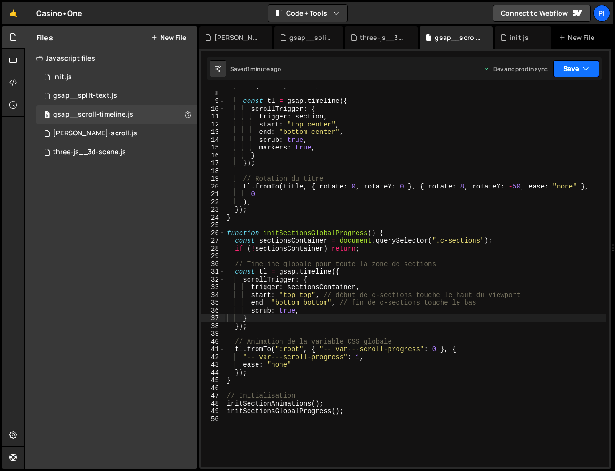
click at [566, 71] on button "Save" at bounding box center [576, 68] width 46 height 17
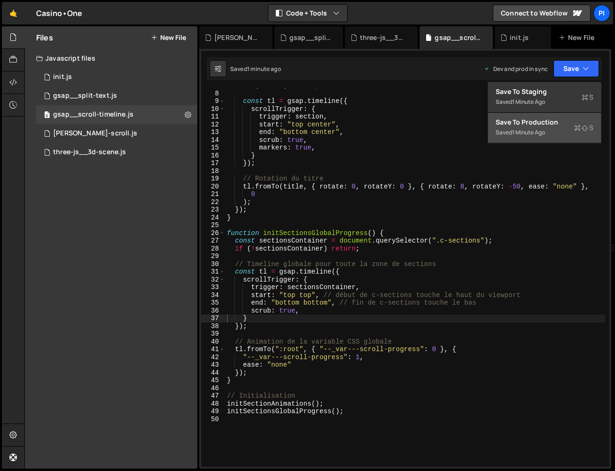
click at [551, 120] on div "Save to Production S" at bounding box center [545, 121] width 98 height 9
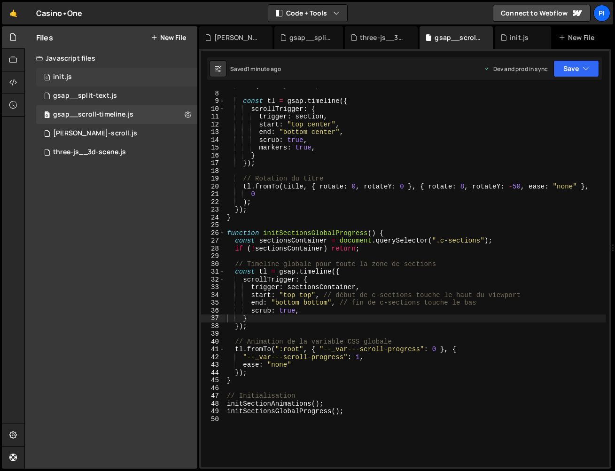
click at [76, 74] on div "0 init.js 0" at bounding box center [116, 77] width 161 height 19
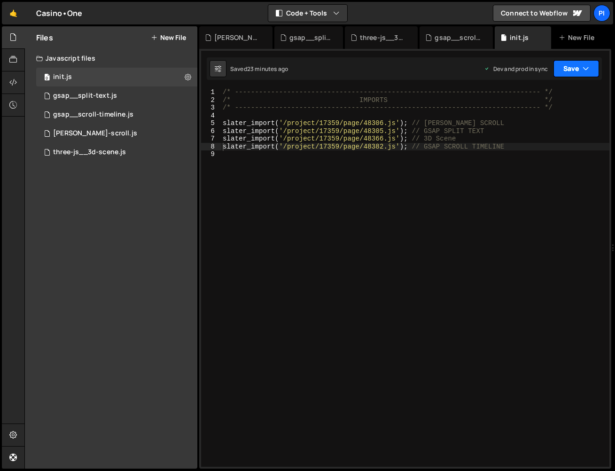
click at [591, 75] on button "Save" at bounding box center [576, 68] width 46 height 17
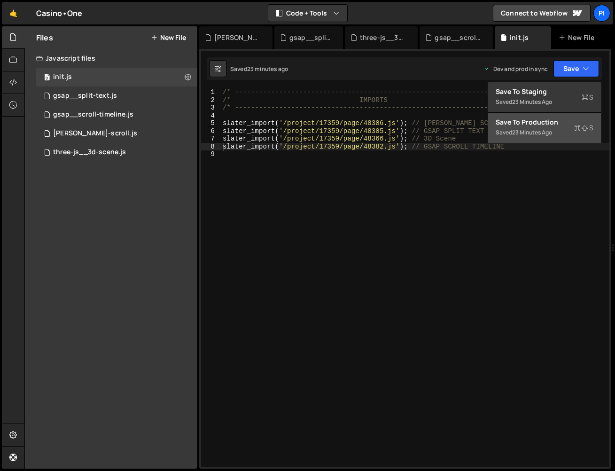
click at [556, 138] on button "Save to Production S Saved 23 minutes ago" at bounding box center [544, 128] width 113 height 31
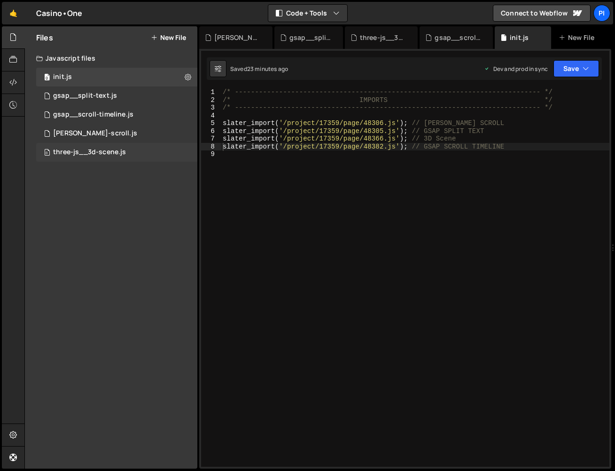
click at [78, 153] on div "three-js__3d-scene.js" at bounding box center [89, 152] width 73 height 8
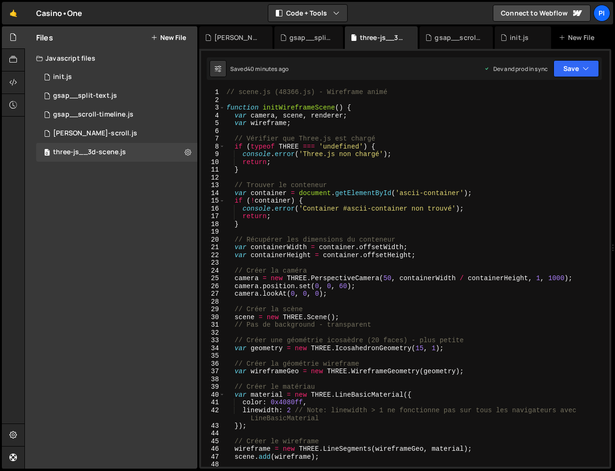
scroll to position [6438, 0]
click at [140, 95] on div "0 gsap__split-text.js 0" at bounding box center [116, 95] width 161 height 19
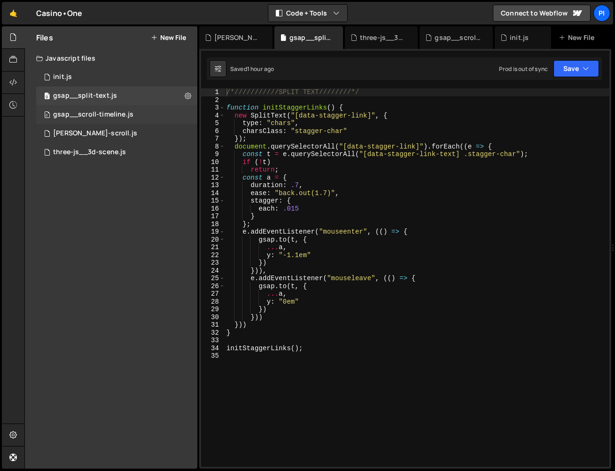
scroll to position [0, 0]
click at [140, 118] on div "0 gsap__scroll-timeline.js 0" at bounding box center [116, 114] width 161 height 19
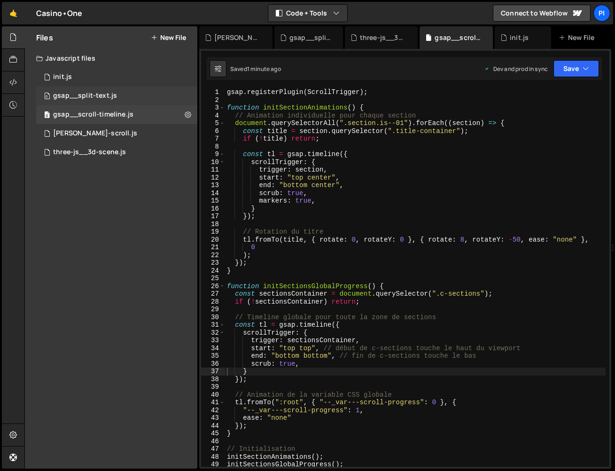
click at [98, 98] on div "gsap__split-text.js" at bounding box center [85, 96] width 64 height 8
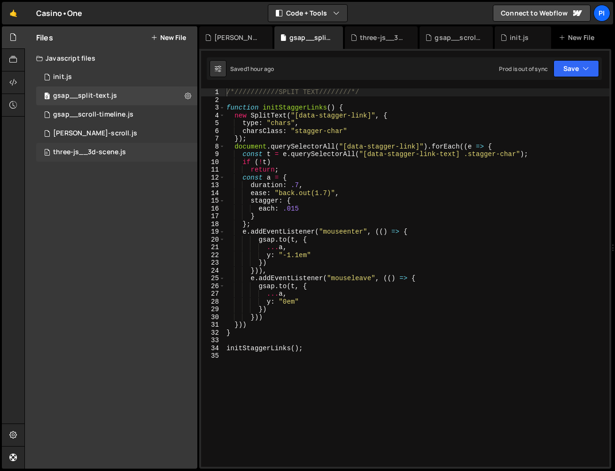
click at [97, 143] on div "0 three-js__3d-scene.js 0" at bounding box center [116, 152] width 161 height 19
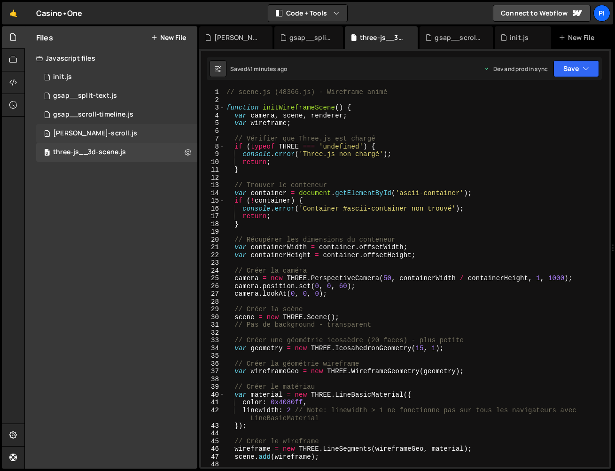
scroll to position [6438, 0]
click at [97, 127] on div "0 [PERSON_NAME]-scroll.js 0" at bounding box center [116, 133] width 161 height 19
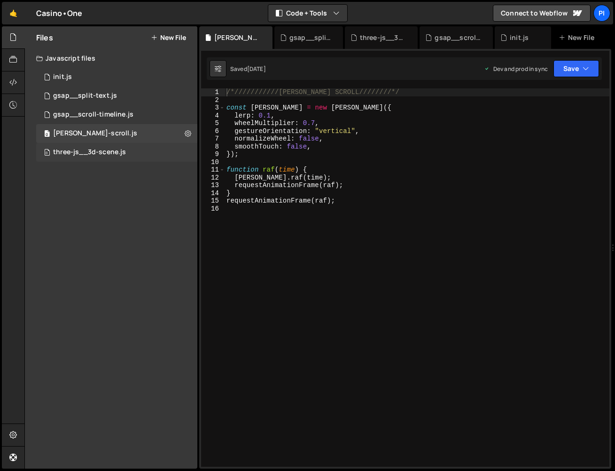
click at [100, 144] on div "0 three-js__3d-scene.js 0" at bounding box center [116, 152] width 161 height 19
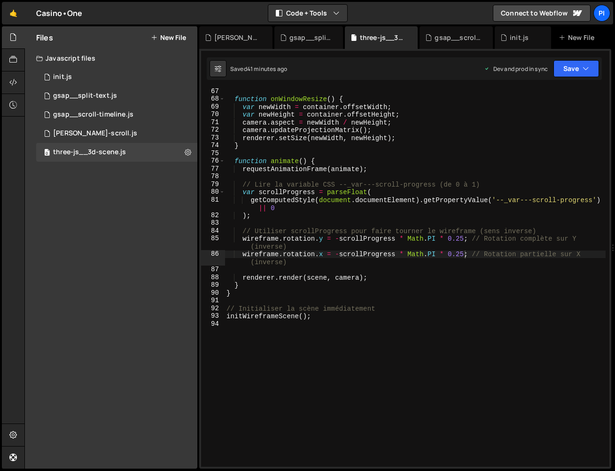
scroll to position [567, 0]
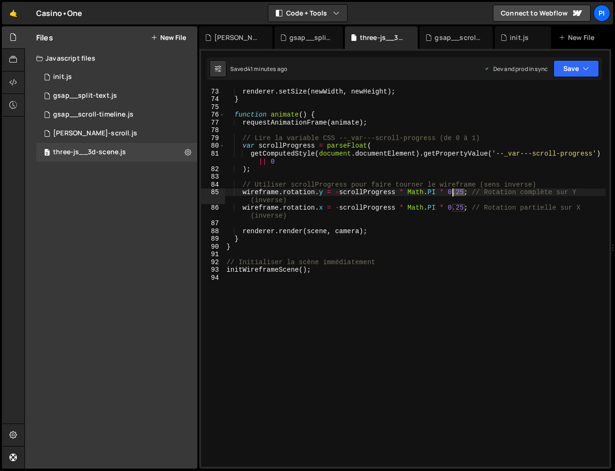
drag, startPoint x: 466, startPoint y: 194, endPoint x: 449, endPoint y: 194, distance: 16.4
click at [449, 194] on div "renderer . setSize ( newWidth , newHeight ) ; } function animate ( ) { requestA…" at bounding box center [415, 284] width 381 height 394
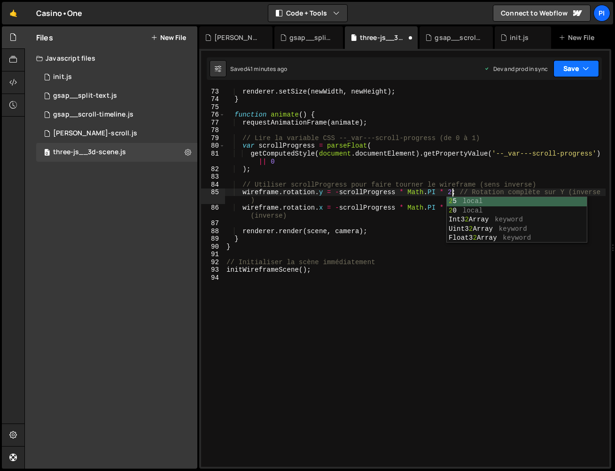
click at [569, 70] on button "Save" at bounding box center [576, 68] width 46 height 17
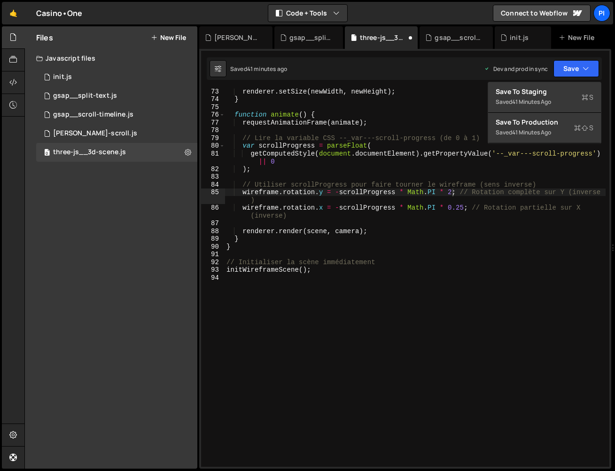
type textarea "var scrollProgress = parseFloat("
click at [542, 148] on div "renderer . setSize ( newWidth , newHeight ) ; } function animate ( ) { requestA…" at bounding box center [415, 284] width 381 height 394
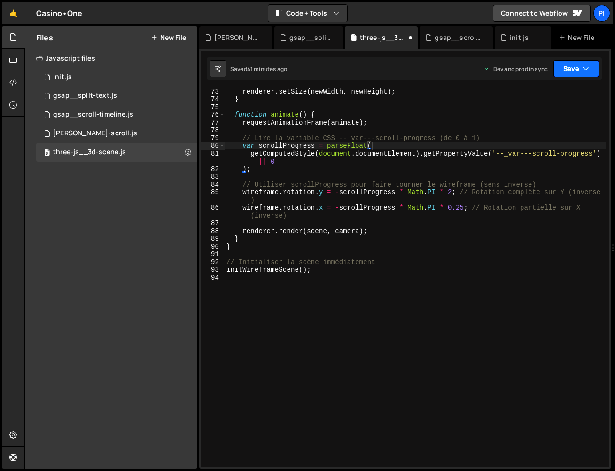
click at [570, 73] on button "Save" at bounding box center [576, 68] width 46 height 17
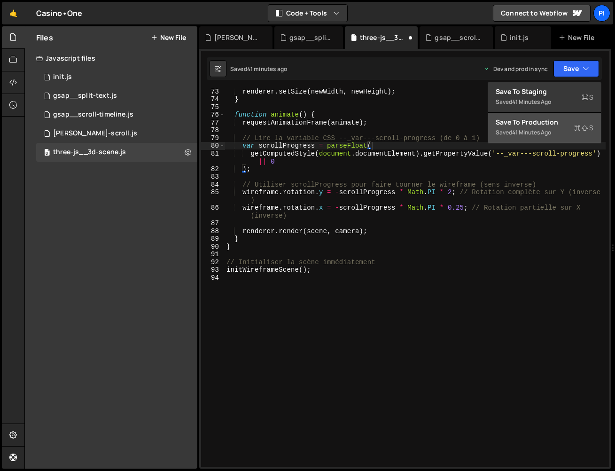
click at [558, 114] on button "Save to Production S Saved 41 minutes ago" at bounding box center [544, 128] width 113 height 31
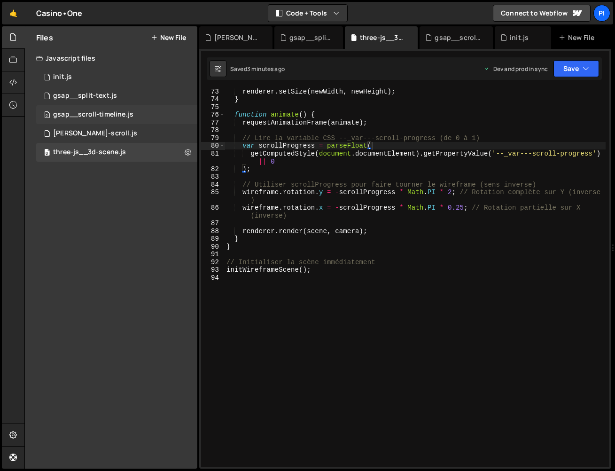
click at [121, 114] on div "gsap__scroll-timeline.js" at bounding box center [93, 114] width 80 height 8
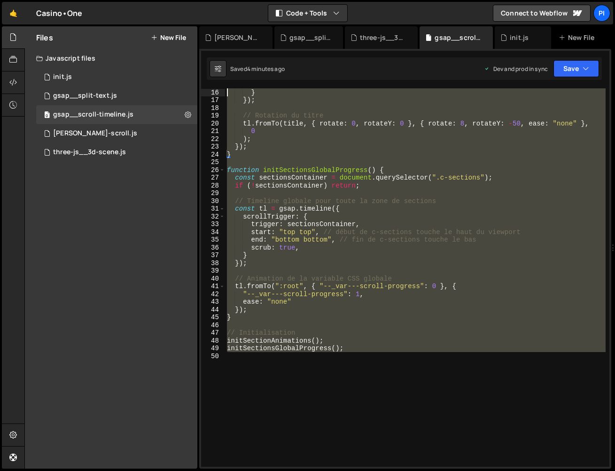
scroll to position [0, 0]
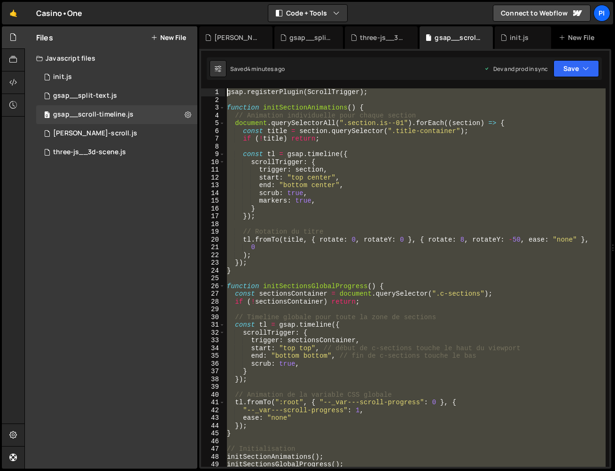
drag, startPoint x: 319, startPoint y: 290, endPoint x: 184, endPoint y: -23, distance: 340.5
click at [184, 0] on html "Projects [GEOGRAPHIC_DATA] Blog Pi Projects Your Teams Invite team member Accou…" at bounding box center [307, 235] width 615 height 471
click at [326, 305] on div "gsap . registerPlugin ( ScrollTrigger ) ; function initSectionAnimations ( ) { …" at bounding box center [415, 277] width 381 height 378
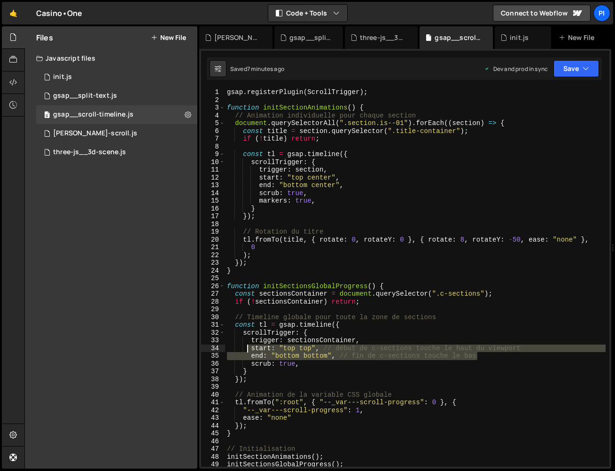
drag, startPoint x: 489, startPoint y: 355, endPoint x: 246, endPoint y: 346, distance: 242.6
click at [246, 346] on div "gsap . registerPlugin ( ScrollTrigger ) ; function initSectionAnimations ( ) { …" at bounding box center [415, 285] width 381 height 394
paste textarea "end: "bottom top","
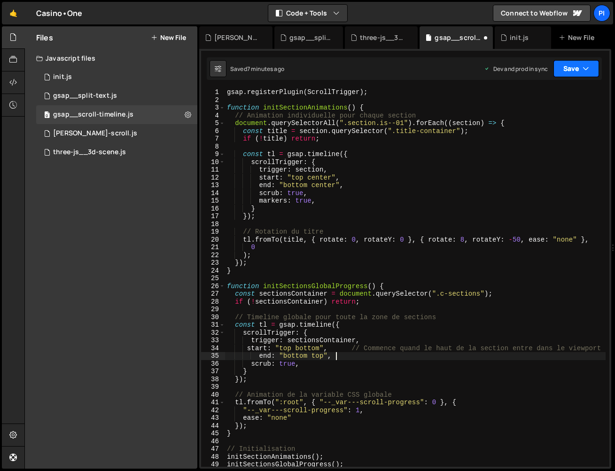
click at [584, 68] on icon "button" at bounding box center [586, 68] width 7 height 9
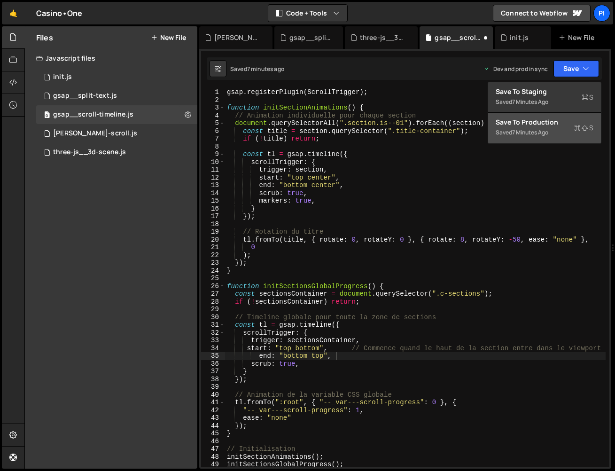
click at [559, 125] on div "Save to Production S" at bounding box center [545, 121] width 98 height 9
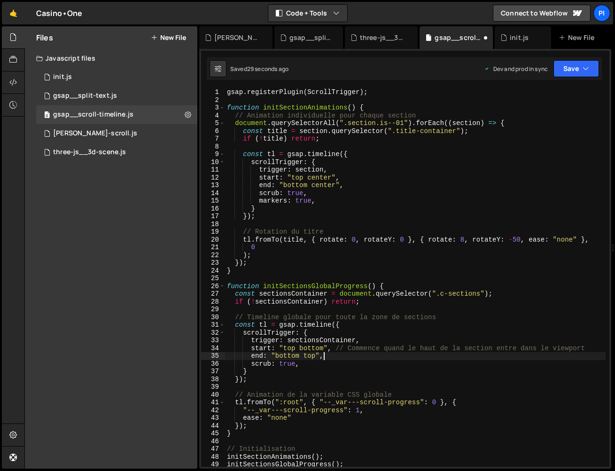
click at [327, 358] on div "gsap . registerPlugin ( ScrollTrigger ) ; function initSectionAnimations ( ) { …" at bounding box center [415, 285] width 381 height 394
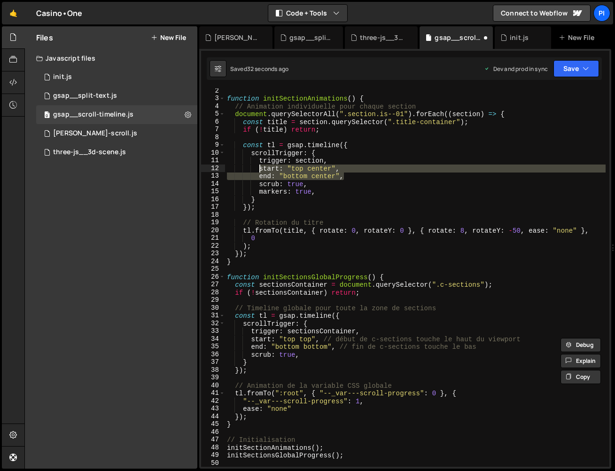
drag, startPoint x: 349, startPoint y: 175, endPoint x: 259, endPoint y: 169, distance: 90.4
click at [259, 169] on div "function initSectionAnimations ( ) { // Animation individuelle pour chaque sect…" at bounding box center [415, 284] width 381 height 394
paste textarea "end: "bottom top","
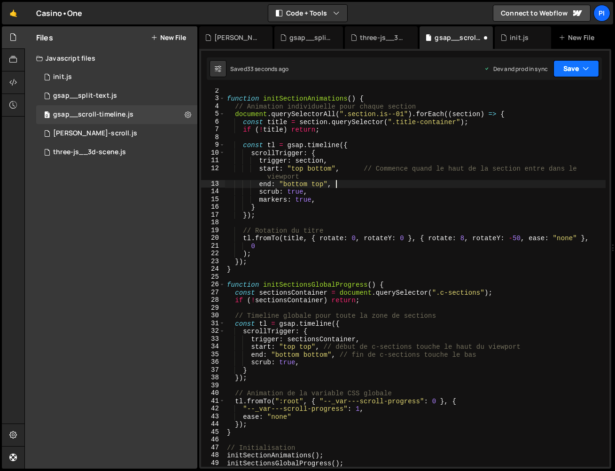
click at [577, 75] on button "Save" at bounding box center [576, 68] width 46 height 17
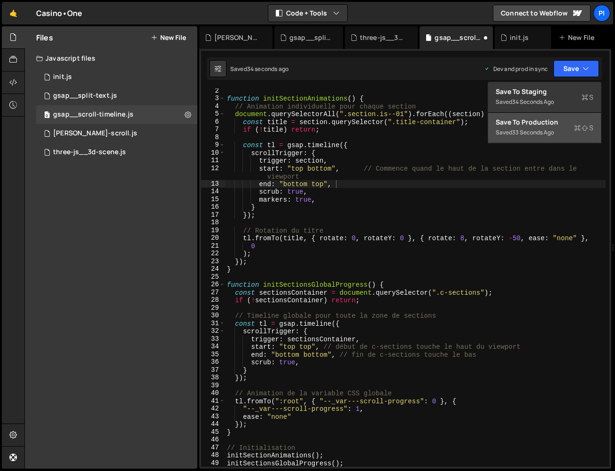
click at [559, 130] on button "Save to Production S Saved 33 seconds ago" at bounding box center [544, 128] width 113 height 31
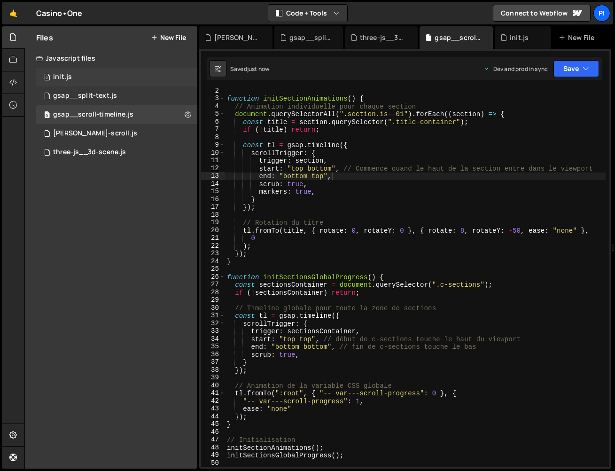
click at [128, 75] on div "0 init.js 0" at bounding box center [116, 77] width 161 height 19
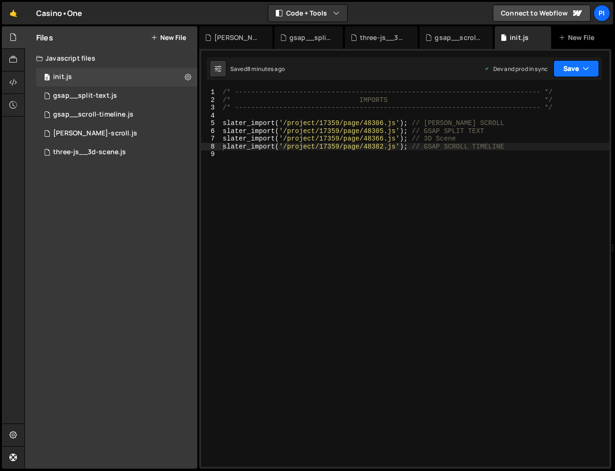
click at [575, 71] on button "Save" at bounding box center [576, 68] width 46 height 17
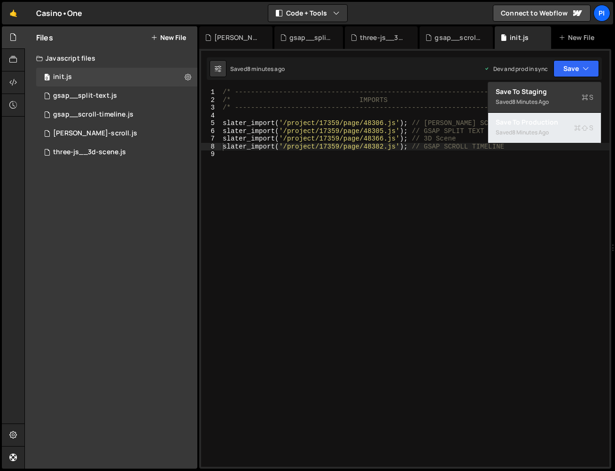
click at [537, 130] on div "8 minutes ago" at bounding box center [530, 132] width 37 height 8
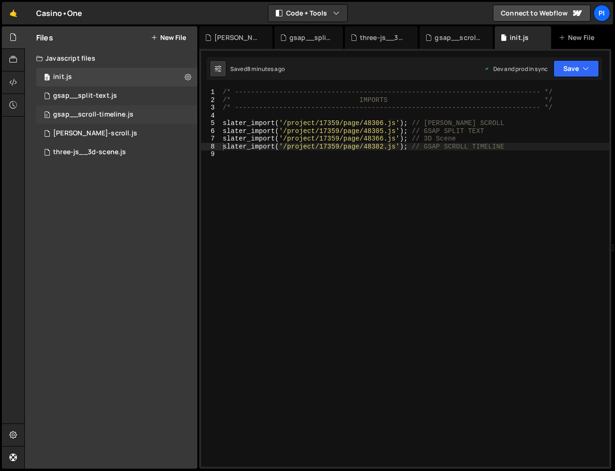
click at [114, 122] on div "0 gsap__scroll-timeline.js 0" at bounding box center [116, 114] width 161 height 19
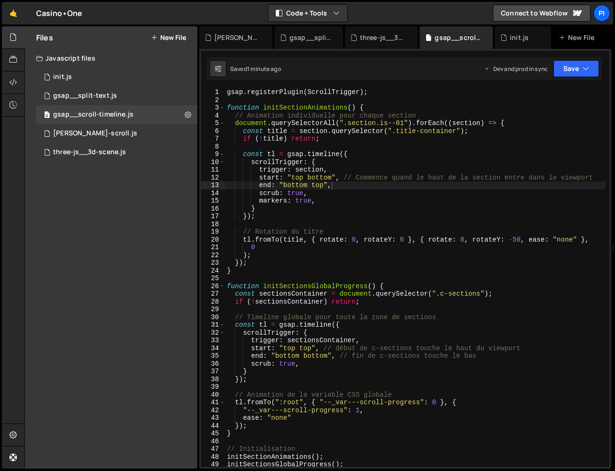
scroll to position [0, 0]
click at [356, 240] on div "gsap . registerPlugin ( ScrollTrigger ) ; function initSectionAnimations ( ) { …" at bounding box center [415, 285] width 381 height 394
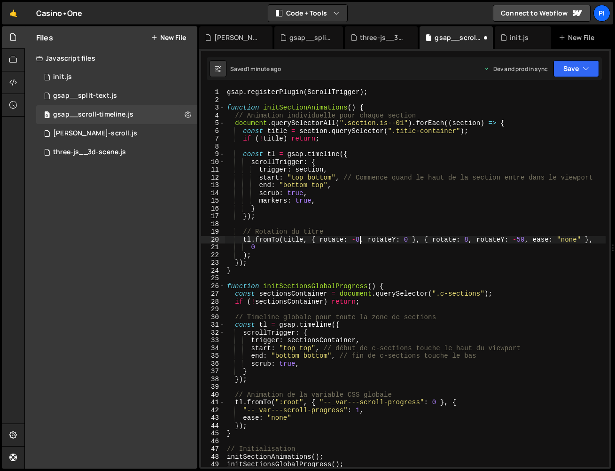
scroll to position [0, 9]
click at [409, 240] on div "gsap . registerPlugin ( ScrollTrigger ) ; function initSectionAnimations ( ) { …" at bounding box center [415, 285] width 381 height 394
click at [568, 78] on div "Saved 1 minute ago Dev and prod in sync Upgrade to Edit Save Save to Staging S …" at bounding box center [404, 68] width 395 height 23
click at [571, 73] on button "Save" at bounding box center [576, 68] width 46 height 17
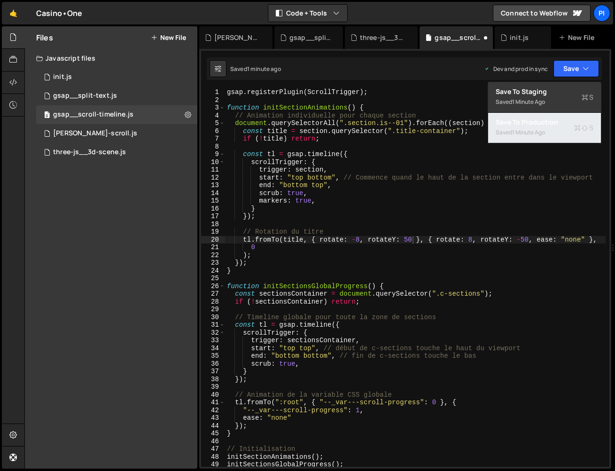
click at [529, 131] on div "1 minute ago" at bounding box center [528, 132] width 33 height 8
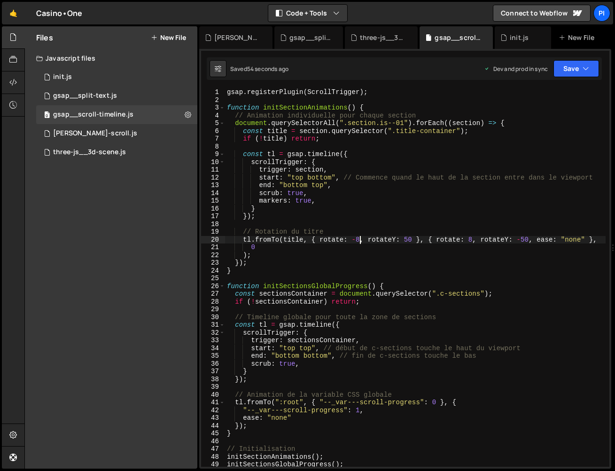
click at [359, 241] on div "gsap . registerPlugin ( ScrollTrigger ) ; function initSectionAnimations ( ) { …" at bounding box center [415, 285] width 381 height 394
click at [476, 238] on div "gsap . registerPlugin ( ScrollTrigger ) ; function initSectionAnimations ( ) { …" at bounding box center [415, 285] width 381 height 394
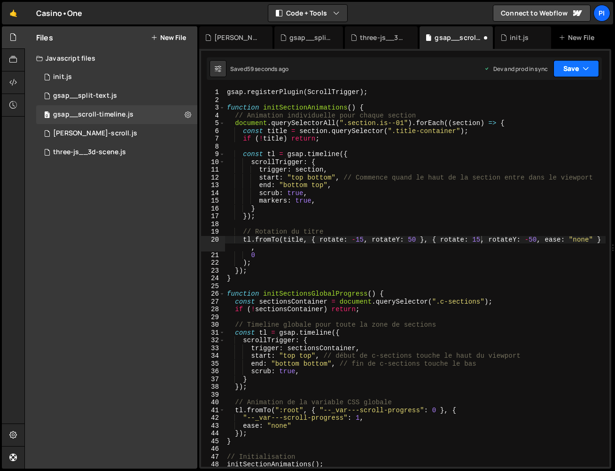
click at [589, 63] on button "Save" at bounding box center [576, 68] width 46 height 17
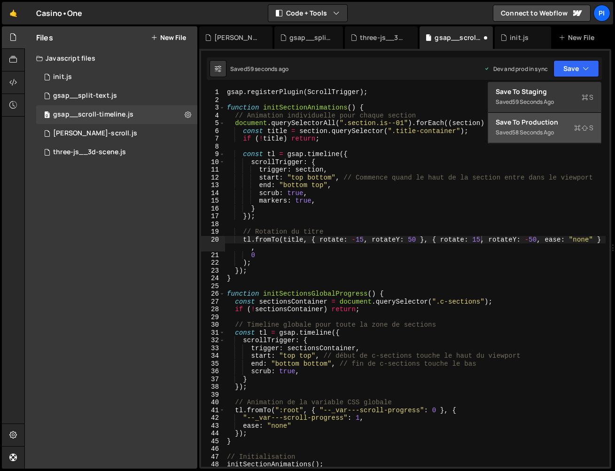
click at [568, 118] on div "Save to Production S" at bounding box center [545, 121] width 98 height 9
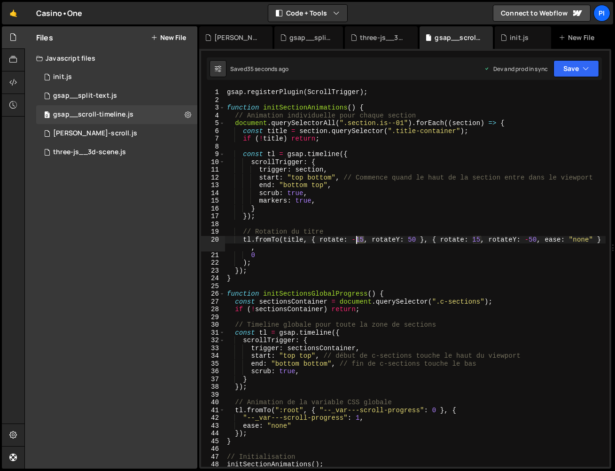
drag, startPoint x: 364, startPoint y: 238, endPoint x: 356, endPoint y: 237, distance: 8.0
click at [356, 237] on div "gsap . registerPlugin ( ScrollTrigger ) ; function initSectionAnimations ( ) { …" at bounding box center [415, 285] width 381 height 394
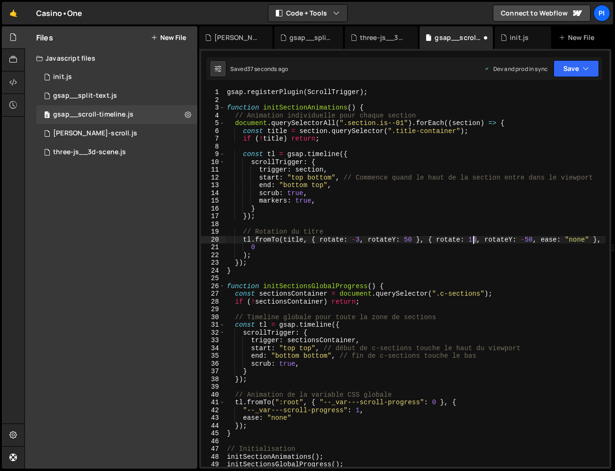
drag, startPoint x: 477, startPoint y: 240, endPoint x: 470, endPoint y: 240, distance: 7.0
click at [470, 240] on div "gsap . registerPlugin ( ScrollTrigger ) ; function initSectionAnimations ( ) { …" at bounding box center [415, 285] width 381 height 394
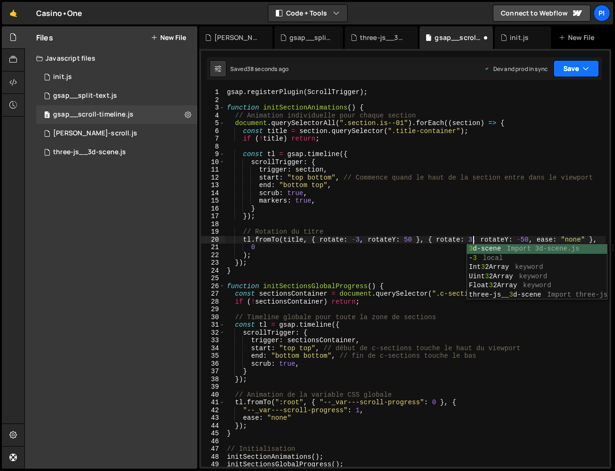
click at [573, 65] on button "Save" at bounding box center [576, 68] width 46 height 17
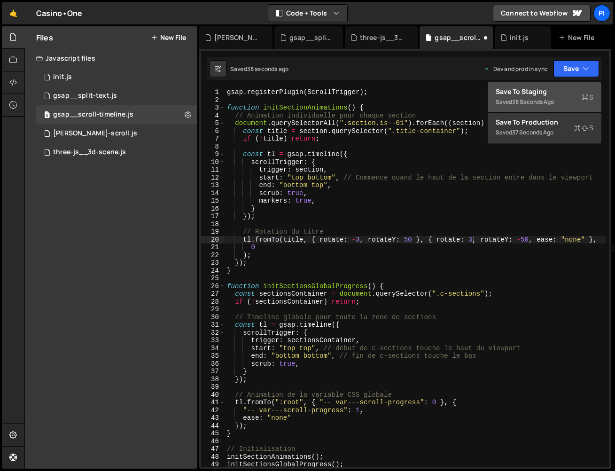
click at [549, 112] on button "Save to Staging S Saved 38 seconds ago" at bounding box center [544, 97] width 113 height 31
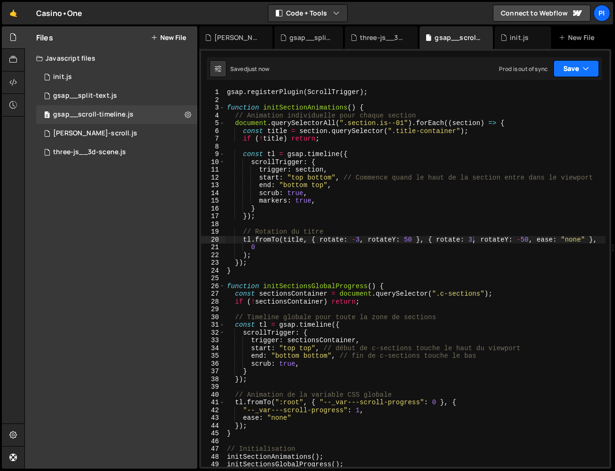
click at [565, 70] on button "Save" at bounding box center [576, 68] width 46 height 17
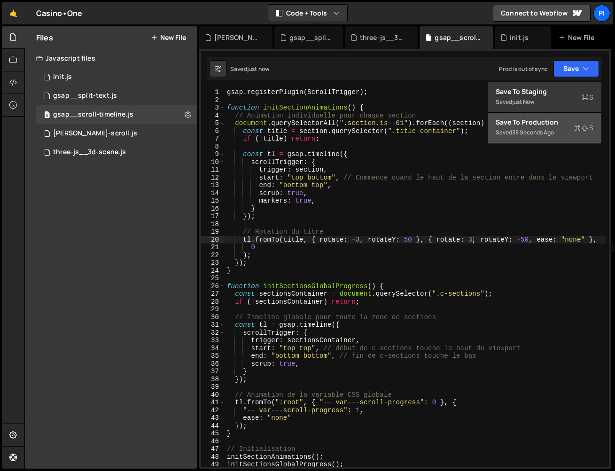
click at [549, 118] on div "Save to Production S" at bounding box center [545, 121] width 98 height 9
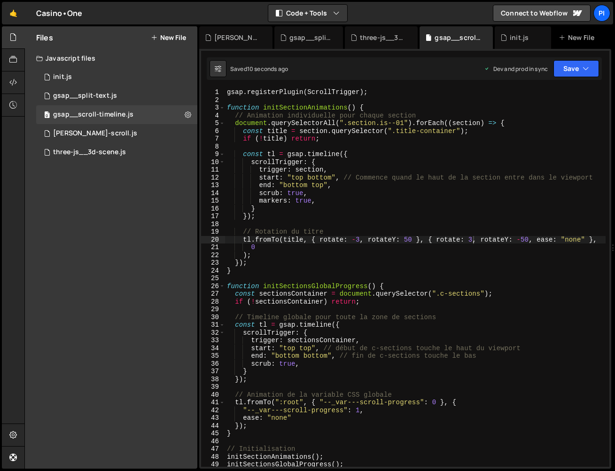
click at [359, 236] on div "gsap . registerPlugin ( ScrollTrigger ) ; function initSectionAnimations ( ) { …" at bounding box center [415, 285] width 381 height 394
click at [470, 237] on div "gsap . registerPlugin ( ScrollTrigger ) ; function initSectionAnimations ( ) { …" at bounding box center [415, 285] width 381 height 394
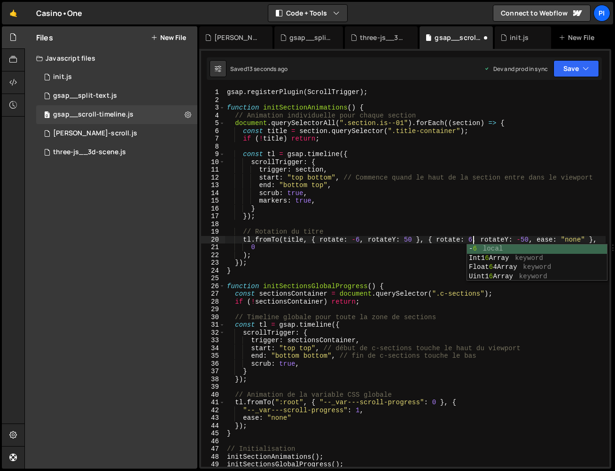
click at [573, 53] on div "1 Type cmd + s to save your Javascript file. הההההההההההההההההההההההההההההההההה…" at bounding box center [405, 259] width 412 height 420
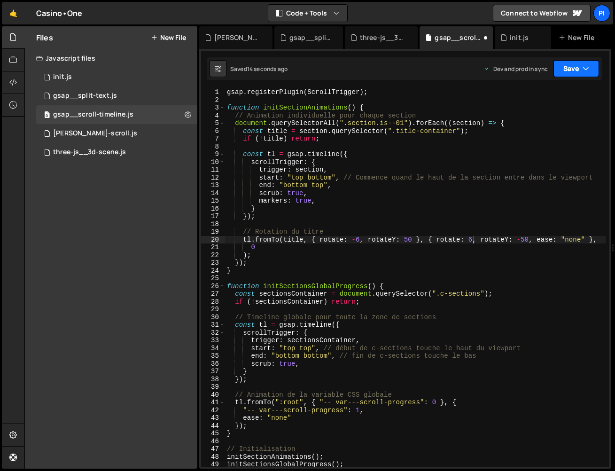
click at [569, 74] on button "Save" at bounding box center [576, 68] width 46 height 17
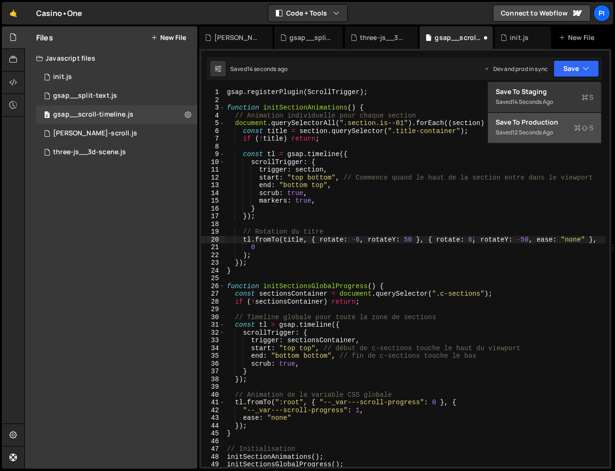
click at [554, 115] on button "Save to Production S Saved 12 seconds ago" at bounding box center [544, 128] width 113 height 31
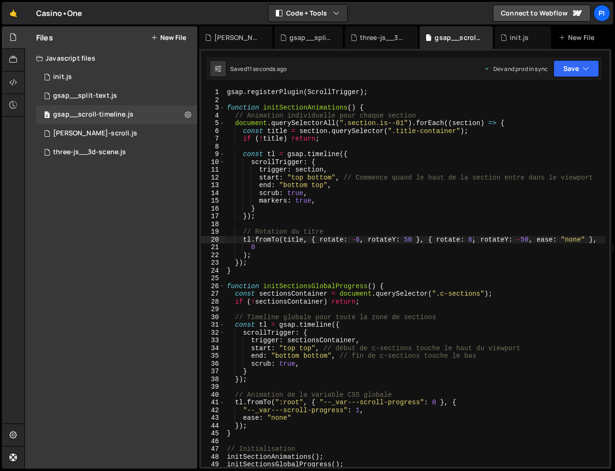
click at [361, 241] on div "gsap . registerPlugin ( ScrollTrigger ) ; function initSectionAnimations ( ) { …" at bounding box center [415, 285] width 381 height 394
click at [474, 241] on div "gsap . registerPlugin ( ScrollTrigger ) ; function initSectionAnimations ( ) { …" at bounding box center [415, 285] width 381 height 394
click at [578, 64] on button "Save" at bounding box center [576, 68] width 46 height 17
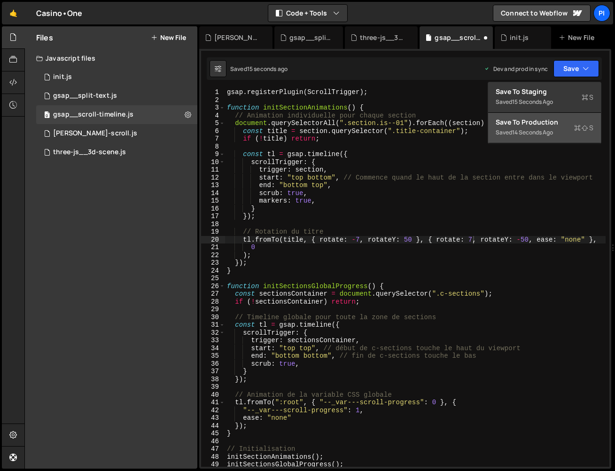
click at [557, 130] on button "Save to Production S Saved 14 seconds ago" at bounding box center [544, 128] width 113 height 31
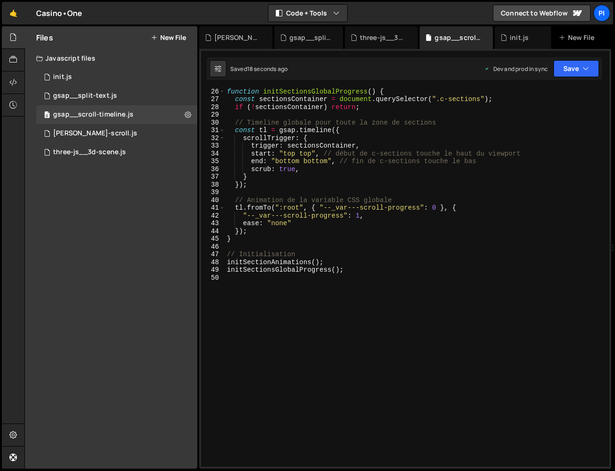
scroll to position [0, 0]
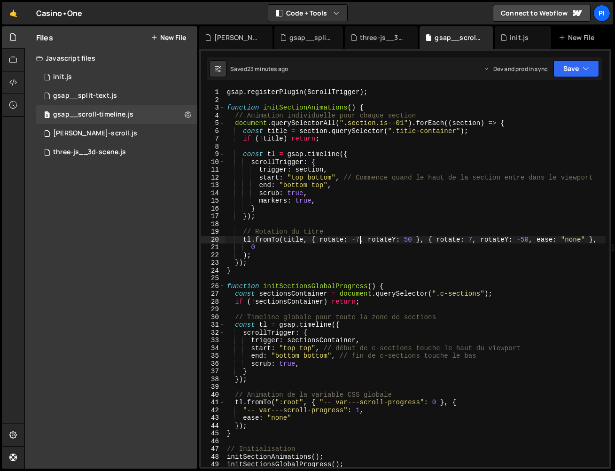
click at [359, 240] on div "gsap . registerPlugin ( ScrollTrigger ) ; function initSectionAnimations ( ) { …" at bounding box center [415, 285] width 381 height 394
click at [472, 237] on div "gsap . registerPlugin ( ScrollTrigger ) ; function initSectionAnimations ( ) { …" at bounding box center [415, 285] width 381 height 394
click at [573, 77] on div "Saved 23 minutes ago Dev and prod in sync Upgrade to Edit Save Save to Staging …" at bounding box center [404, 68] width 395 height 23
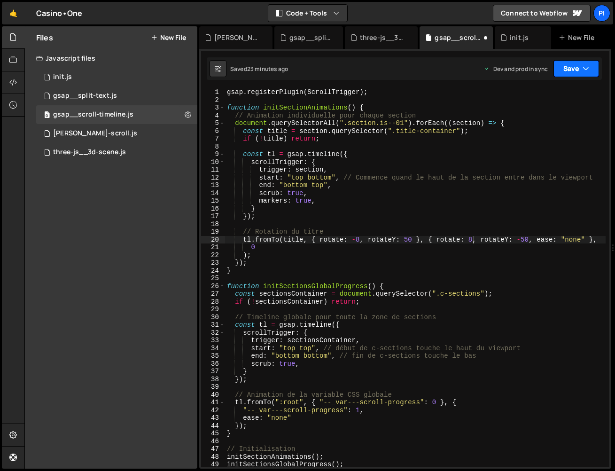
click at [573, 70] on button "Save" at bounding box center [576, 68] width 46 height 17
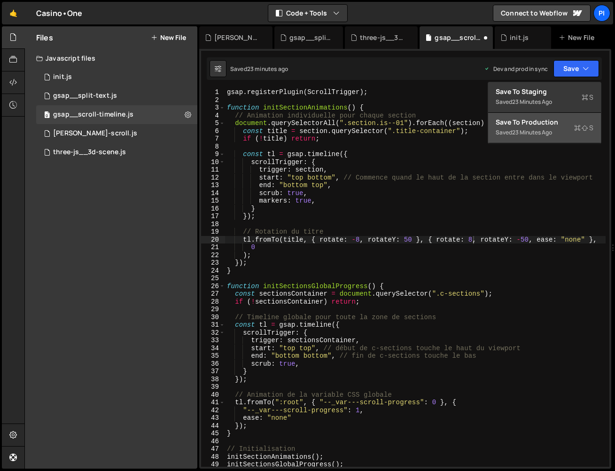
click at [558, 129] on button "Save to Production S Saved 23 minutes ago" at bounding box center [544, 128] width 113 height 31
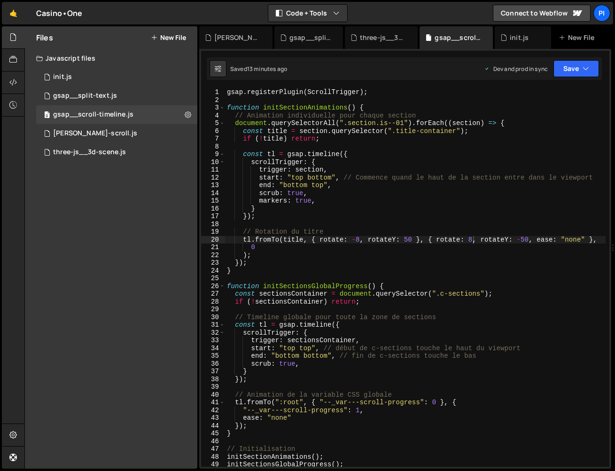
click at [361, 241] on div "gsap . registerPlugin ( ScrollTrigger ) ; function initSectionAnimations ( ) { …" at bounding box center [415, 285] width 381 height 394
click at [477, 240] on div "gsap . registerPlugin ( ScrollTrigger ) ; function initSectionAnimations ( ) { …" at bounding box center [415, 285] width 381 height 394
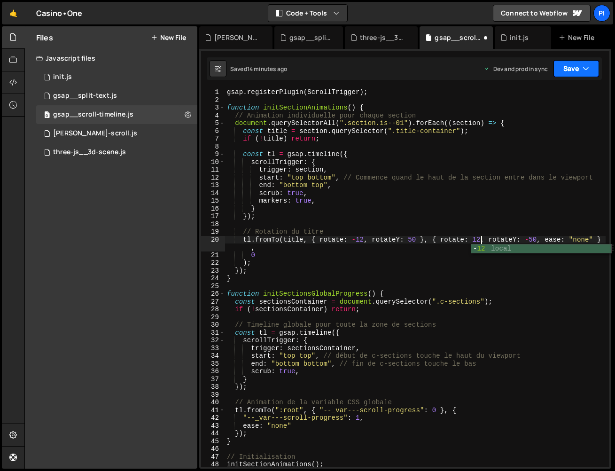
click at [579, 62] on button "Save" at bounding box center [576, 68] width 46 height 17
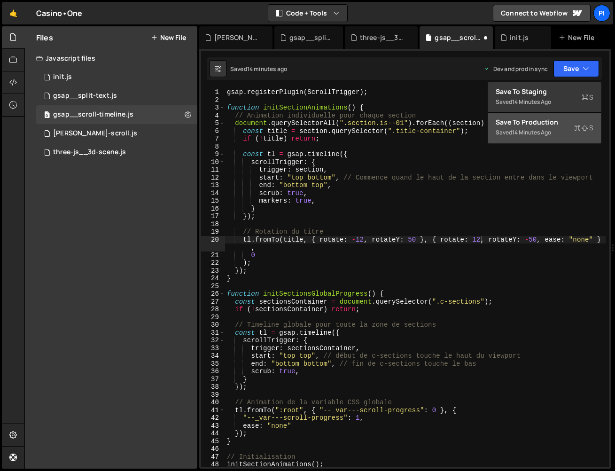
click at [548, 120] on div "Save to Production S" at bounding box center [545, 121] width 98 height 9
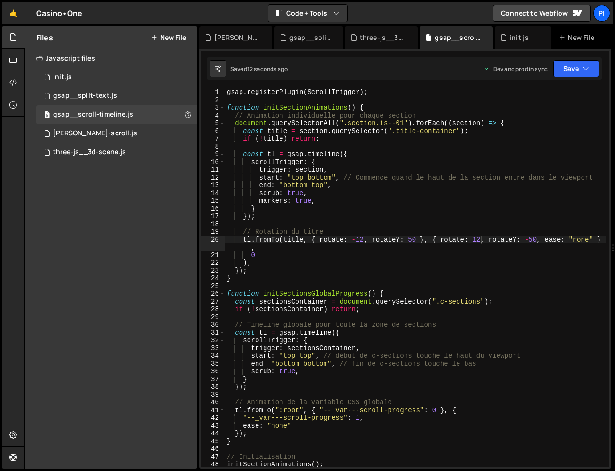
click at [364, 239] on div "gsap . registerPlugin ( ScrollTrigger ) ; function initSectionAnimations ( ) { …" at bounding box center [415, 285] width 381 height 394
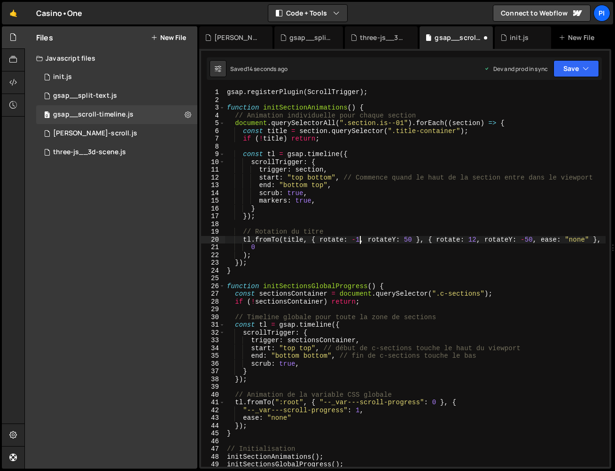
scroll to position [0, 10]
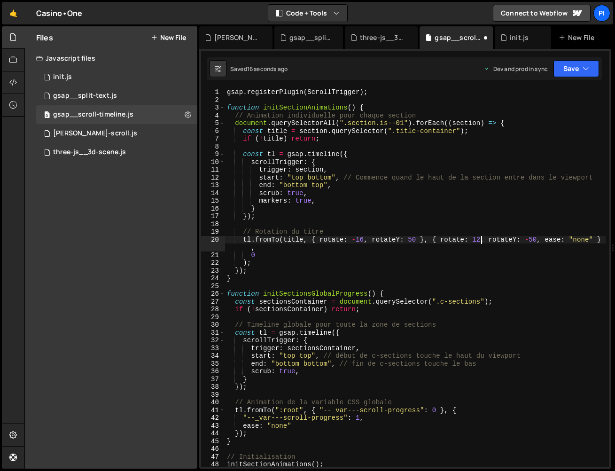
click at [482, 238] on div "gsap . registerPlugin ( ScrollTrigger ) ; function initSectionAnimations ( ) { …" at bounding box center [415, 285] width 381 height 394
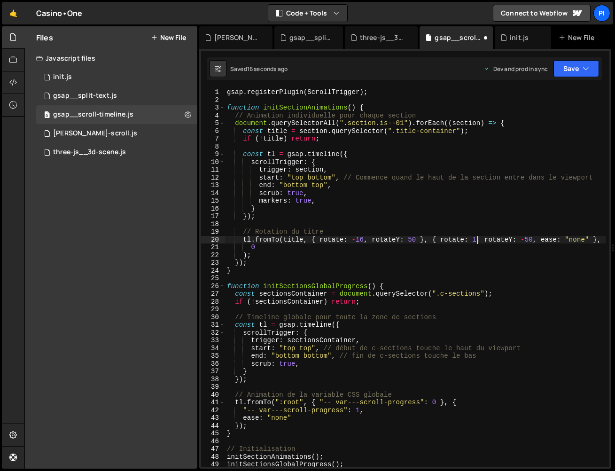
scroll to position [0, 17]
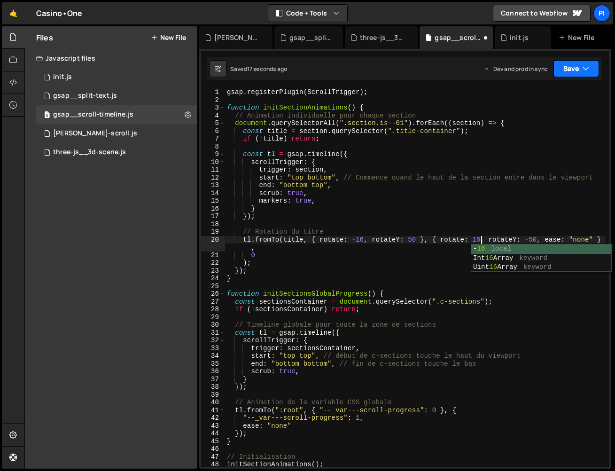
click at [577, 69] on button "Save" at bounding box center [576, 68] width 46 height 17
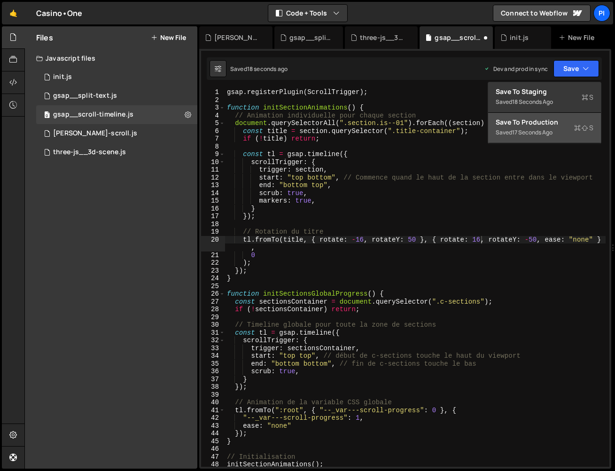
click at [555, 131] on button "Save to Production S Saved 17 seconds ago" at bounding box center [544, 128] width 113 height 31
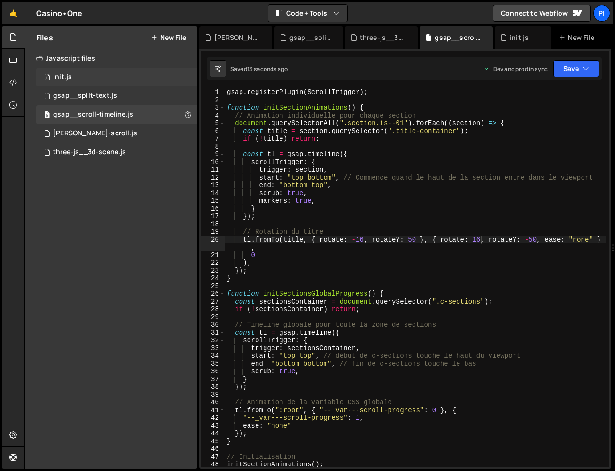
click at [78, 68] on div "0 init.js 0" at bounding box center [116, 77] width 161 height 19
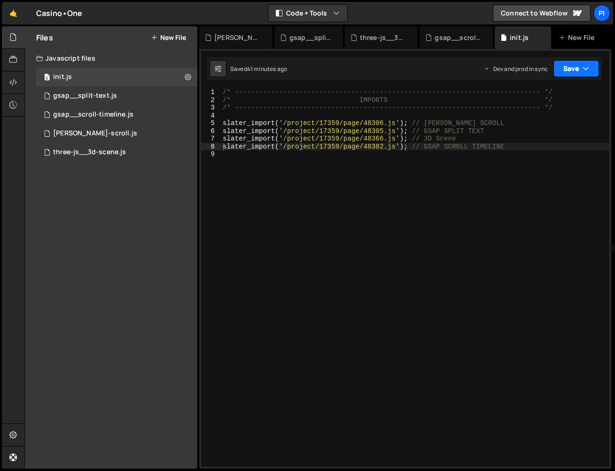
click at [564, 63] on button "Save" at bounding box center [576, 68] width 46 height 17
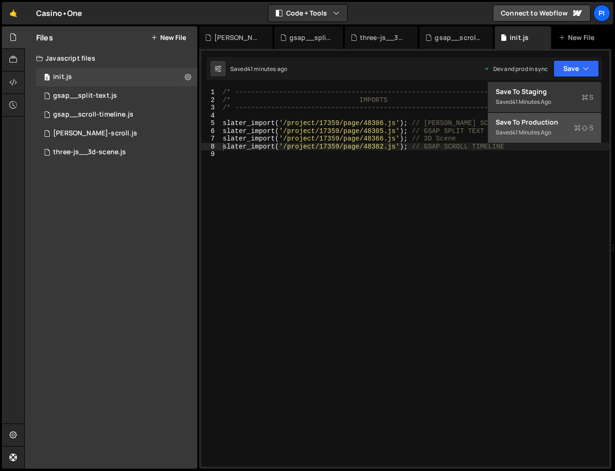
click at [545, 124] on div "Save to Production S" at bounding box center [545, 121] width 98 height 9
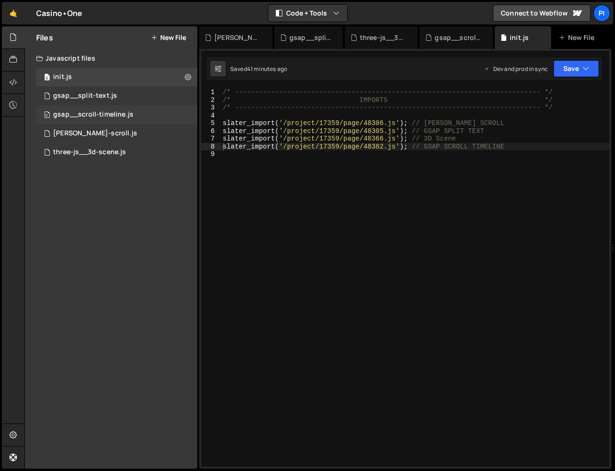
click at [123, 111] on div "gsap__scroll-timeline.js" at bounding box center [93, 114] width 80 height 8
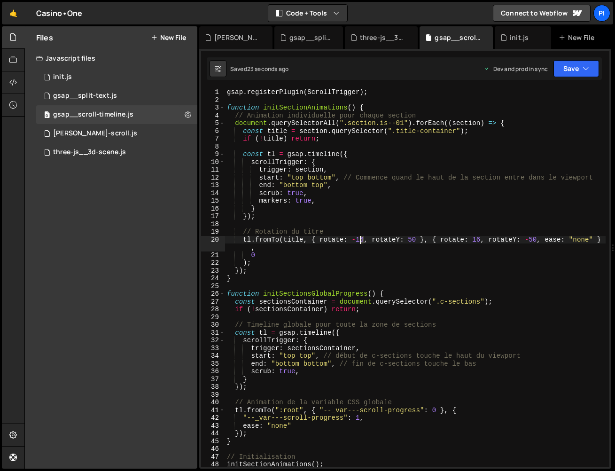
drag, startPoint x: 365, startPoint y: 240, endPoint x: 358, endPoint y: 239, distance: 6.6
click at [358, 239] on div "gsap . registerPlugin ( ScrollTrigger ) ; function initSectionAnimations ( ) { …" at bounding box center [415, 285] width 381 height 394
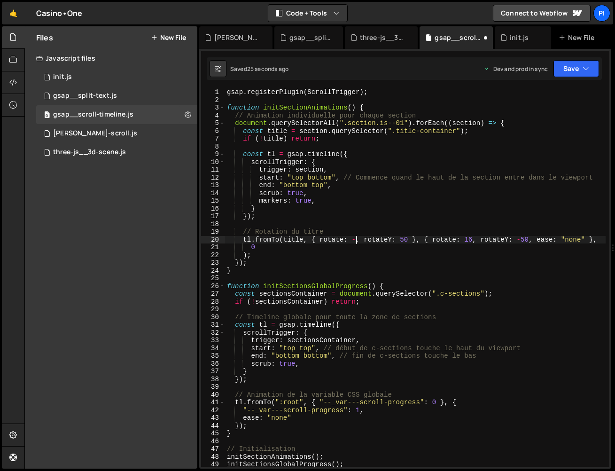
scroll to position [0, 9]
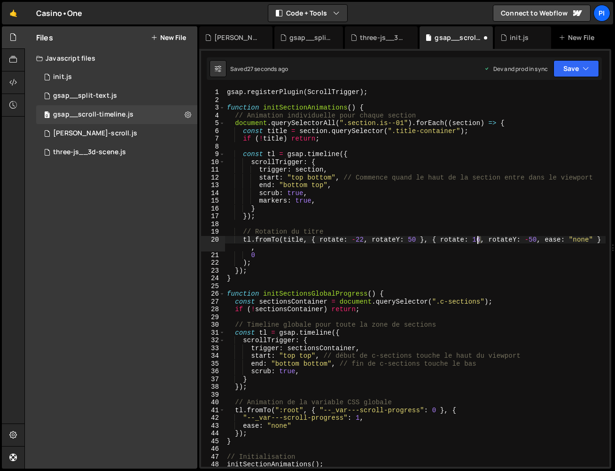
drag, startPoint x: 482, startPoint y: 238, endPoint x: 474, endPoint y: 238, distance: 8.0
click at [474, 238] on div "gsap . registerPlugin ( ScrollTrigger ) ; function initSectionAnimations ( ) { …" at bounding box center [415, 285] width 381 height 394
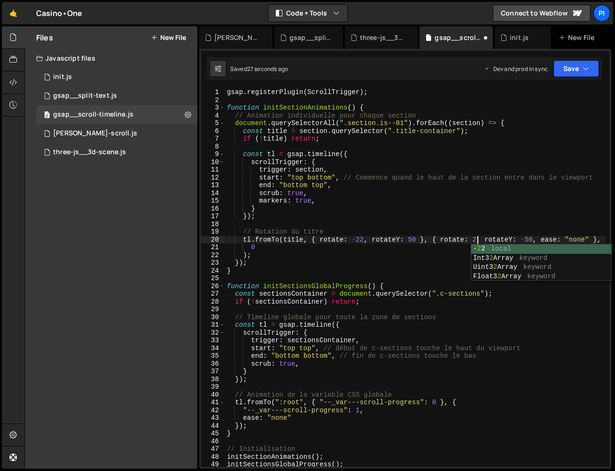
scroll to position [0, 17]
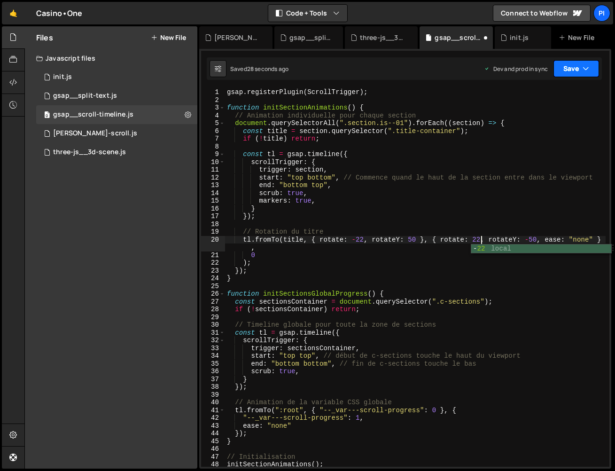
click at [585, 64] on icon "button" at bounding box center [586, 68] width 7 height 9
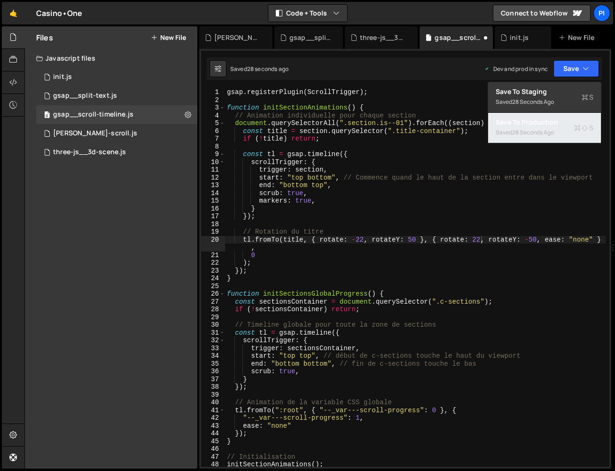
click at [560, 124] on div "Save to Production S" at bounding box center [545, 121] width 98 height 9
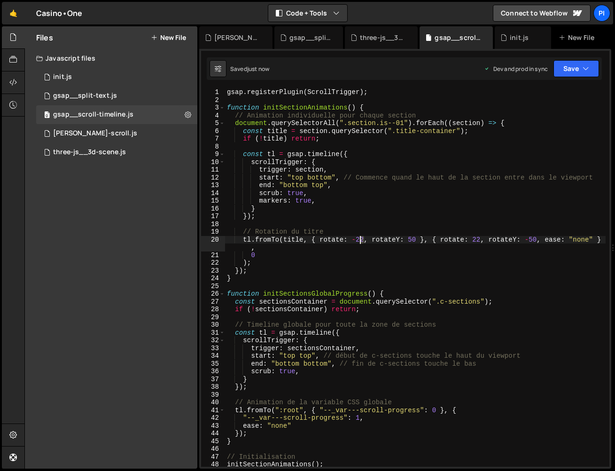
drag, startPoint x: 363, startPoint y: 240, endPoint x: 358, endPoint y: 240, distance: 5.6
click at [358, 240] on div "gsap . registerPlugin ( ScrollTrigger ) ; function initSectionAnimations ( ) { …" at bounding box center [415, 285] width 381 height 394
drag, startPoint x: 480, startPoint y: 238, endPoint x: 471, endPoint y: 234, distance: 9.5
click at [473, 236] on div "gsap . registerPlugin ( ScrollTrigger ) ; function initSectionAnimations ( ) { …" at bounding box center [415, 285] width 381 height 394
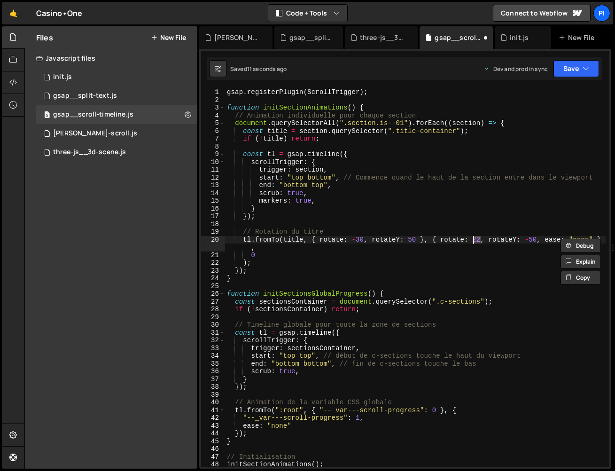
scroll to position [0, 17]
click at [588, 75] on button "Save" at bounding box center [576, 68] width 46 height 17
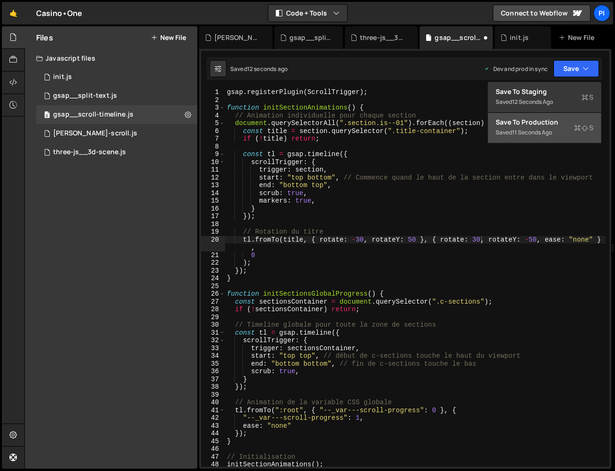
click at [571, 142] on button "Save to Production S Saved 11 seconds ago" at bounding box center [544, 128] width 113 height 31
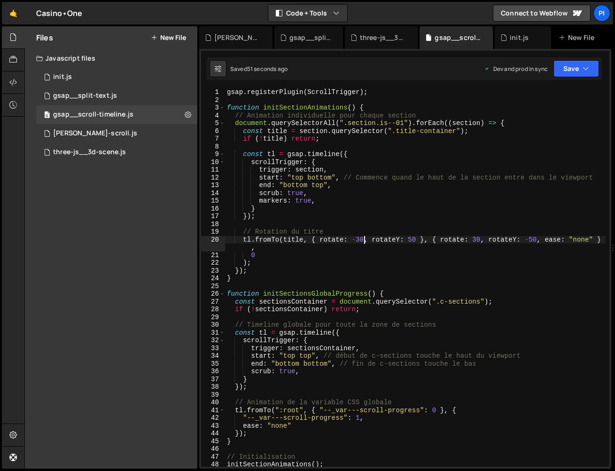
click at [364, 239] on div "gsap . registerPlugin ( ScrollTrigger ) ; function initSectionAnimations ( ) { …" at bounding box center [415, 285] width 381 height 394
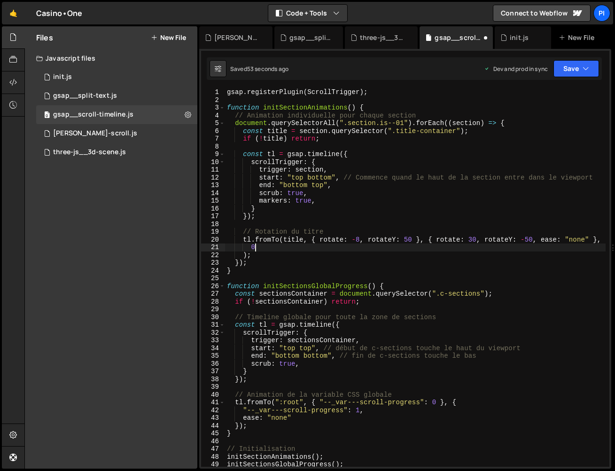
click at [478, 244] on div "gsap . registerPlugin ( ScrollTrigger ) ; function initSectionAnimations ( ) { …" at bounding box center [415, 285] width 381 height 394
click at [477, 241] on div "gsap . registerPlugin ( ScrollTrigger ) ; function initSectionAnimations ( ) { …" at bounding box center [415, 285] width 381 height 394
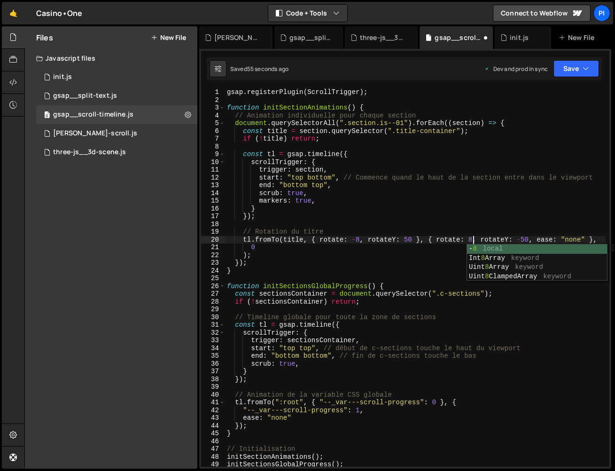
scroll to position [0, 17]
click at [572, 68] on button "Save" at bounding box center [576, 68] width 46 height 17
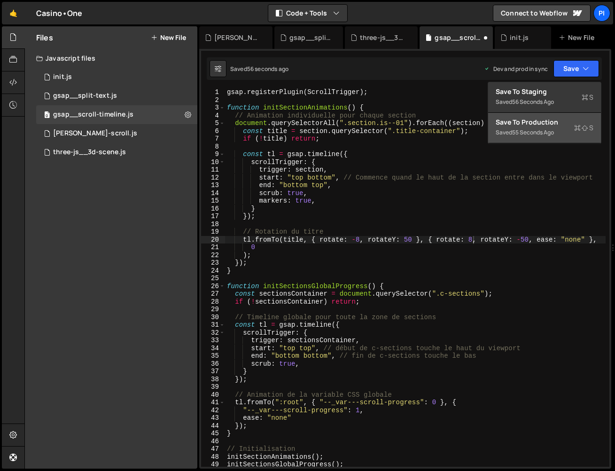
click at [559, 120] on div "Save to Production S" at bounding box center [545, 121] width 98 height 9
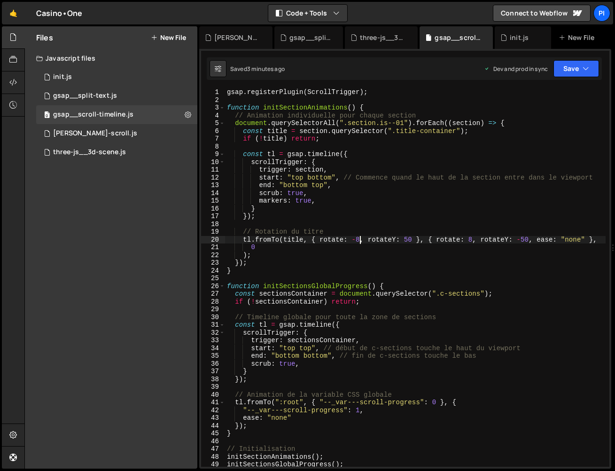
click at [359, 239] on div "gsap . registerPlugin ( ScrollTrigger ) ; function initSectionAnimations ( ) { …" at bounding box center [415, 285] width 381 height 394
click at [474, 239] on div "gsap . registerPlugin ( ScrollTrigger ) ; function initSectionAnimations ( ) { …" at bounding box center [415, 285] width 381 height 394
click at [411, 240] on div "gsap . registerPlugin ( ScrollTrigger ) ; function initSectionAnimations ( ) { …" at bounding box center [415, 285] width 381 height 394
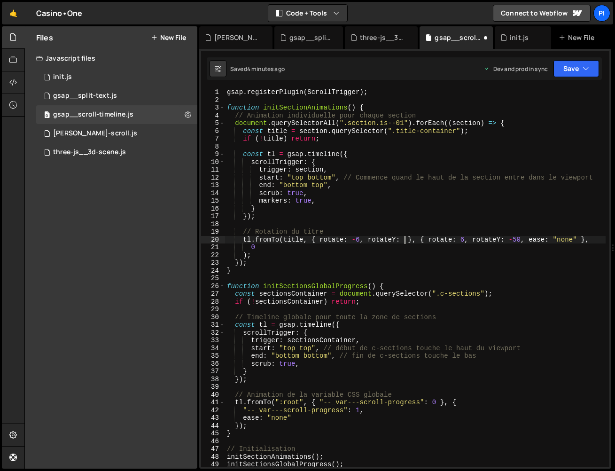
scroll to position [0, 13]
drag, startPoint x: 532, startPoint y: 238, endPoint x: 526, endPoint y: 238, distance: 6.1
click at [526, 238] on div "gsap . registerPlugin ( ScrollTrigger ) ; function initSectionAnimations ( ) { …" at bounding box center [415, 285] width 381 height 394
click at [528, 238] on div "gsap . registerPlugin ( ScrollTrigger ) ; function initSectionAnimations ( ) { …" at bounding box center [415, 277] width 381 height 378
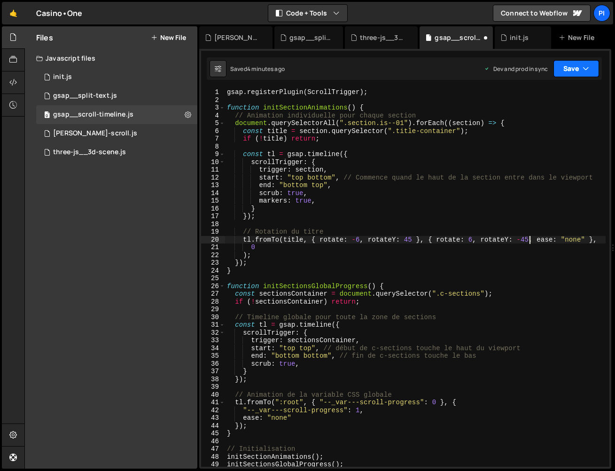
type textarea "tl.fromTo(title, { rotate: -6, rotateY: 45 }, { rotate: 6, rotateY: -45, ease: …"
click at [574, 65] on button "Save" at bounding box center [576, 68] width 46 height 17
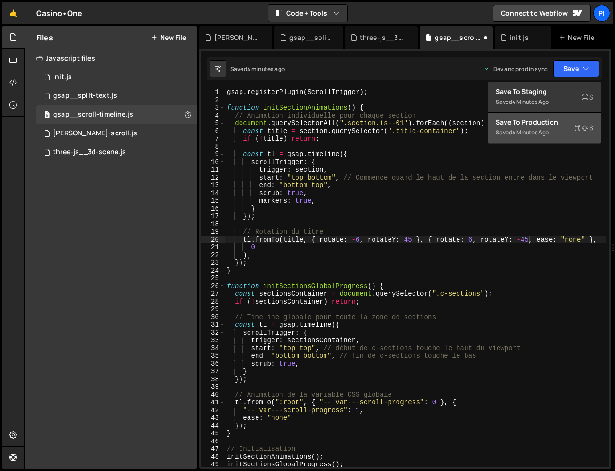
click at [558, 126] on div "Save to Production S" at bounding box center [545, 121] width 98 height 9
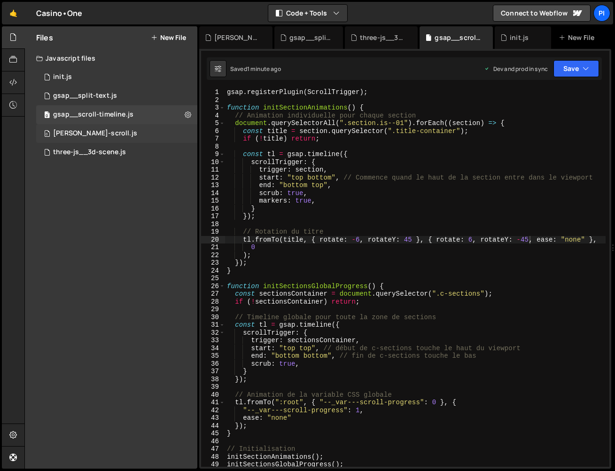
click at [94, 141] on div "0 [PERSON_NAME]-scroll.js 0" at bounding box center [116, 133] width 161 height 19
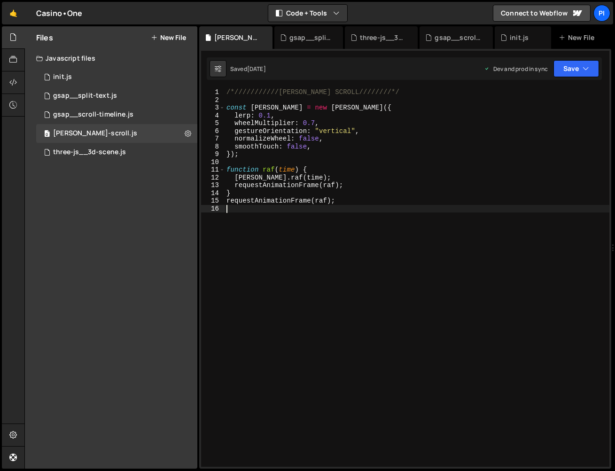
drag, startPoint x: 305, startPoint y: 276, endPoint x: 166, endPoint y: -23, distance: 329.6
click at [166, 0] on html "Projects [GEOGRAPHIC_DATA] Blog Pi Projects Your Teams Invite team member Accou…" at bounding box center [307, 235] width 615 height 471
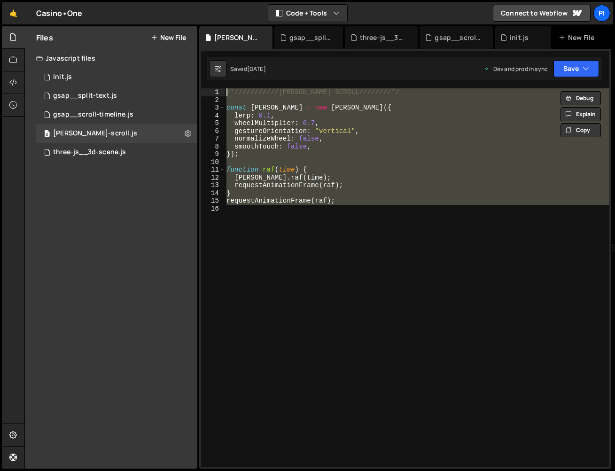
paste textarea "gsap.ticker.lagSmoothing(0);"
type textarea "gsap.ticker.lagSmoothing(0);"
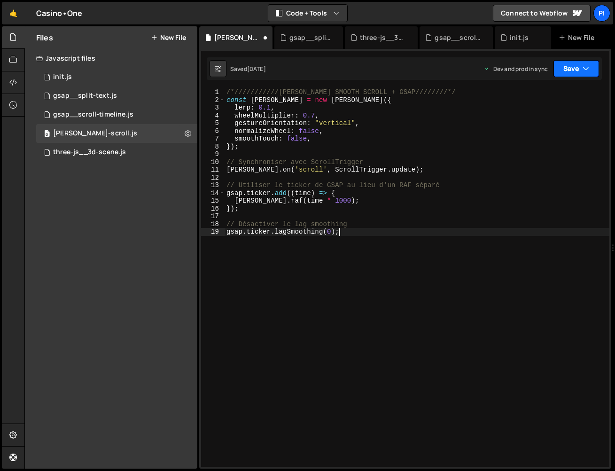
click at [584, 69] on icon "button" at bounding box center [586, 68] width 7 height 9
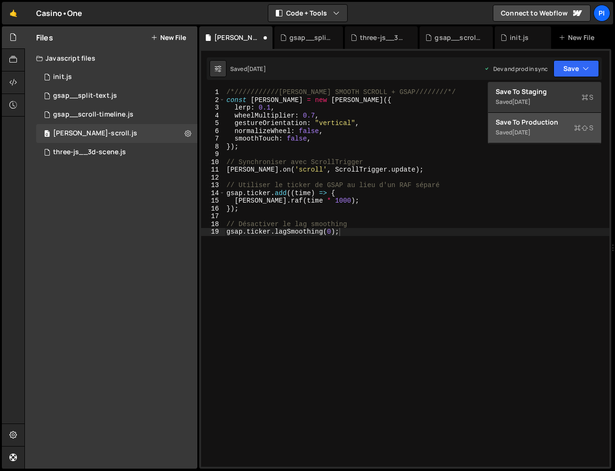
click at [546, 132] on button "Save to Production S Saved [DATE]" at bounding box center [544, 128] width 113 height 31
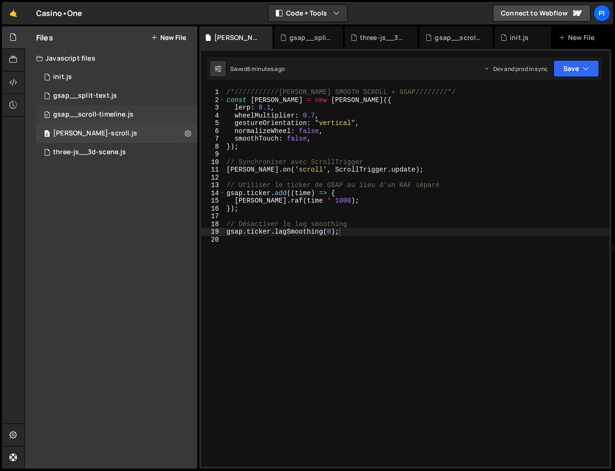
click at [122, 108] on div "0 gsap__scroll-timeline.js 0" at bounding box center [116, 114] width 161 height 19
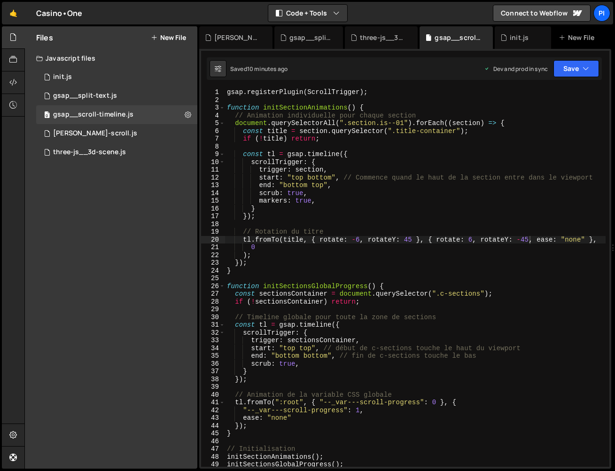
scroll to position [0, 0]
click at [368, 144] on div "gsap . registerPlugin ( ScrollTrigger ) ; function initSectionAnimations ( ) { …" at bounding box center [415, 285] width 381 height 394
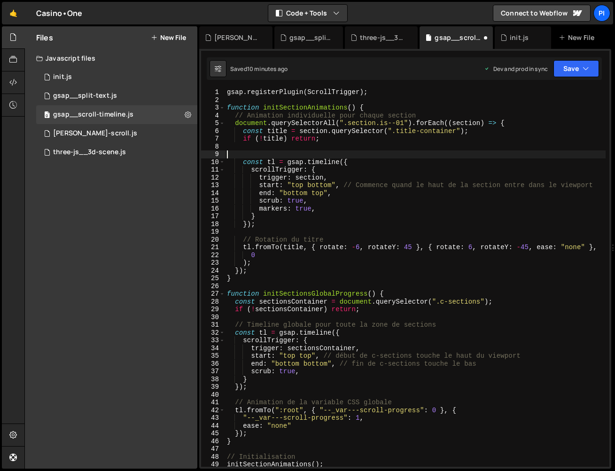
paste textarea "});"
type textarea "});"
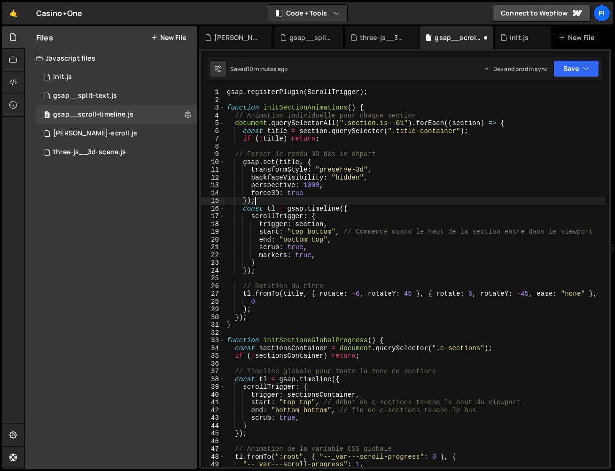
scroll to position [0, 0]
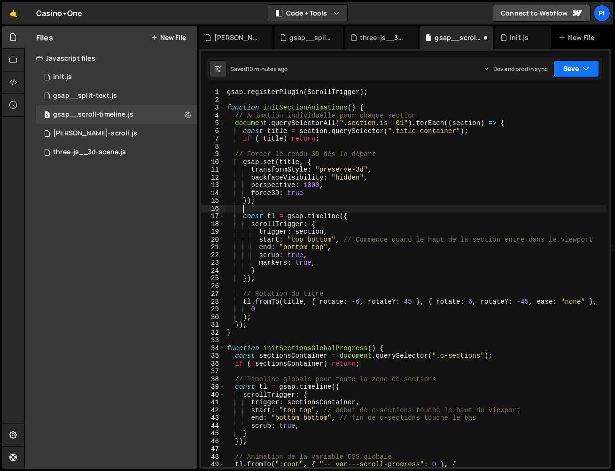
click at [569, 70] on button "Save" at bounding box center [576, 68] width 46 height 17
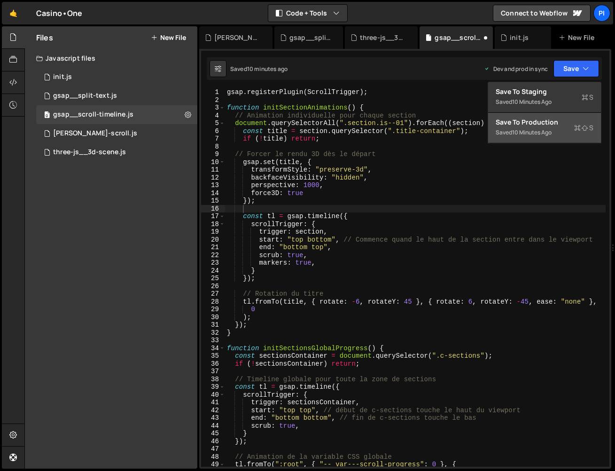
click at [550, 124] on div "Save to Production S" at bounding box center [545, 121] width 98 height 9
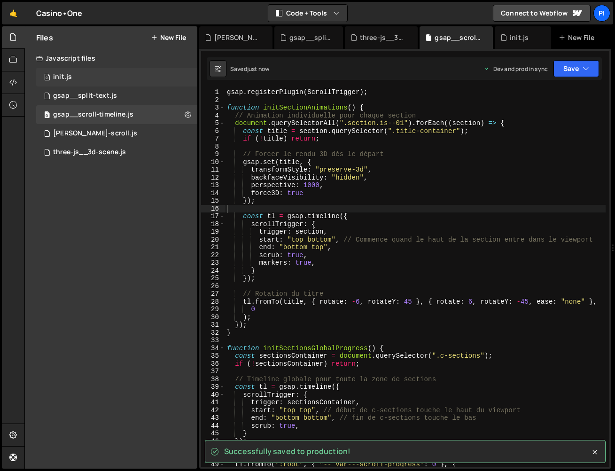
click at [85, 78] on div "0 init.js 0" at bounding box center [116, 77] width 161 height 19
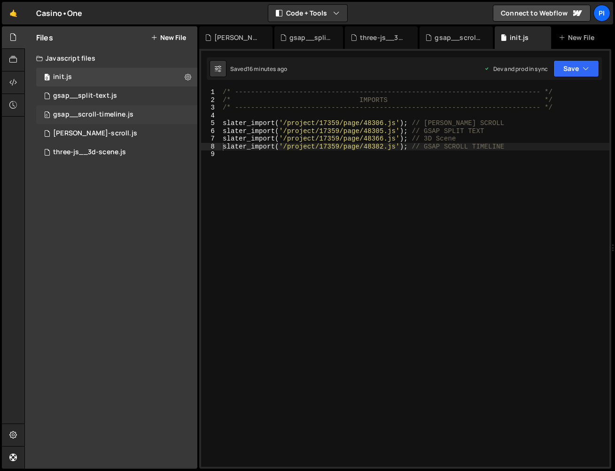
click at [114, 118] on div "gsap__scroll-timeline.js" at bounding box center [93, 114] width 80 height 8
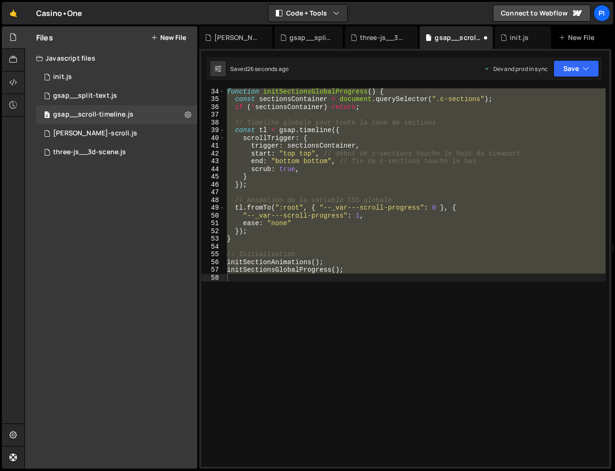
scroll to position [0, 0]
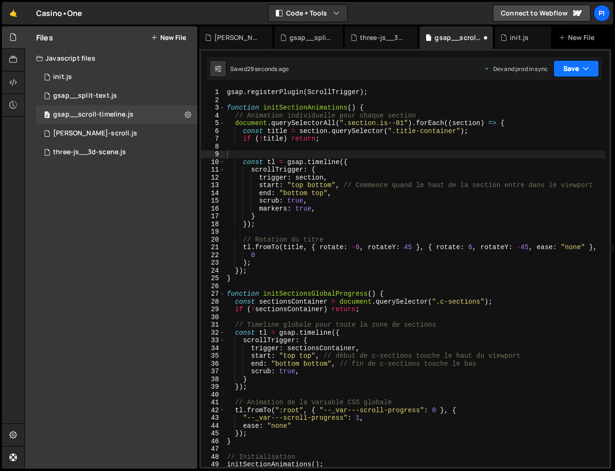
click at [589, 66] on icon "button" at bounding box center [586, 68] width 7 height 9
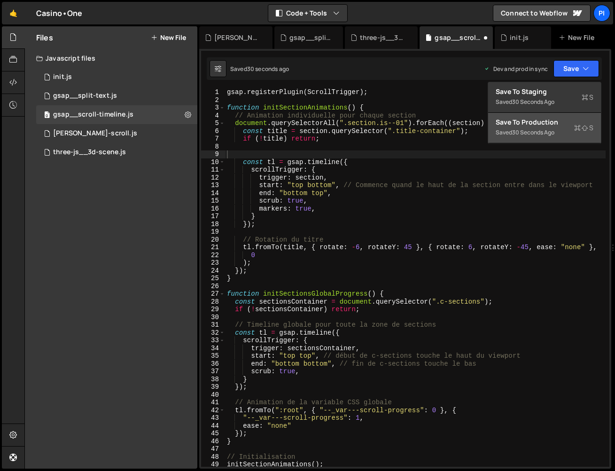
click at [538, 139] on button "Save to Production S Saved 30 seconds ago" at bounding box center [544, 128] width 113 height 31
